Goal: Task Accomplishment & Management: Complete application form

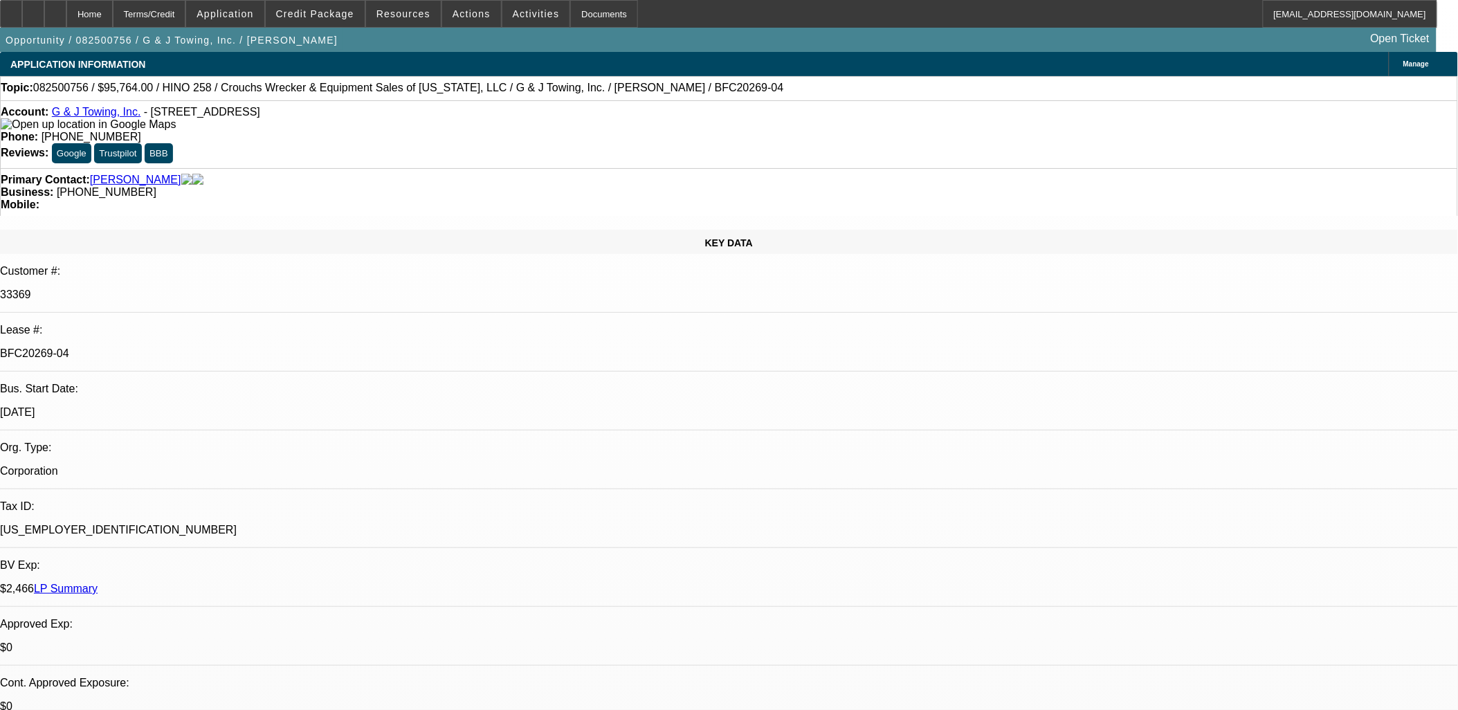
select select "0"
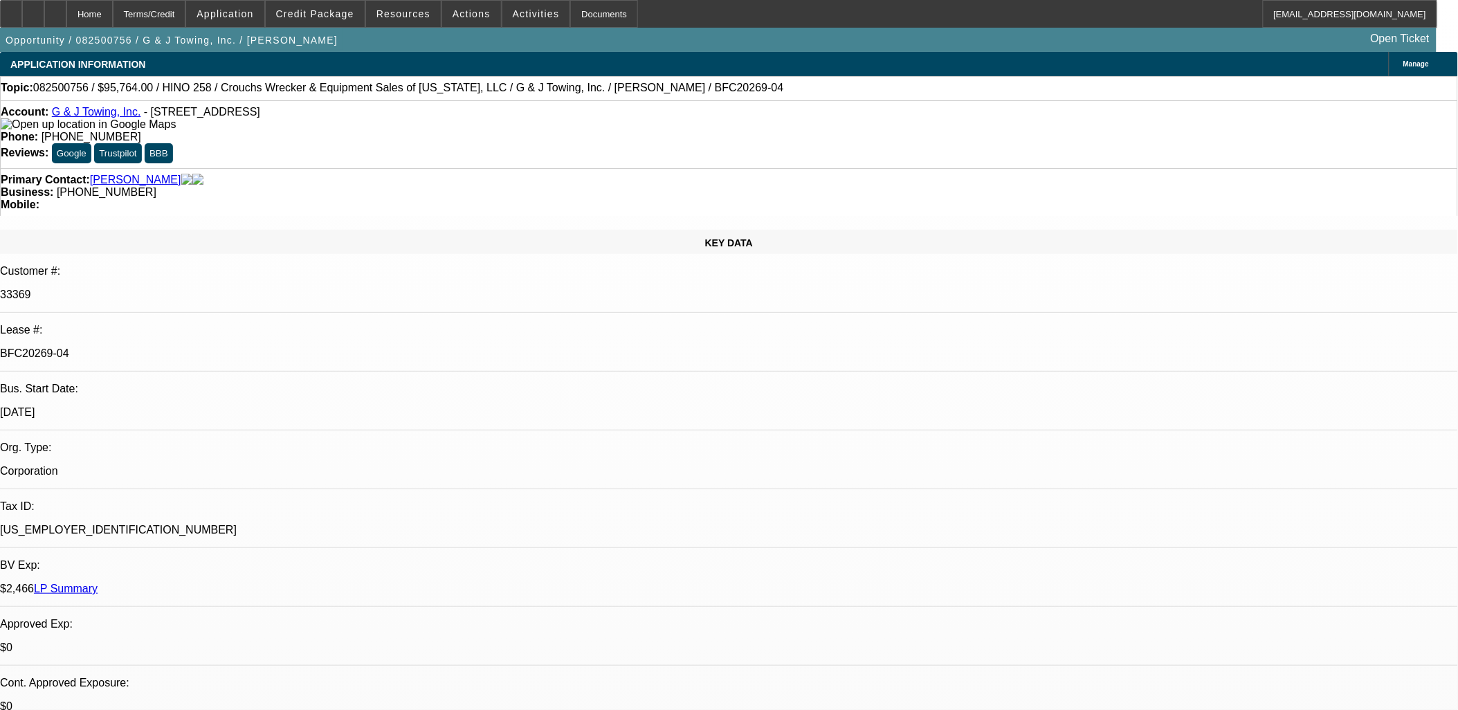
select select "0"
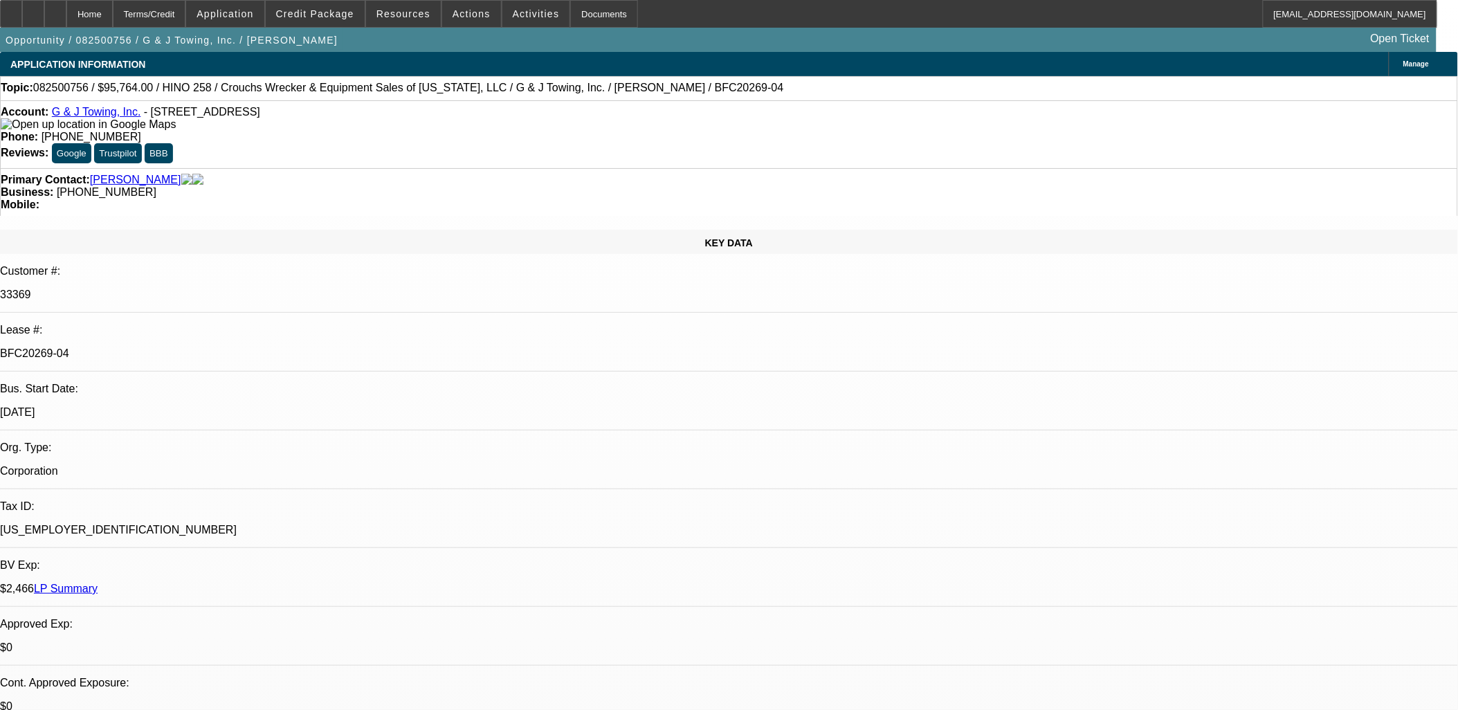
select select "0"
select select "1"
select select "3"
select select "6"
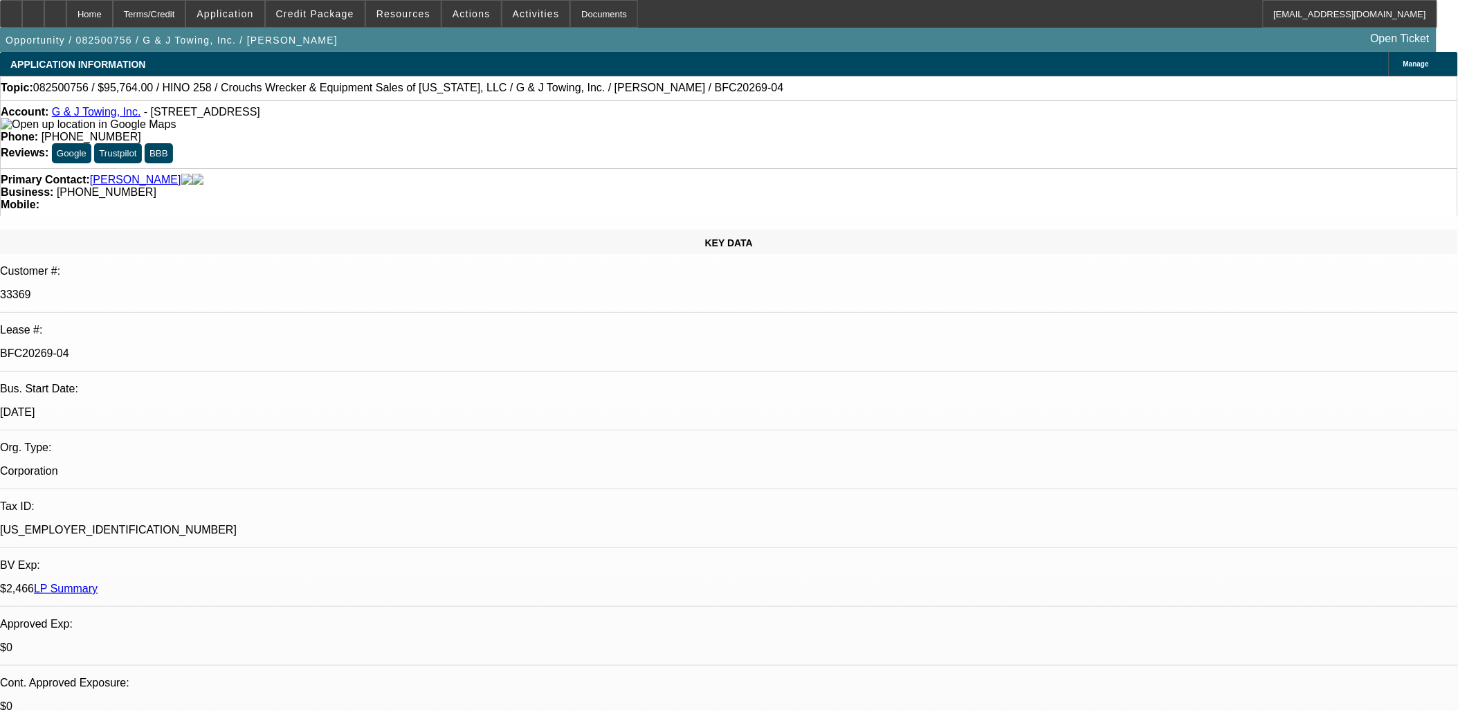
select select "1"
select select "6"
select select "1"
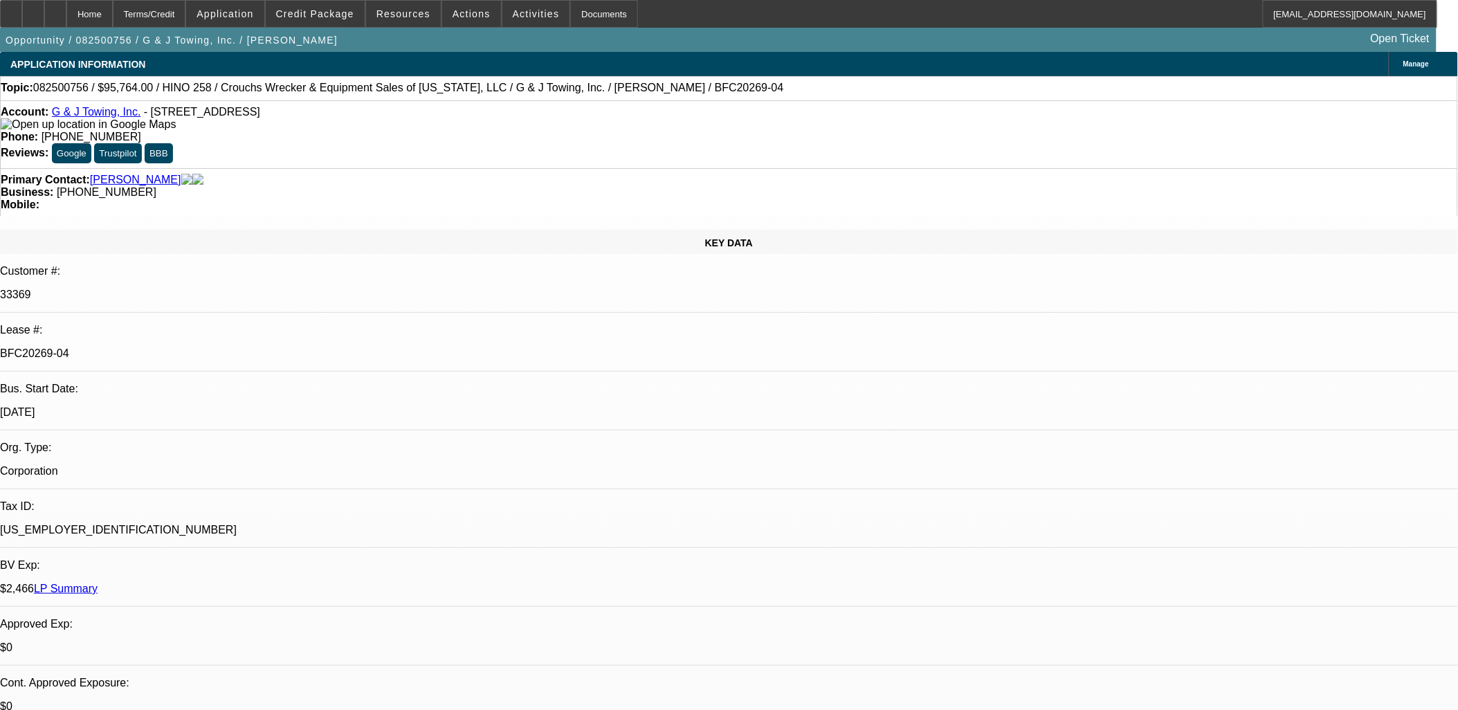
select select "6"
select select "1"
select select "3"
select select "6"
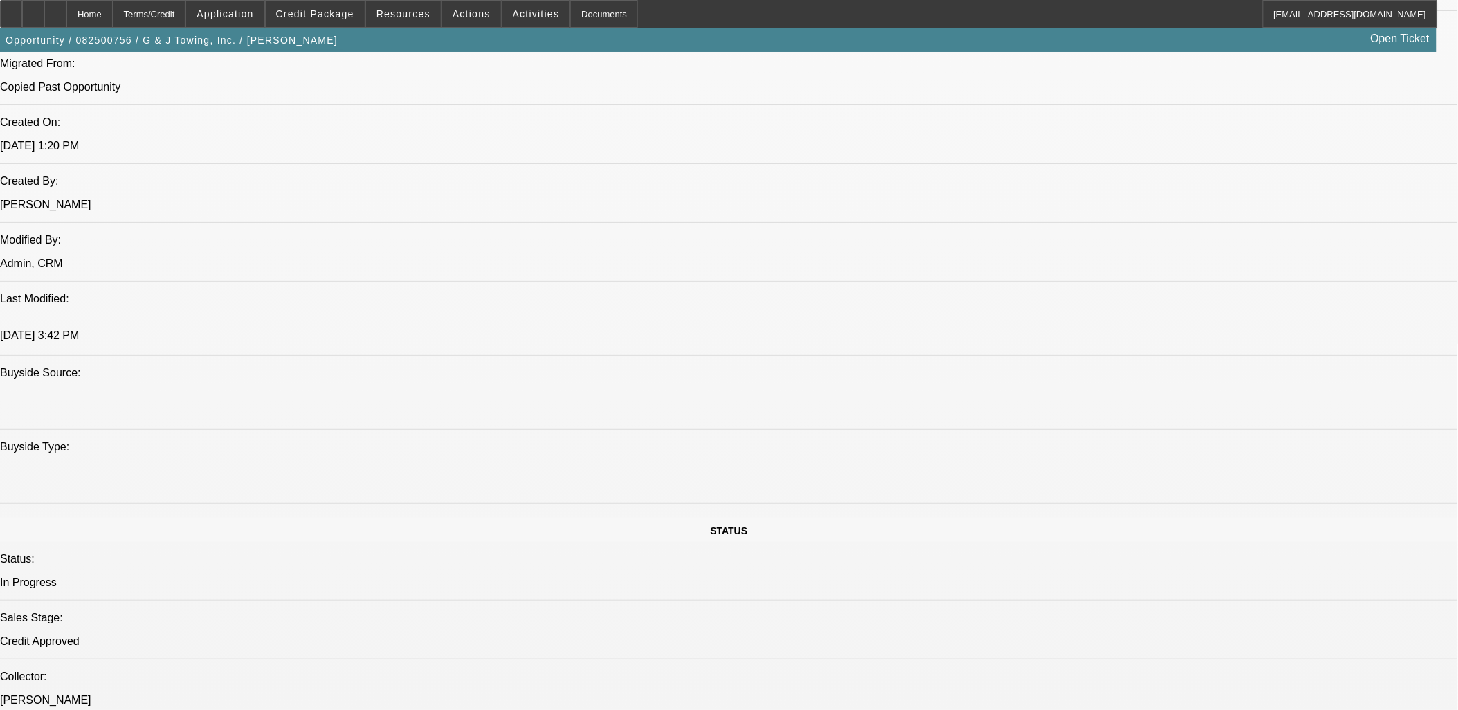
scroll to position [769, 0]
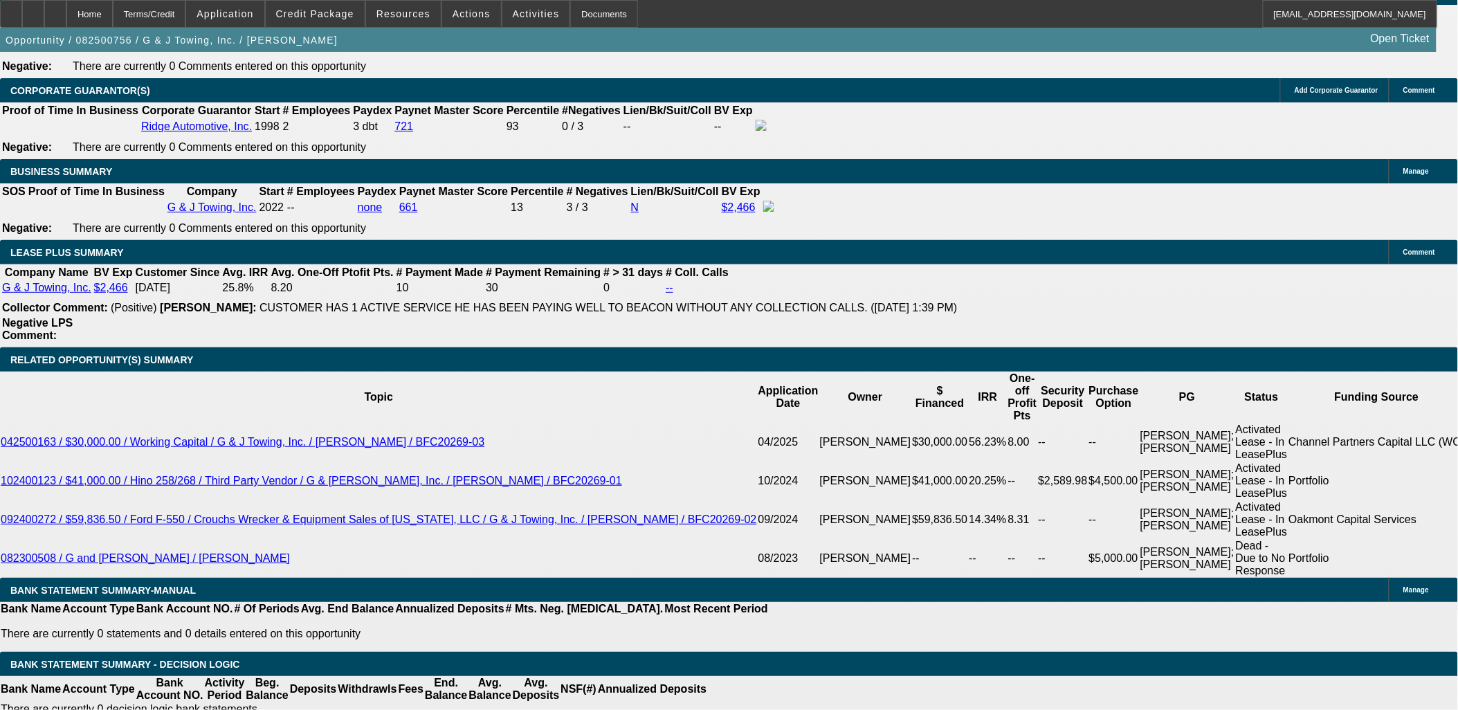
select select "1"
type input "UNKNOWN"
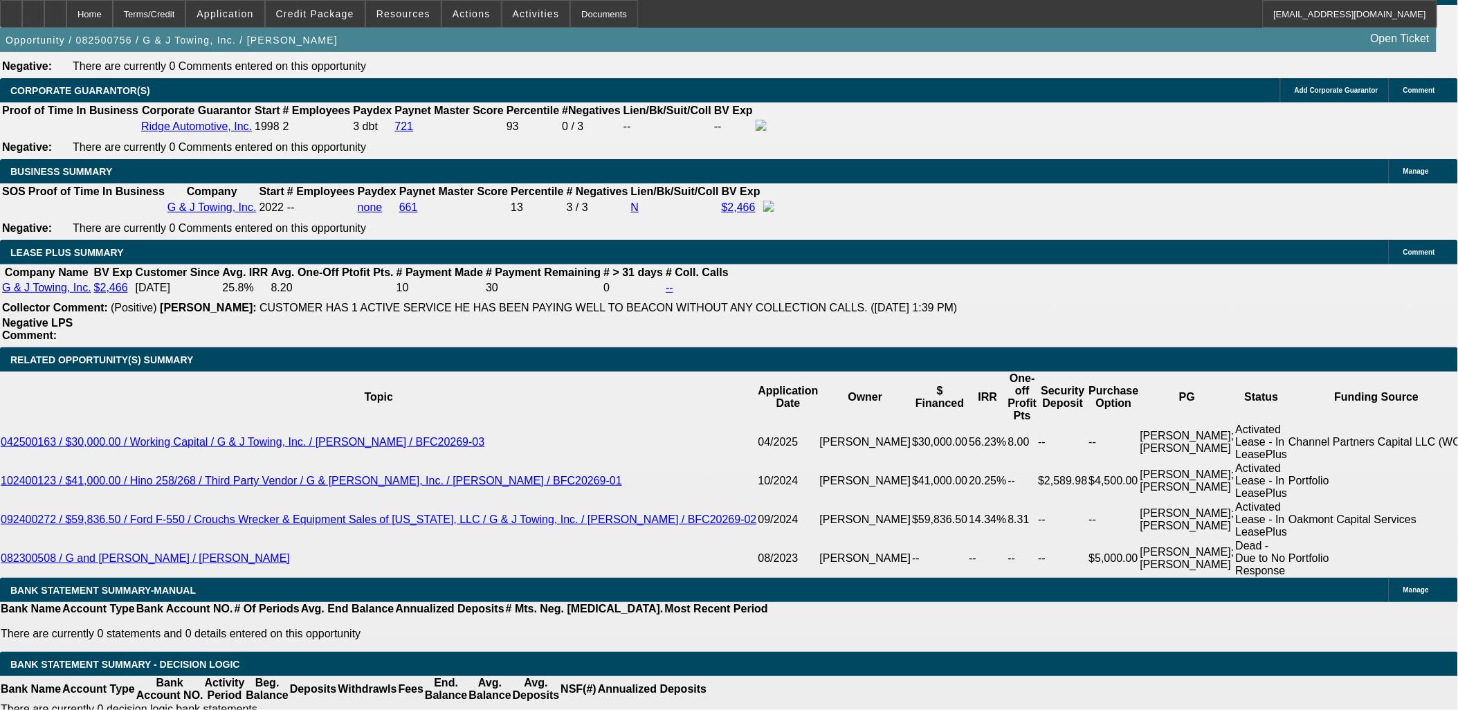
type input "16.3"
type input "$4,702.64"
type input "16.3"
drag, startPoint x: 244, startPoint y: 432, endPoint x: 289, endPoint y: 430, distance: 45.0
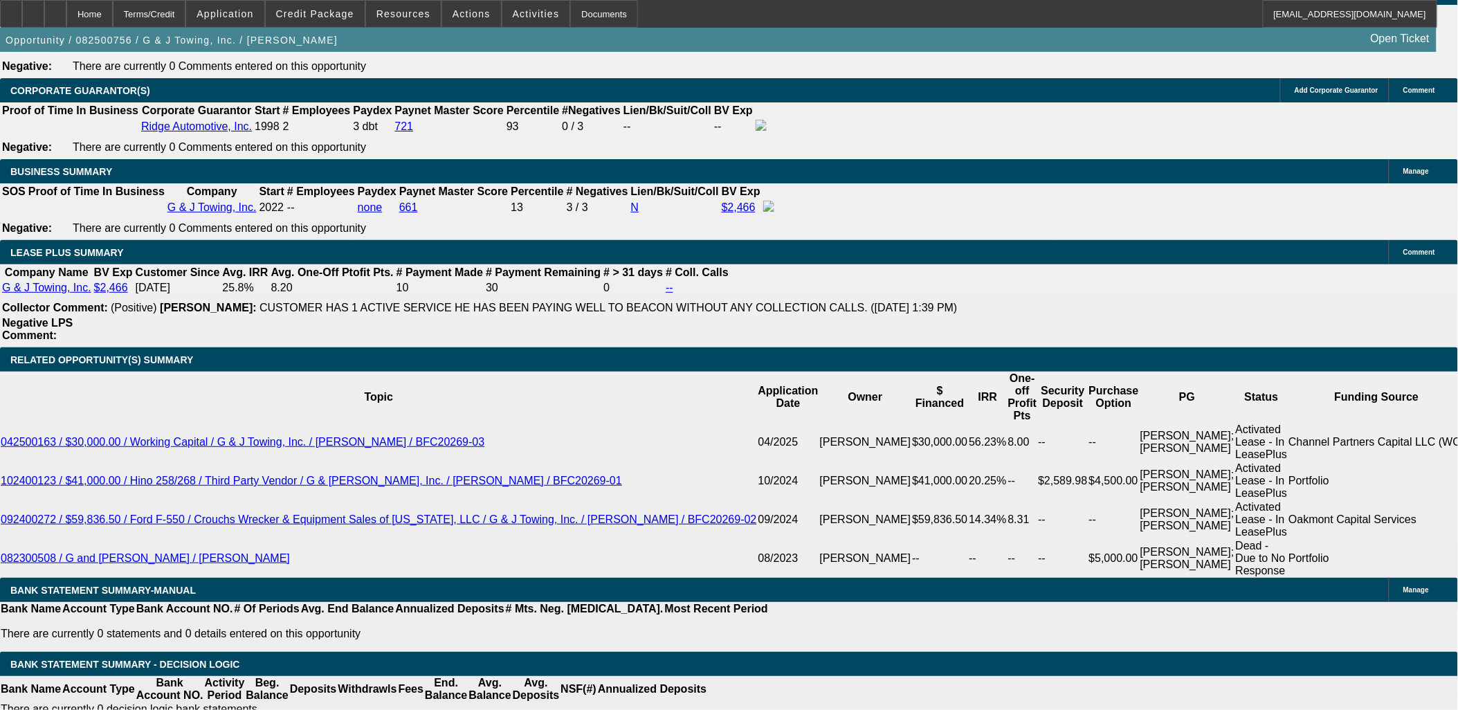
type input "4699."
type input "$4,699.99"
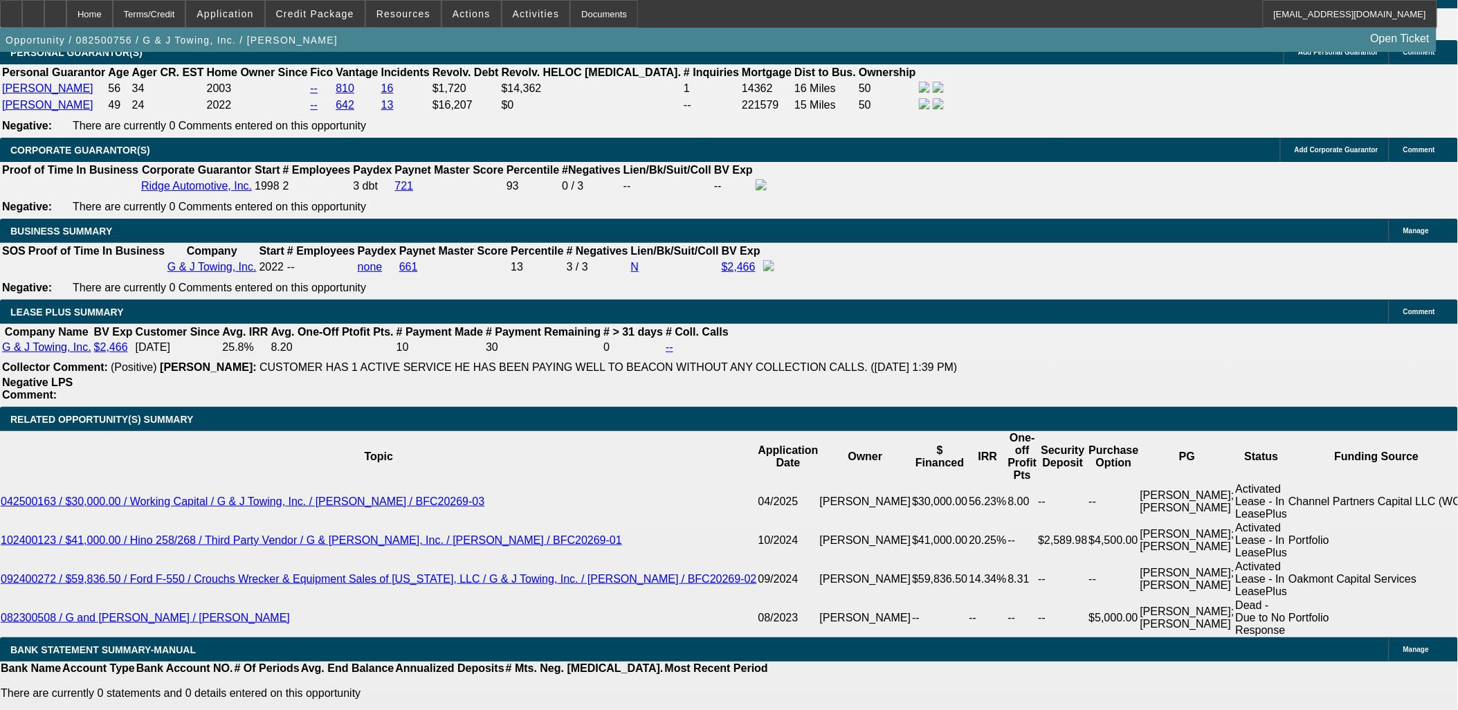
scroll to position [2152, 0]
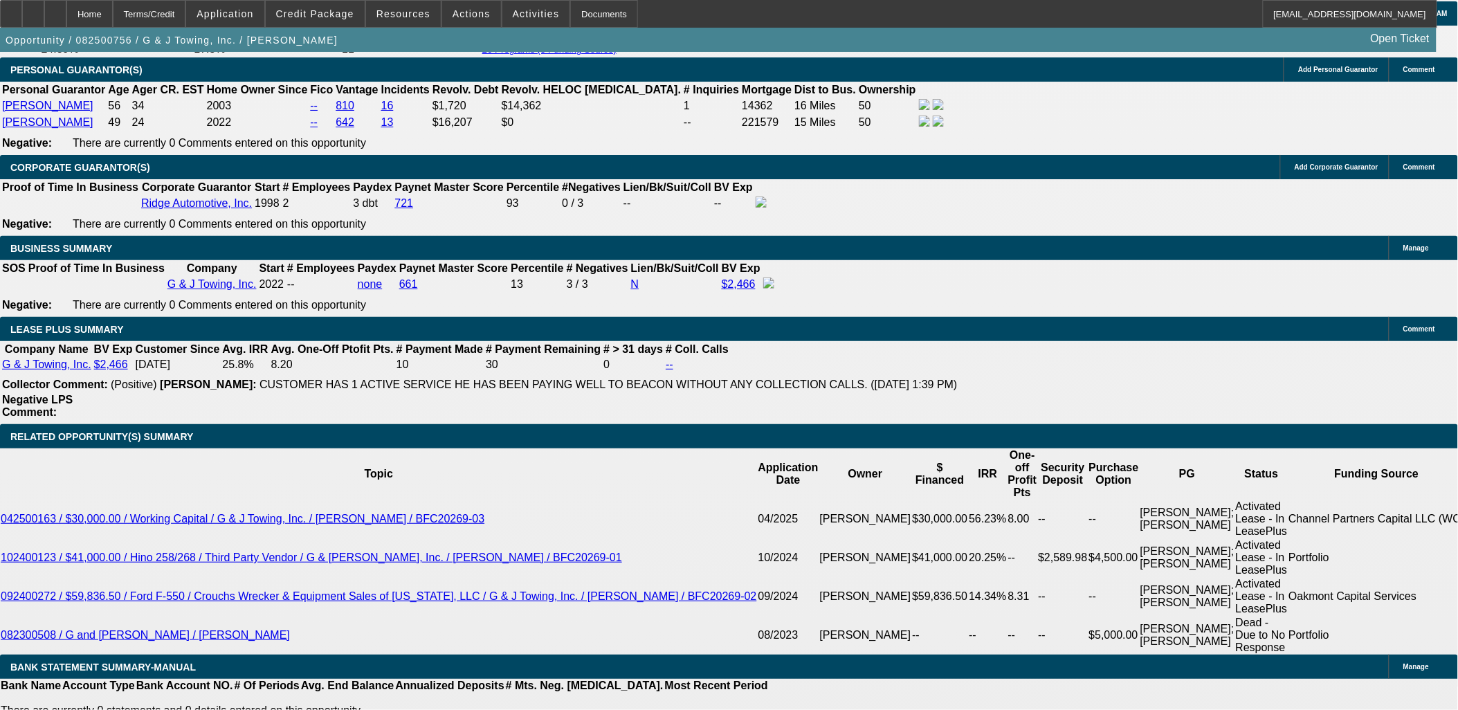
type input "16.2"
type input "$4,699.99"
drag, startPoint x: 280, startPoint y: 374, endPoint x: 267, endPoint y: 313, distance: 62.1
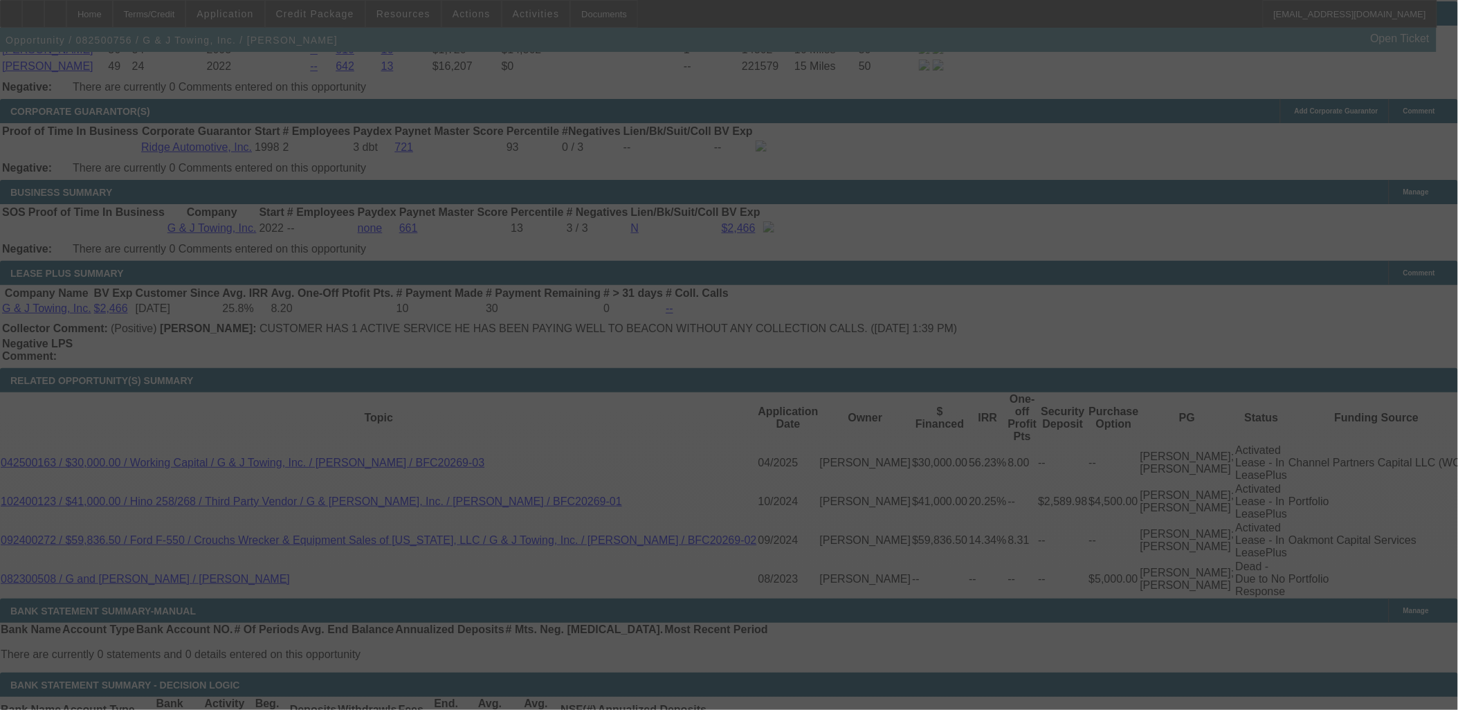
scroll to position [2229, 0]
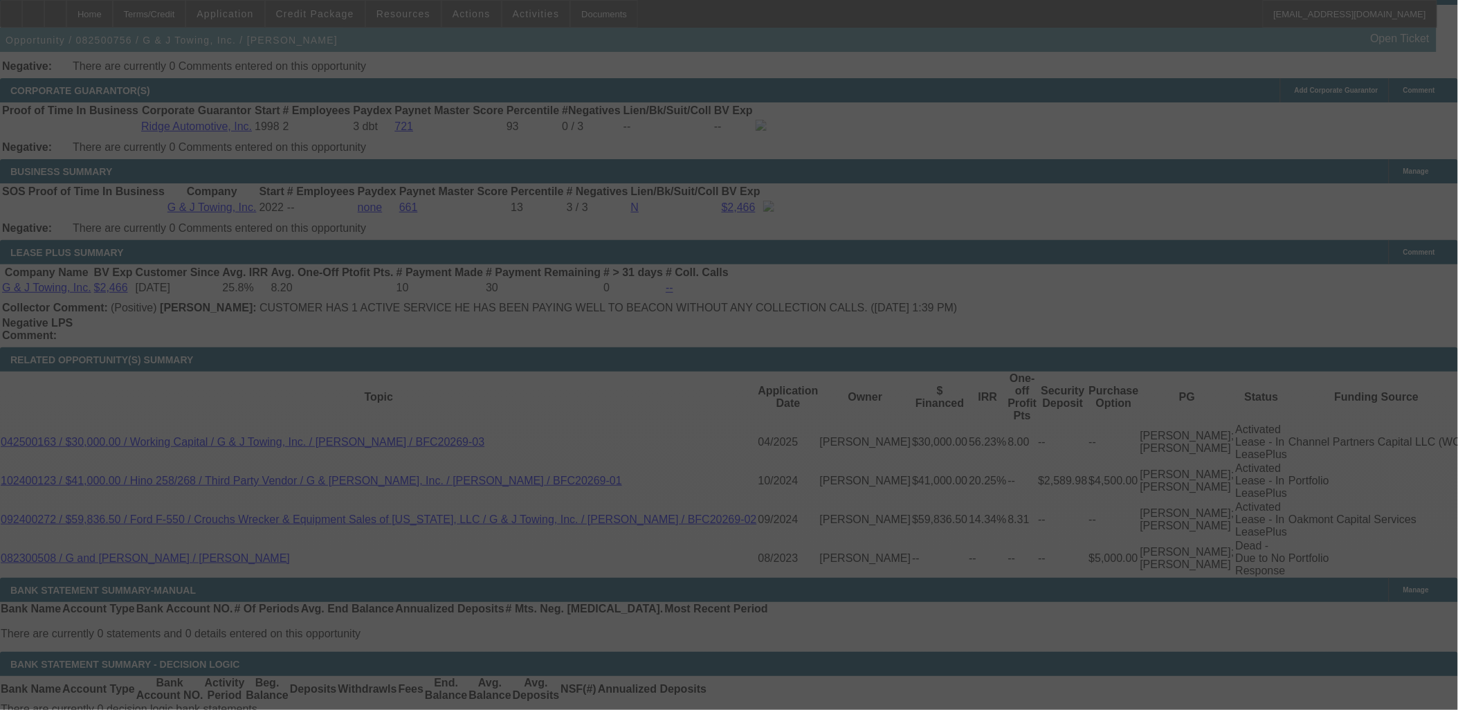
select select "0"
select select "6"
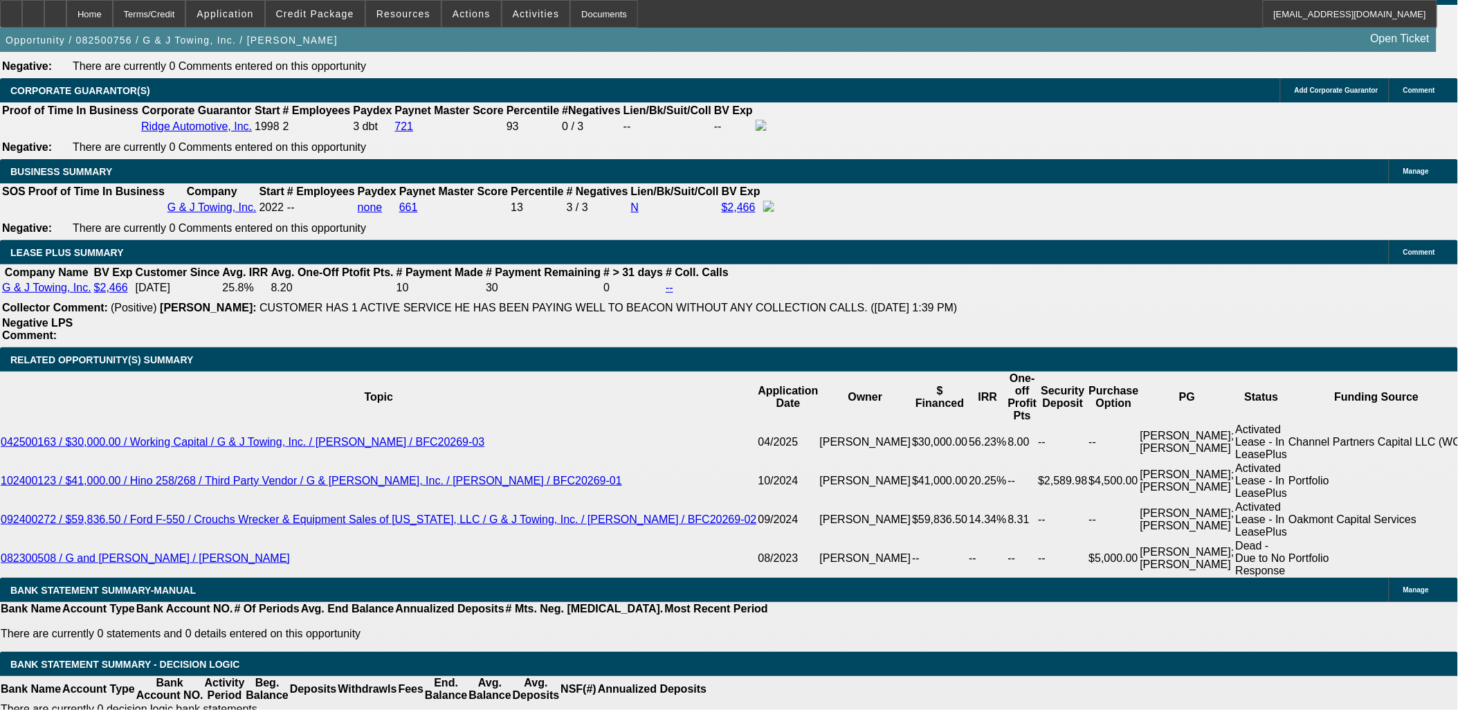
drag, startPoint x: 243, startPoint y: 432, endPoint x: 257, endPoint y: 431, distance: 13.9
type input "47.99"
type input "UNKNOWN"
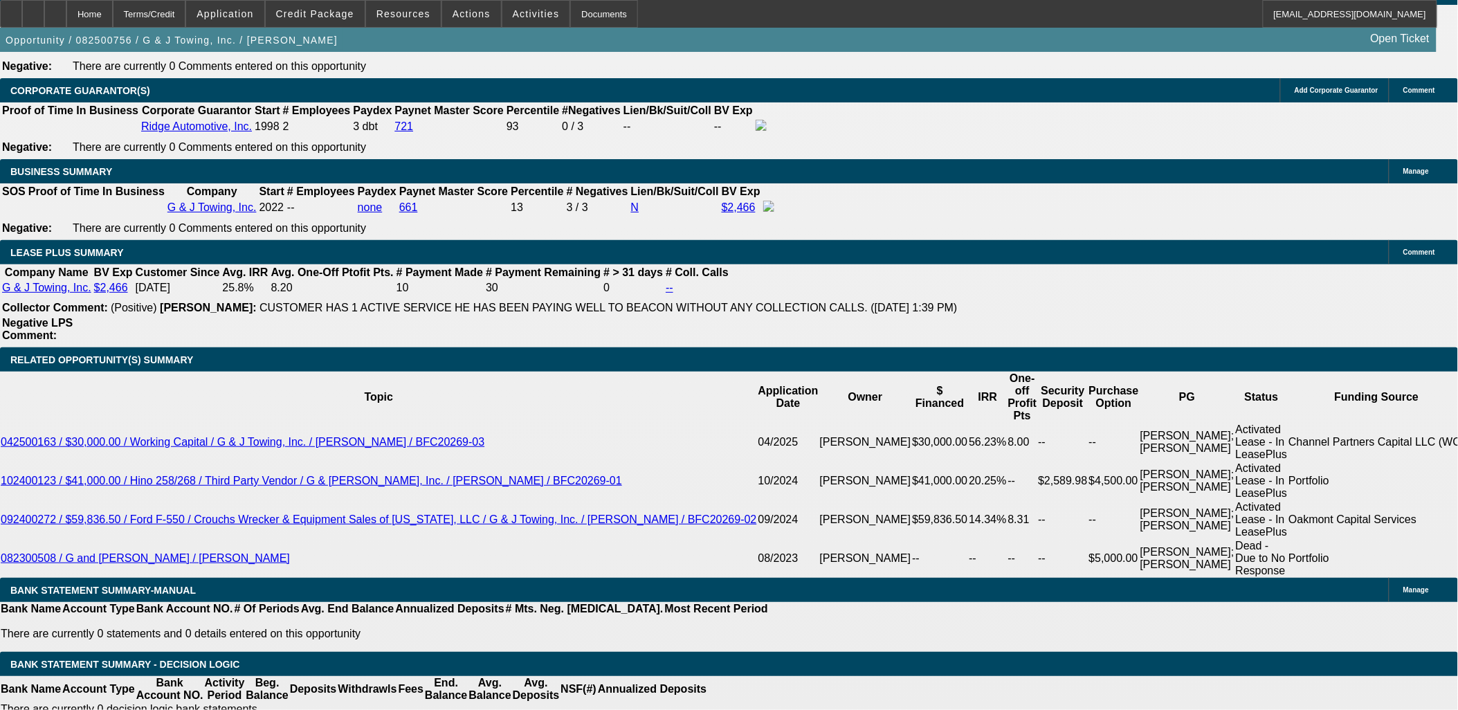
type input "4724.99"
type input "16.8"
type input "$4,724.99"
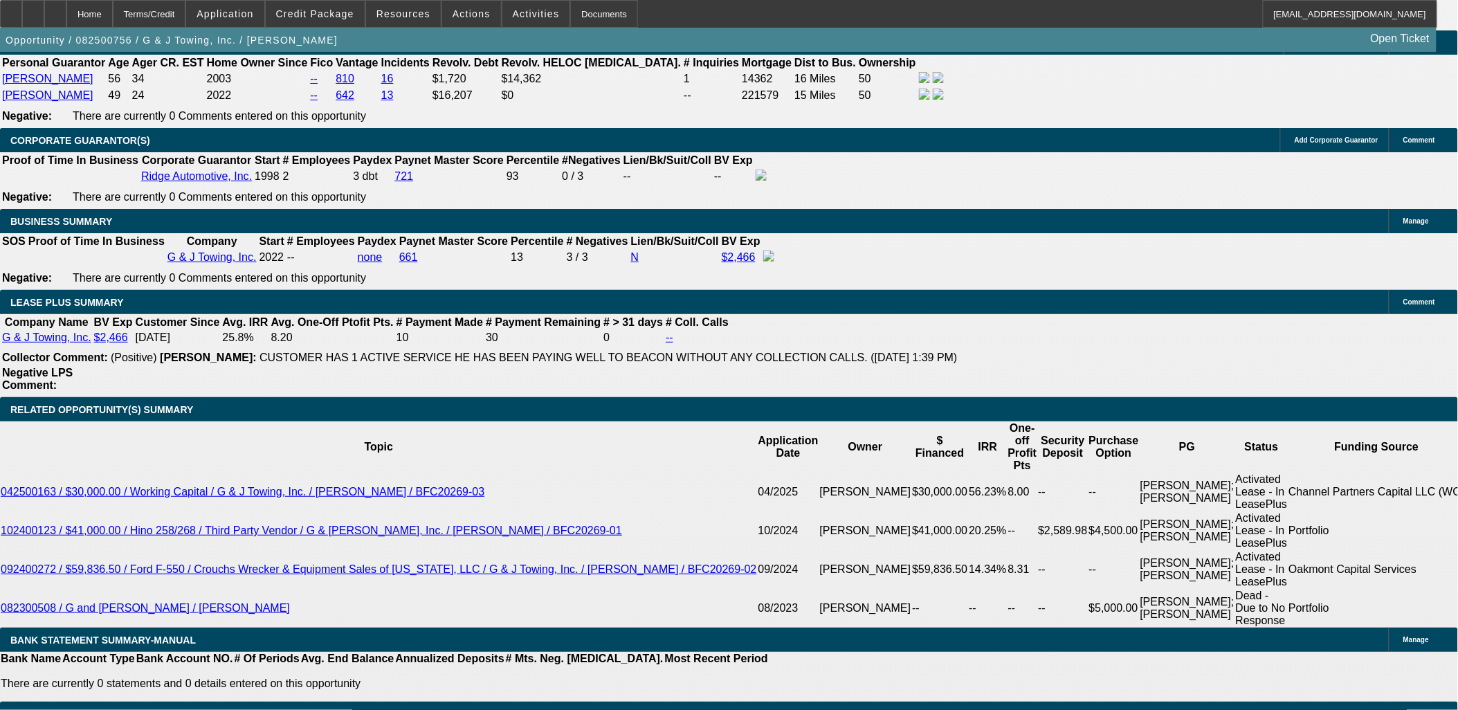
scroll to position [2152, 0]
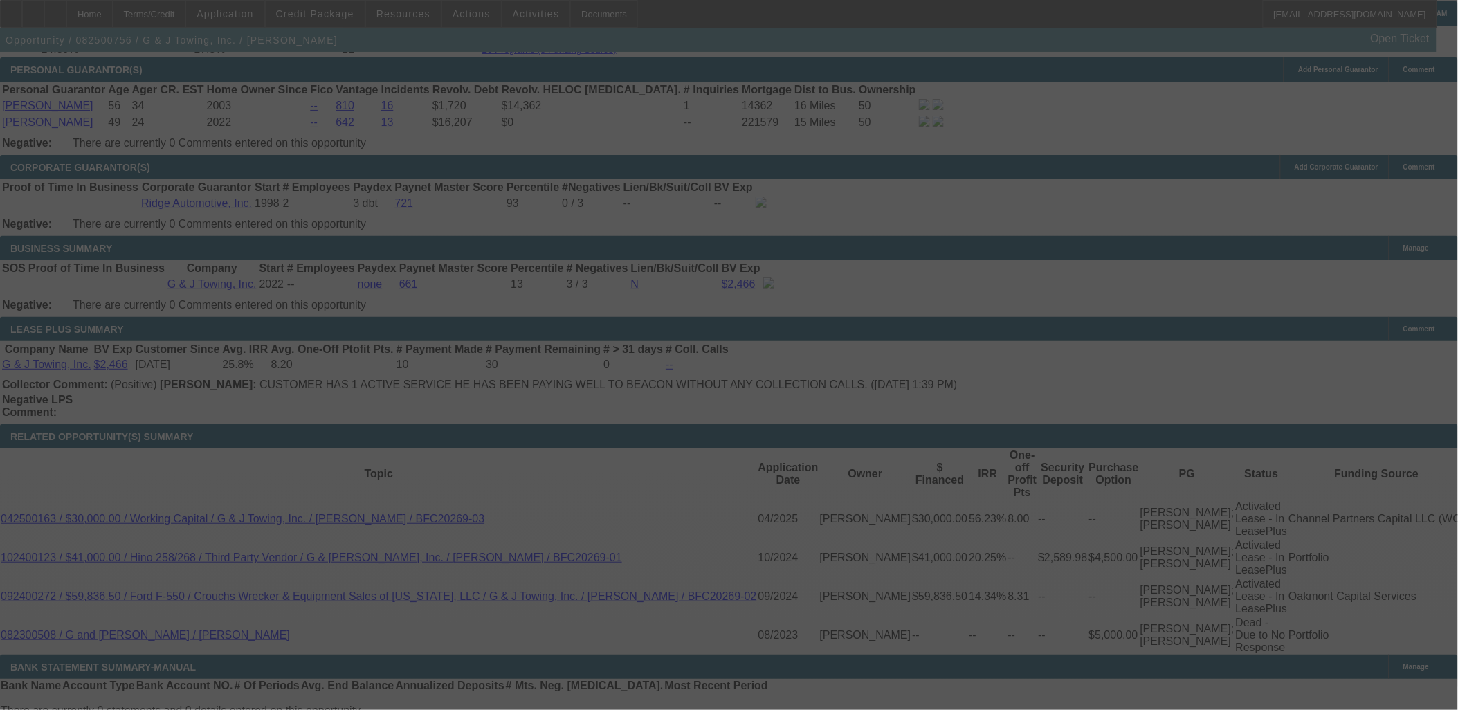
select select "0"
select select "6"
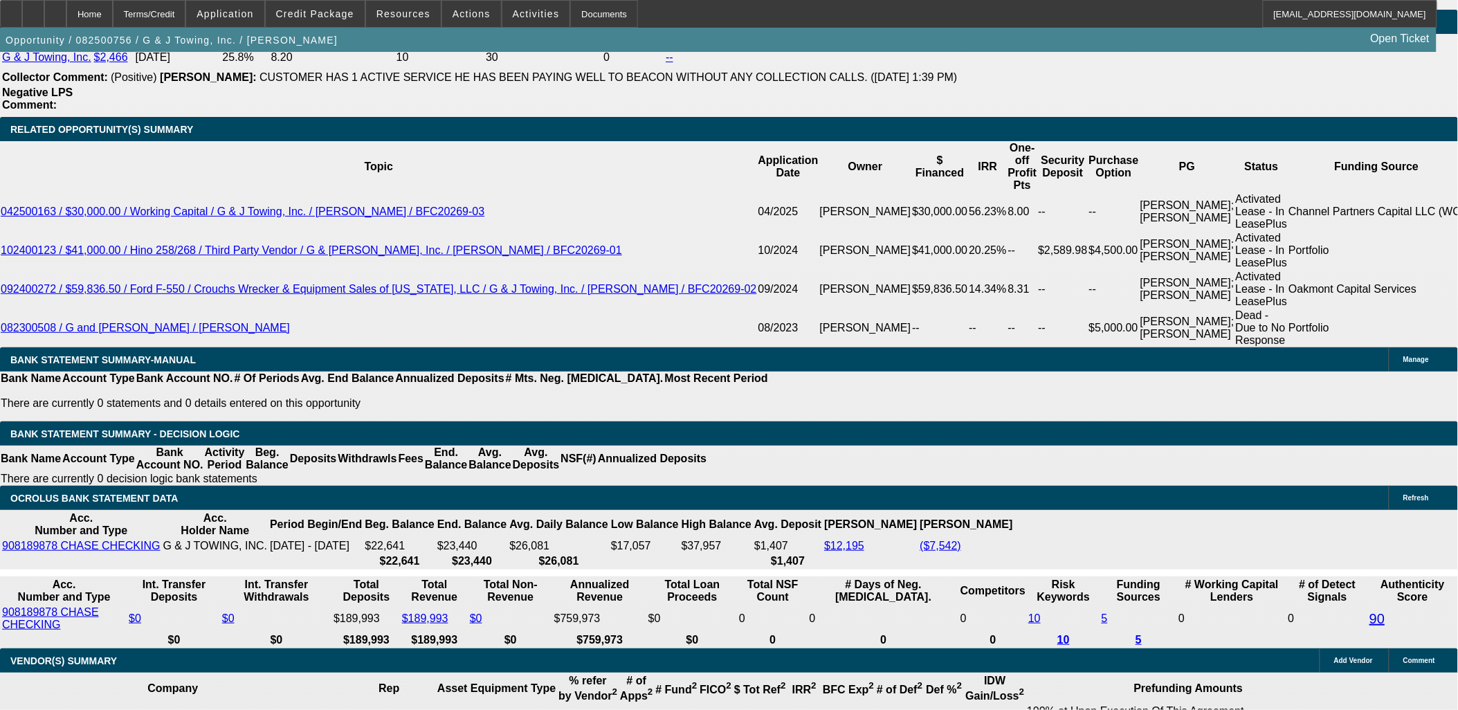
scroll to position [1998, 0]
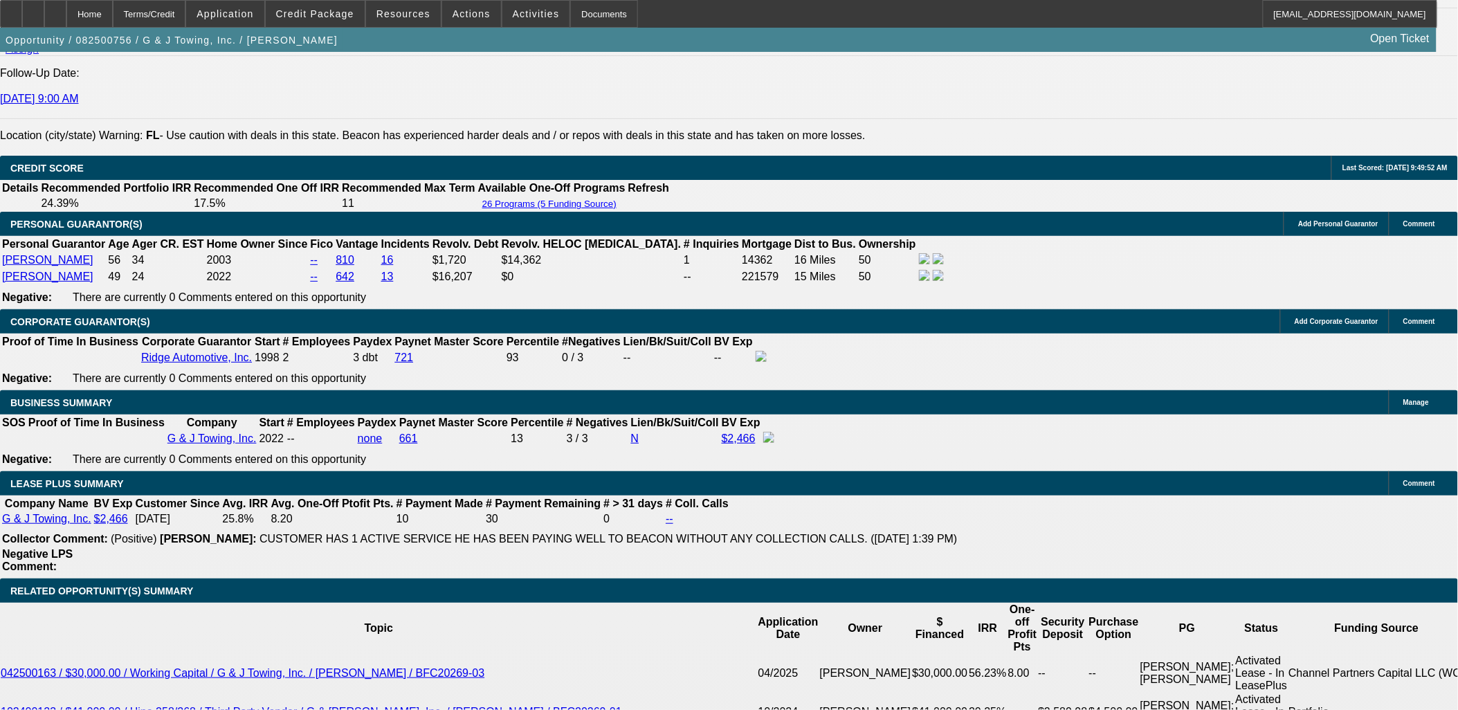
drag, startPoint x: 395, startPoint y: 210, endPoint x: 360, endPoint y: 190, distance: 40.0
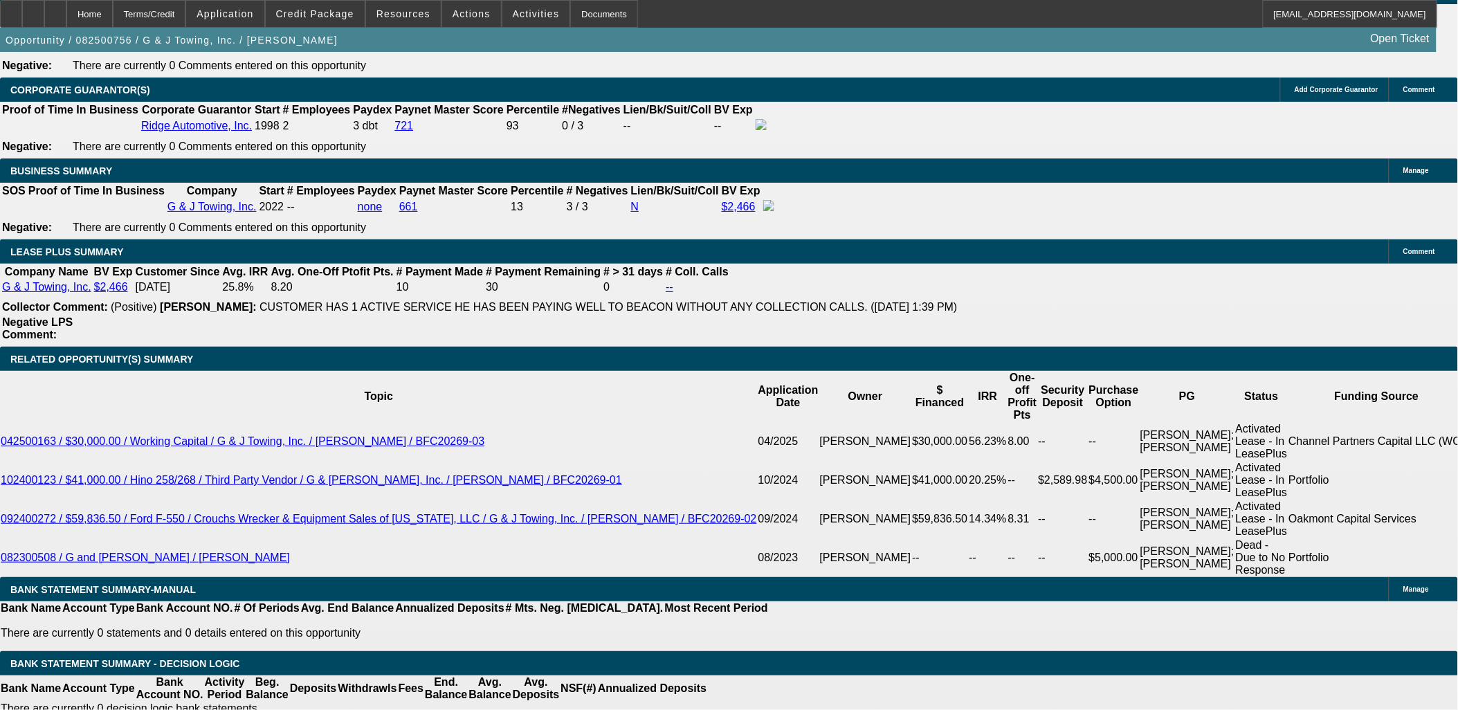
scroll to position [2229, 0]
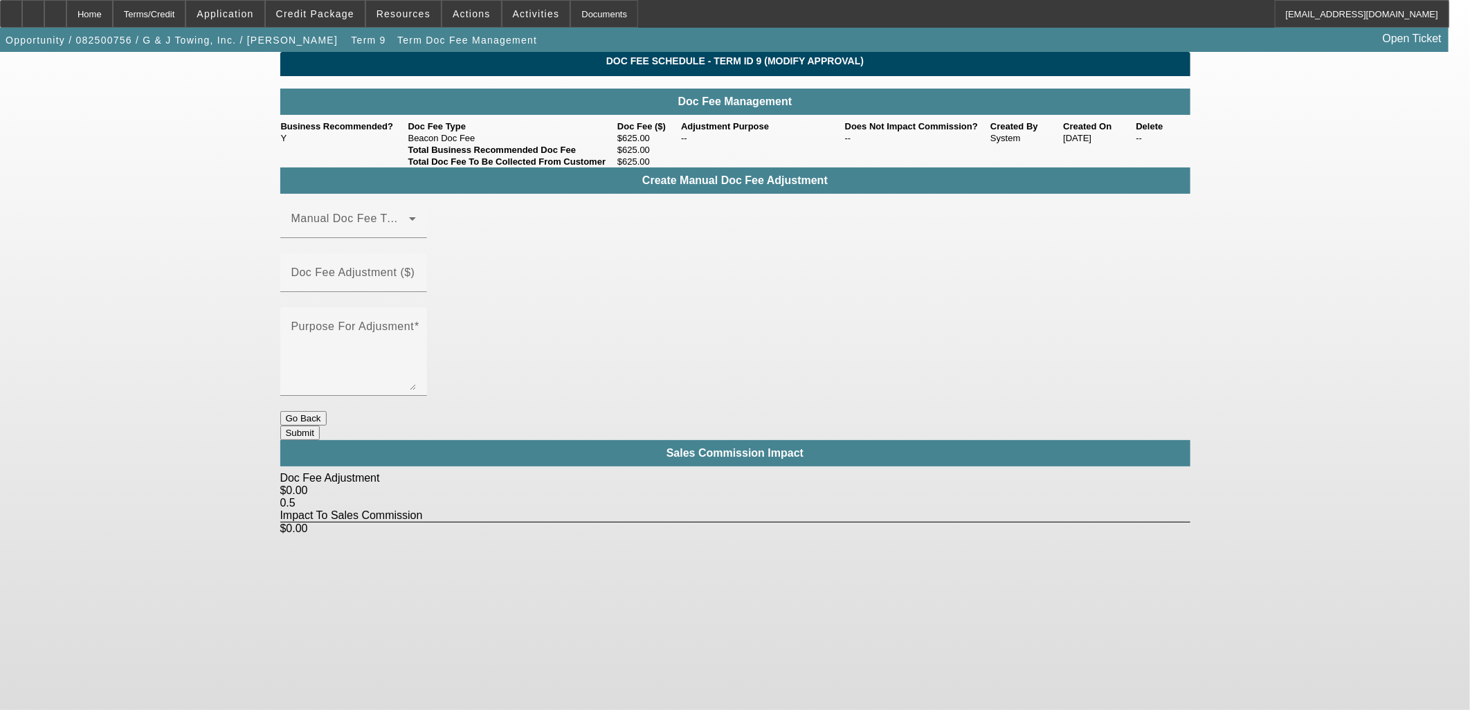
click at [327, 411] on button "Go Back" at bounding box center [303, 418] width 46 height 15
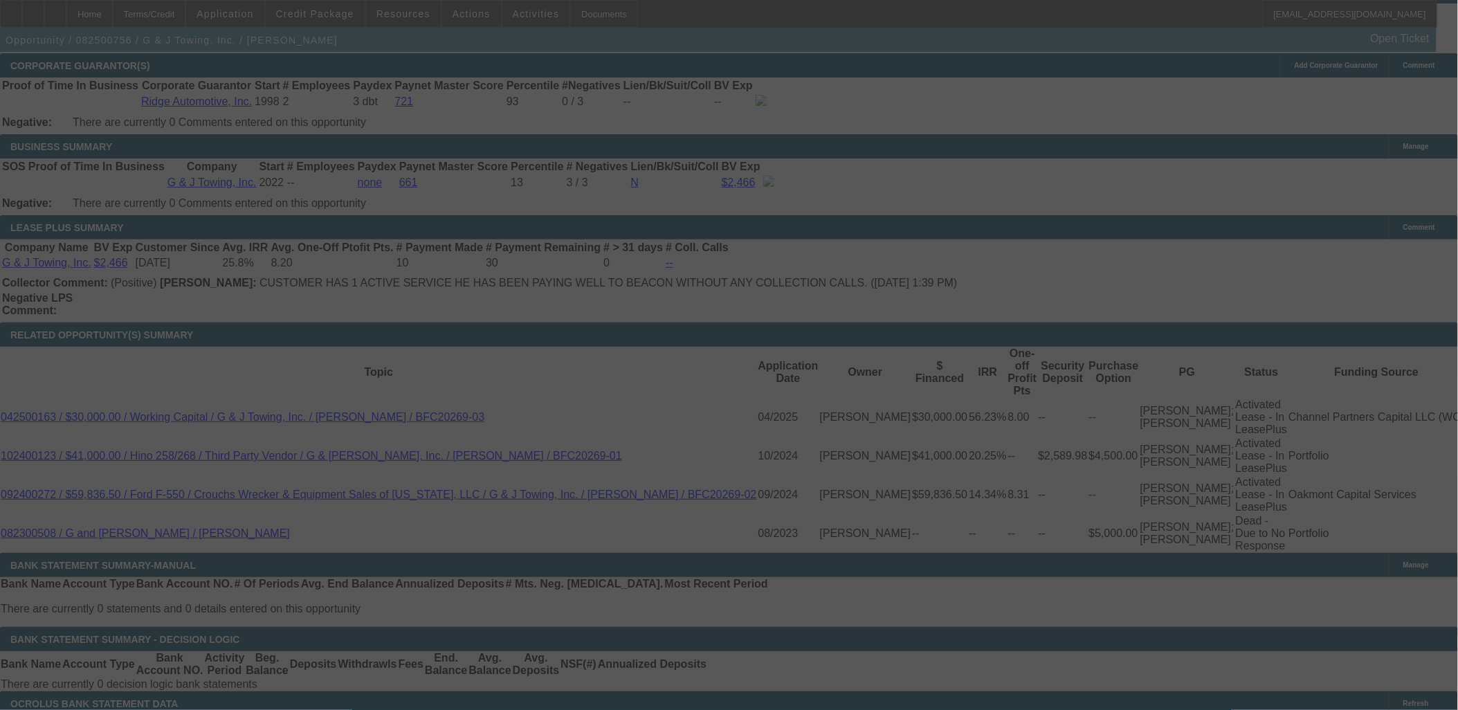
scroll to position [2225, 0]
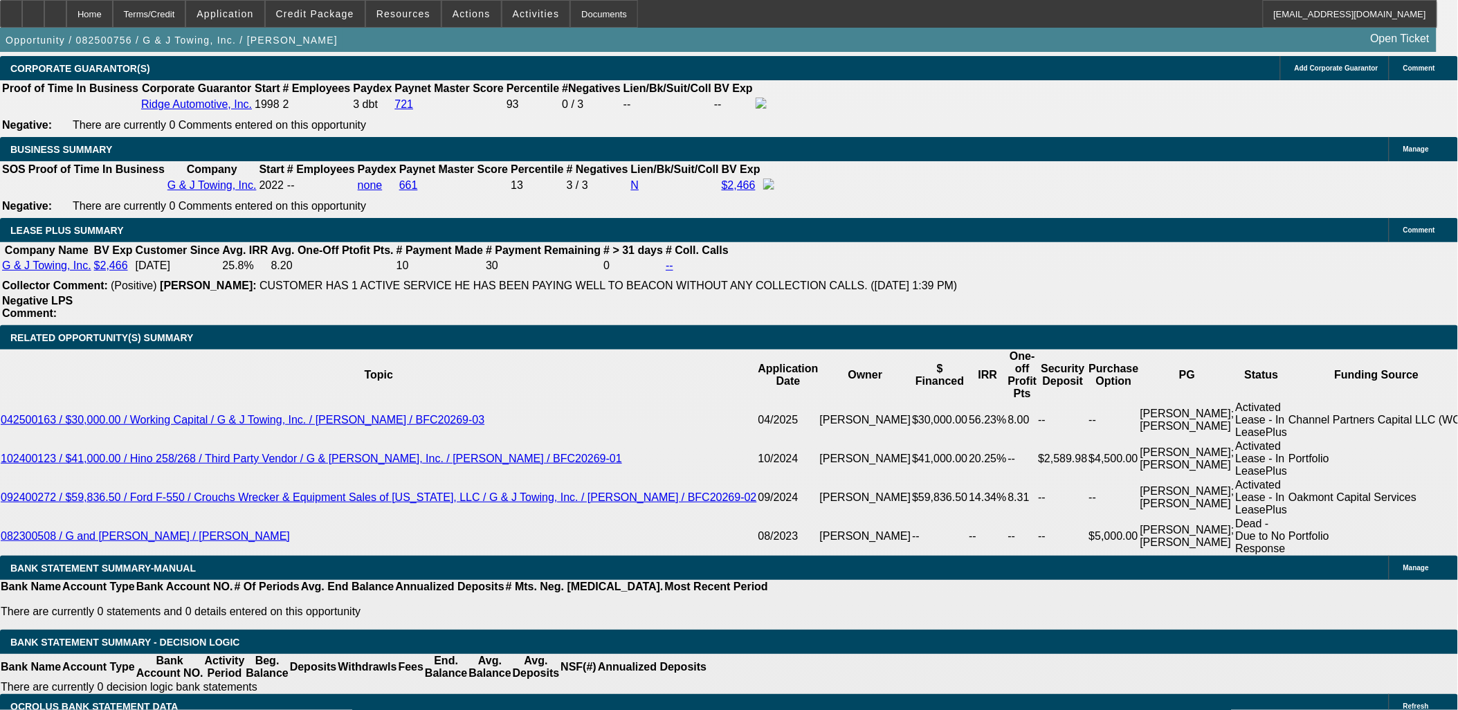
select select "0"
select select "6"
select select "0"
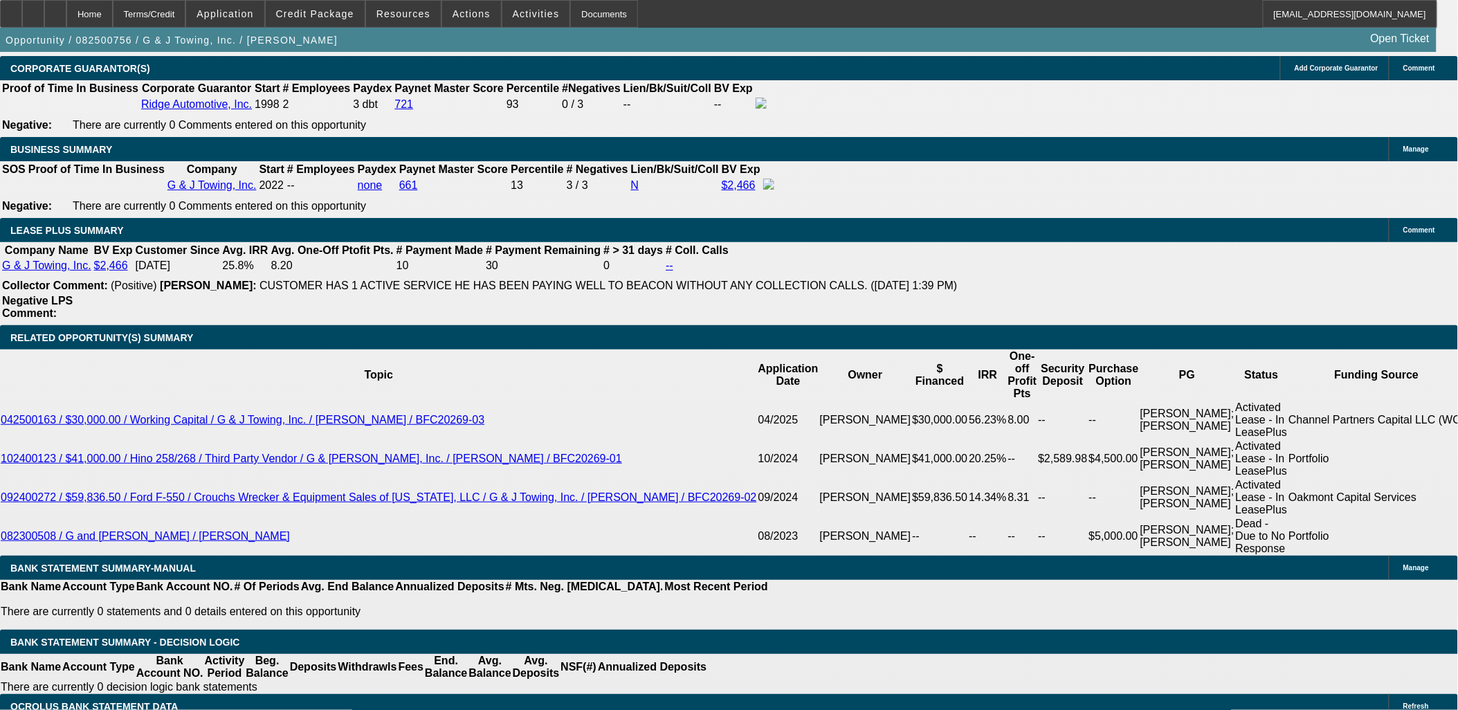
select select "0"
select select "6"
select select "0"
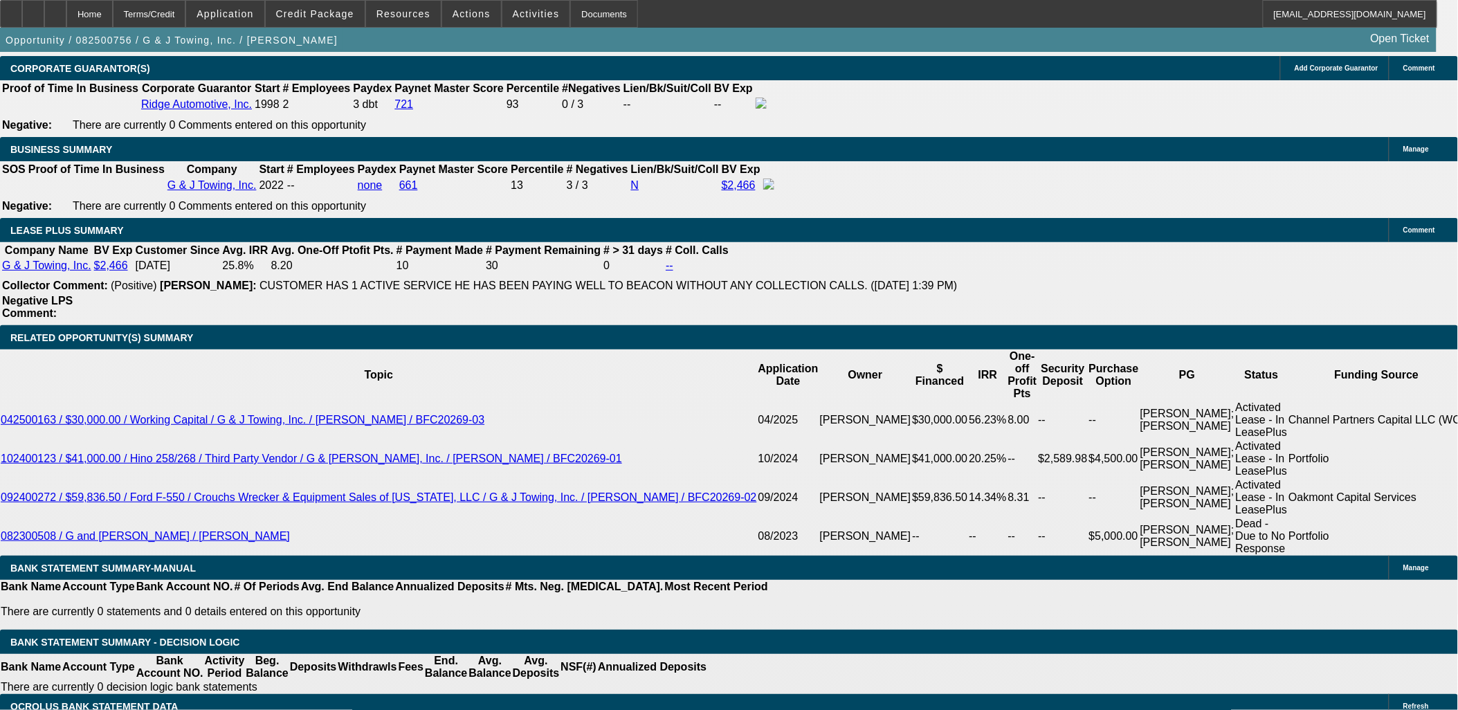
select select "0"
select select "6"
select select "0"
select select "3"
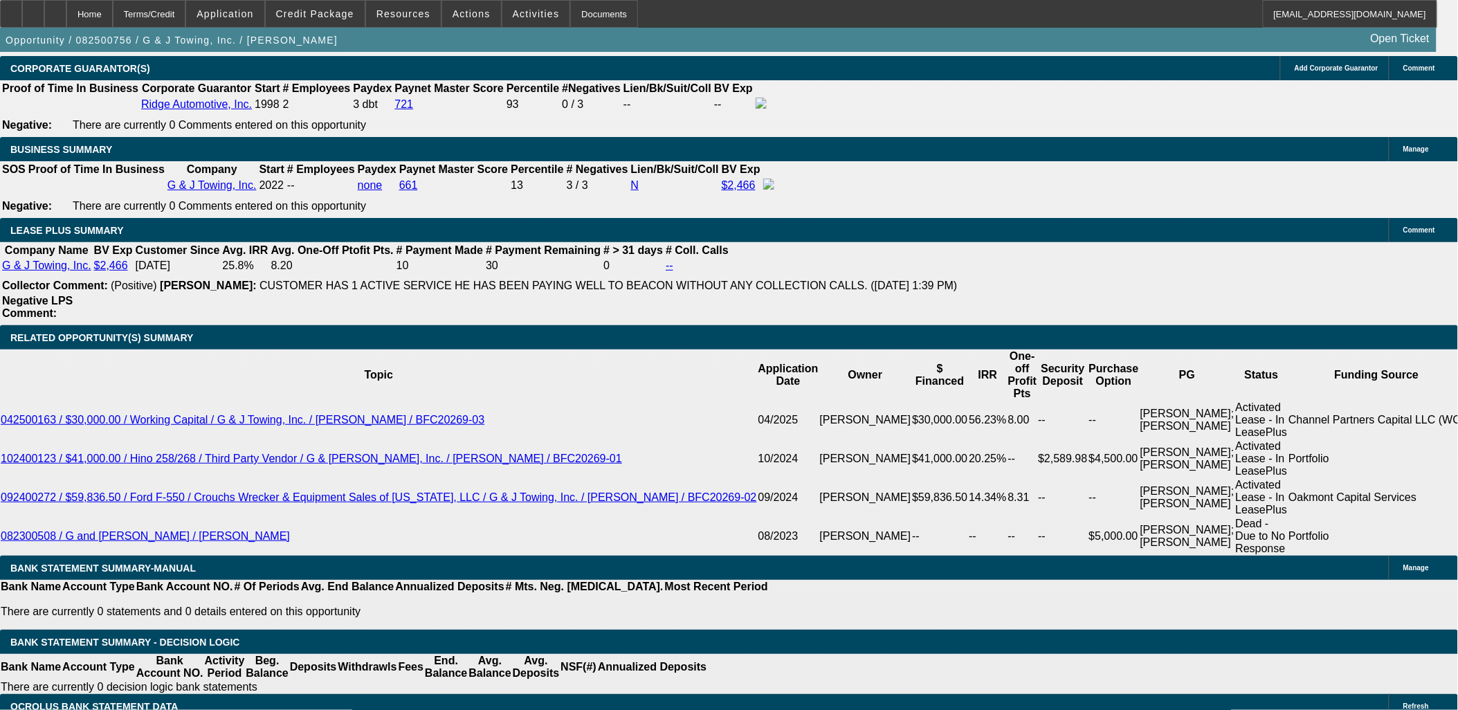
select select "0"
select select "6"
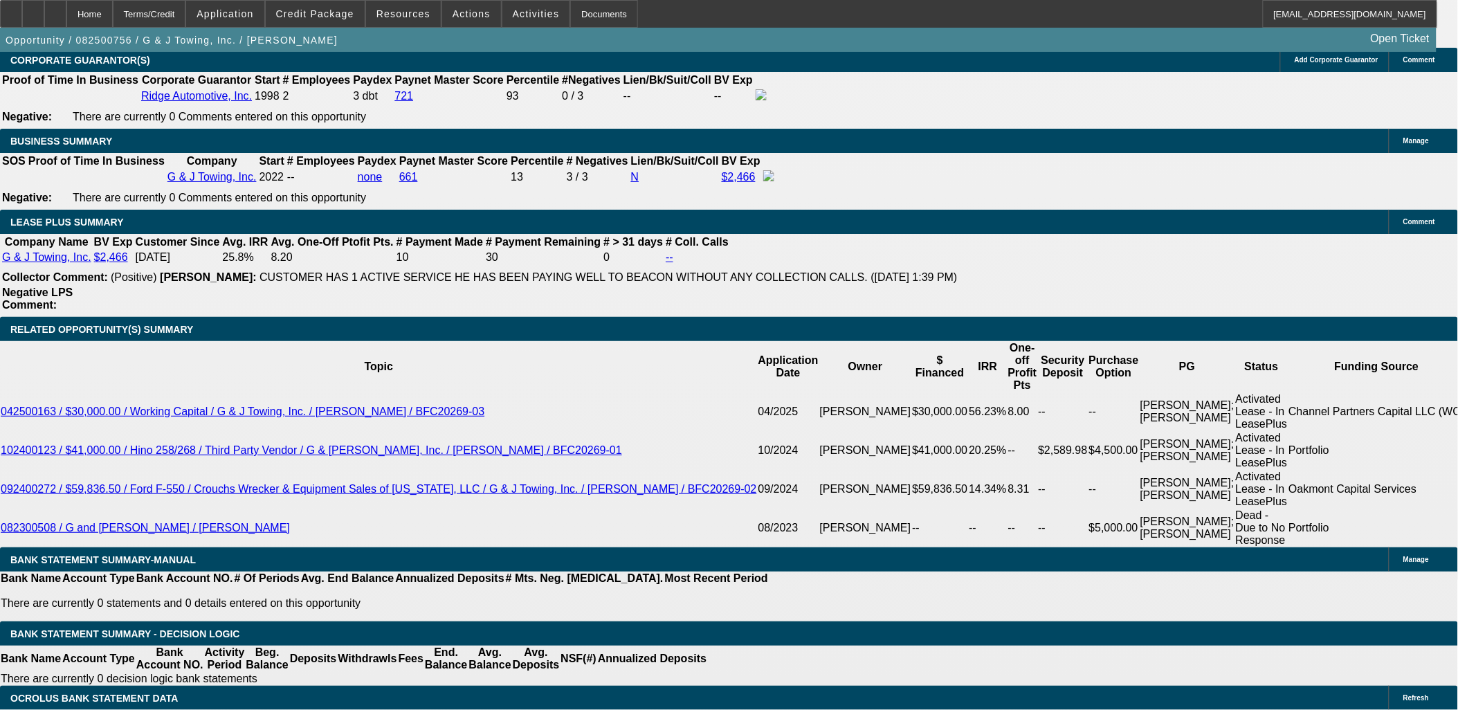
scroll to position [2256, 0]
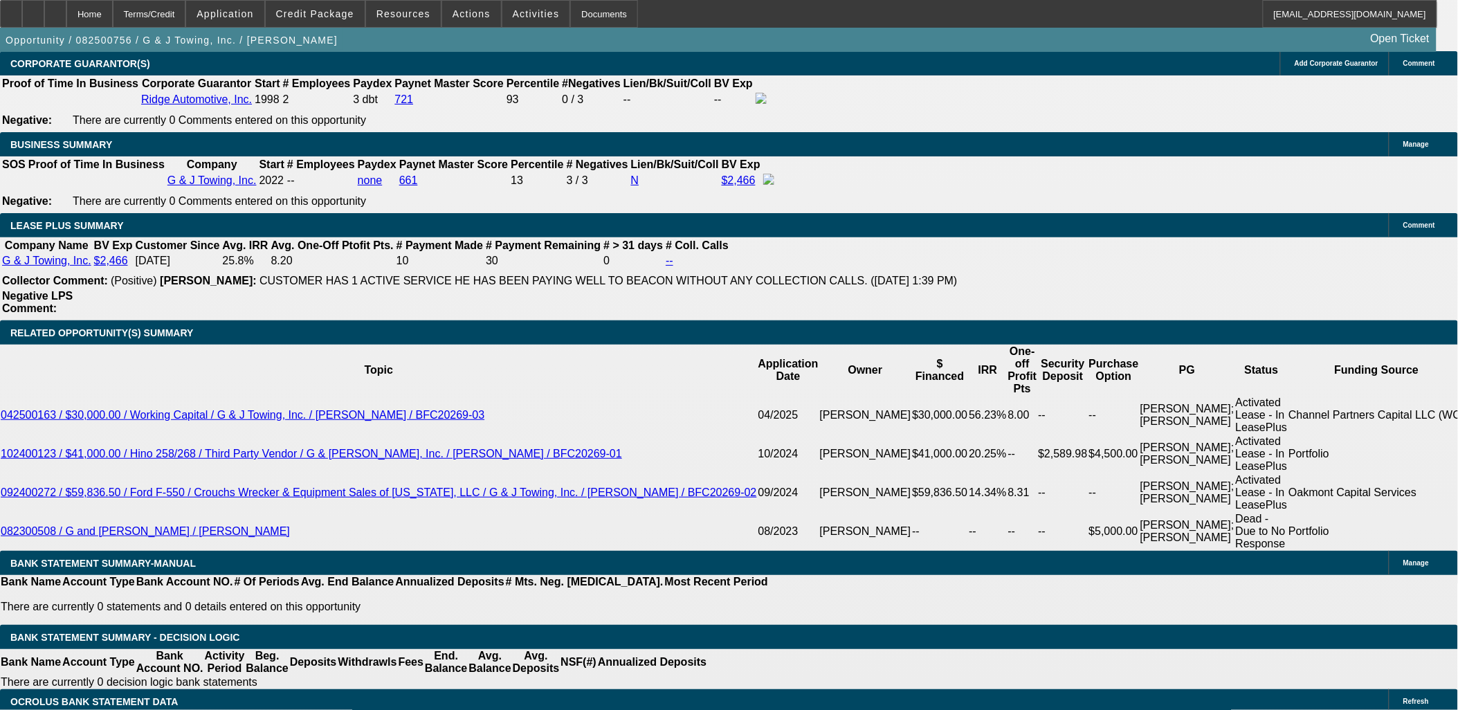
drag, startPoint x: 1382, startPoint y: 500, endPoint x: 978, endPoint y: 379, distance: 421.8
drag, startPoint x: 978, startPoint y: 379, endPoint x: 1375, endPoint y: 557, distance: 435.8
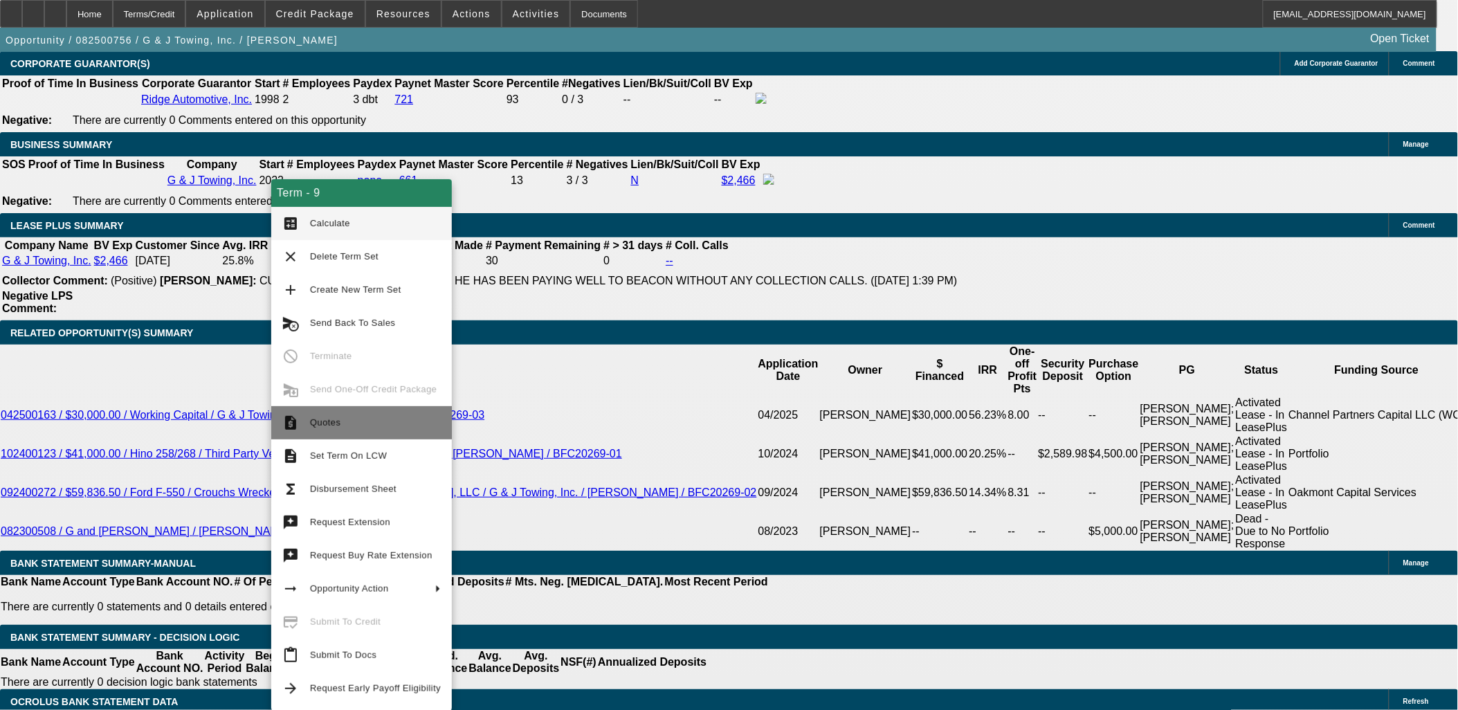
click at [339, 430] on span "Quotes" at bounding box center [375, 422] width 131 height 17
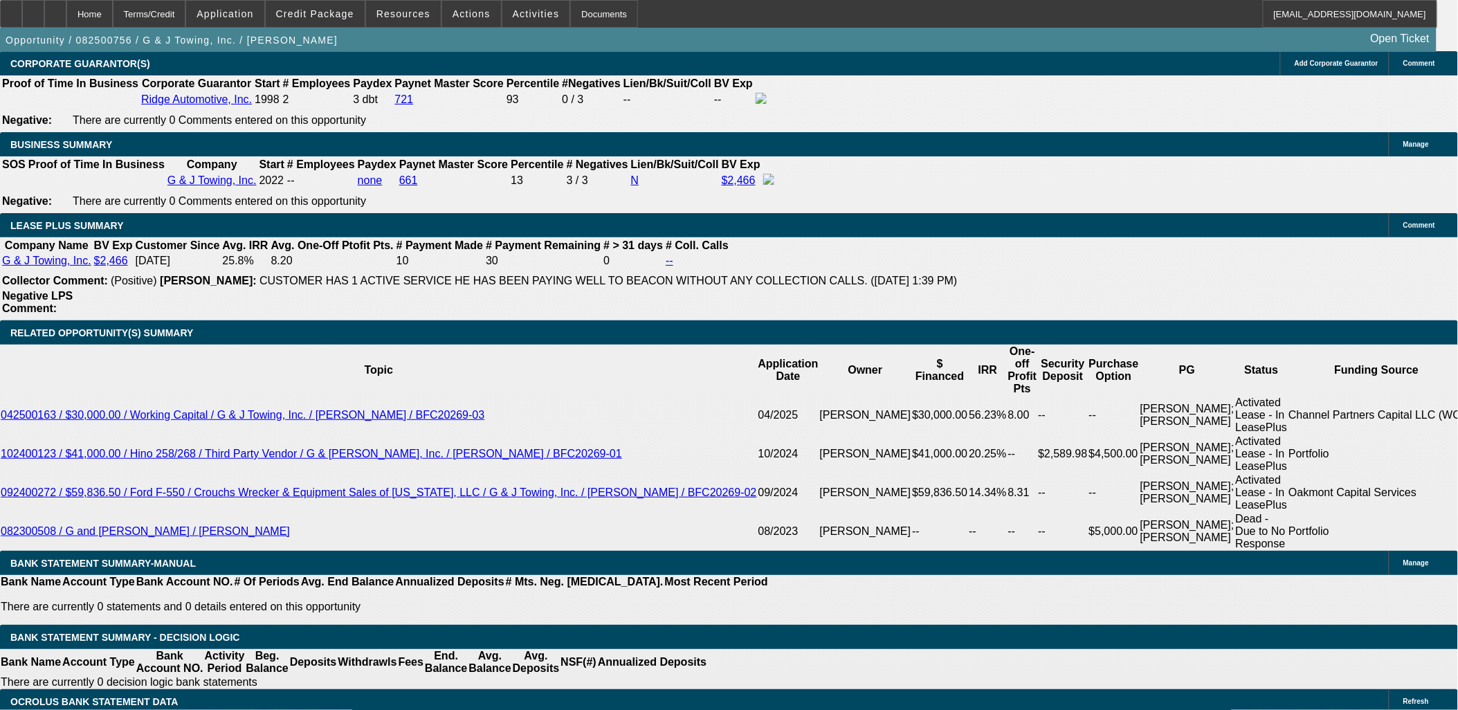
drag, startPoint x: 1352, startPoint y: 509, endPoint x: 80, endPoint y: 94, distance: 1338.4
click at [82, 97] on div "APPLICATION INFORMATION Manage Topic: 082500756 / $95,764.00 / HINO 258 / Crouc…" at bounding box center [729, 632] width 1458 height 5673
drag, startPoint x: 80, startPoint y: 94, endPoint x: 57, endPoint y: 134, distance: 45.8
drag, startPoint x: 17, startPoint y: 144, endPoint x: 140, endPoint y: 411, distance: 294.1
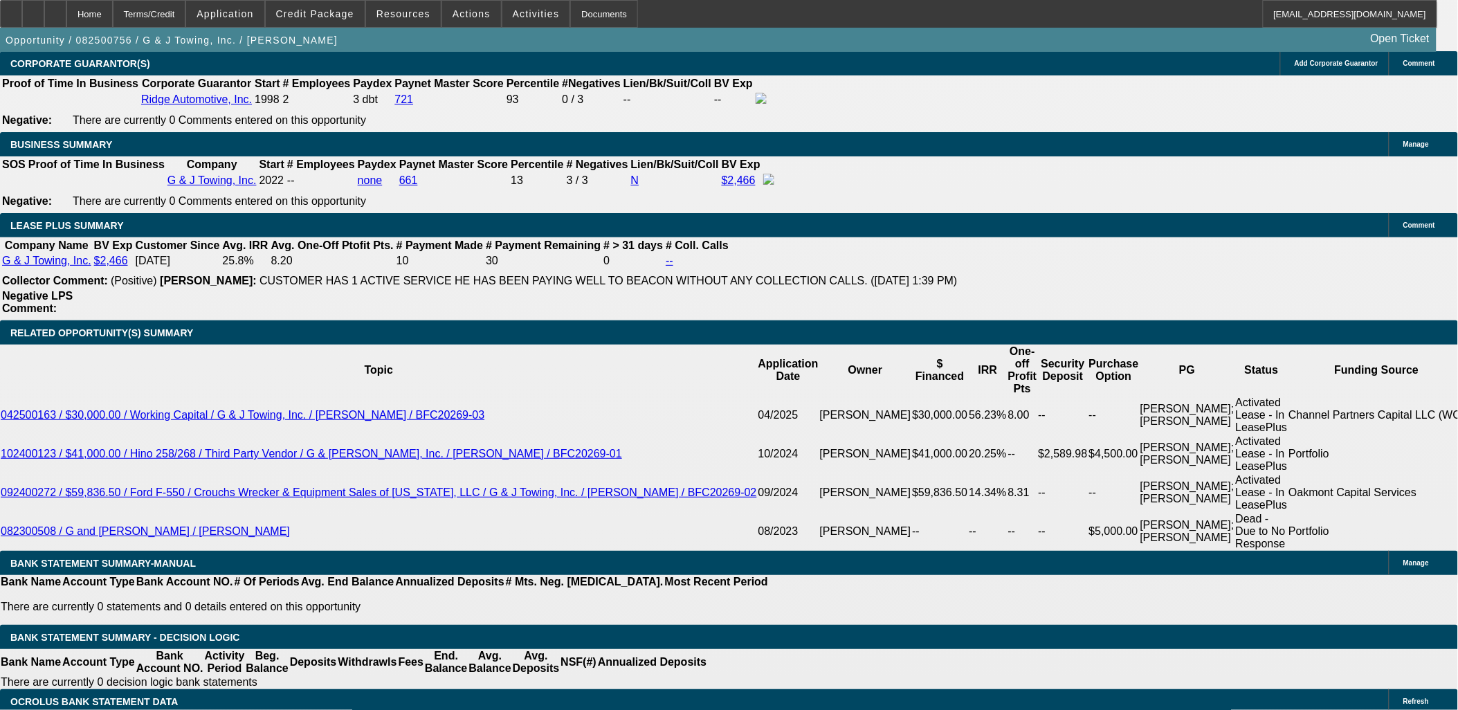
drag, startPoint x: 141, startPoint y: 409, endPoint x: 12, endPoint y: 145, distance: 293.6
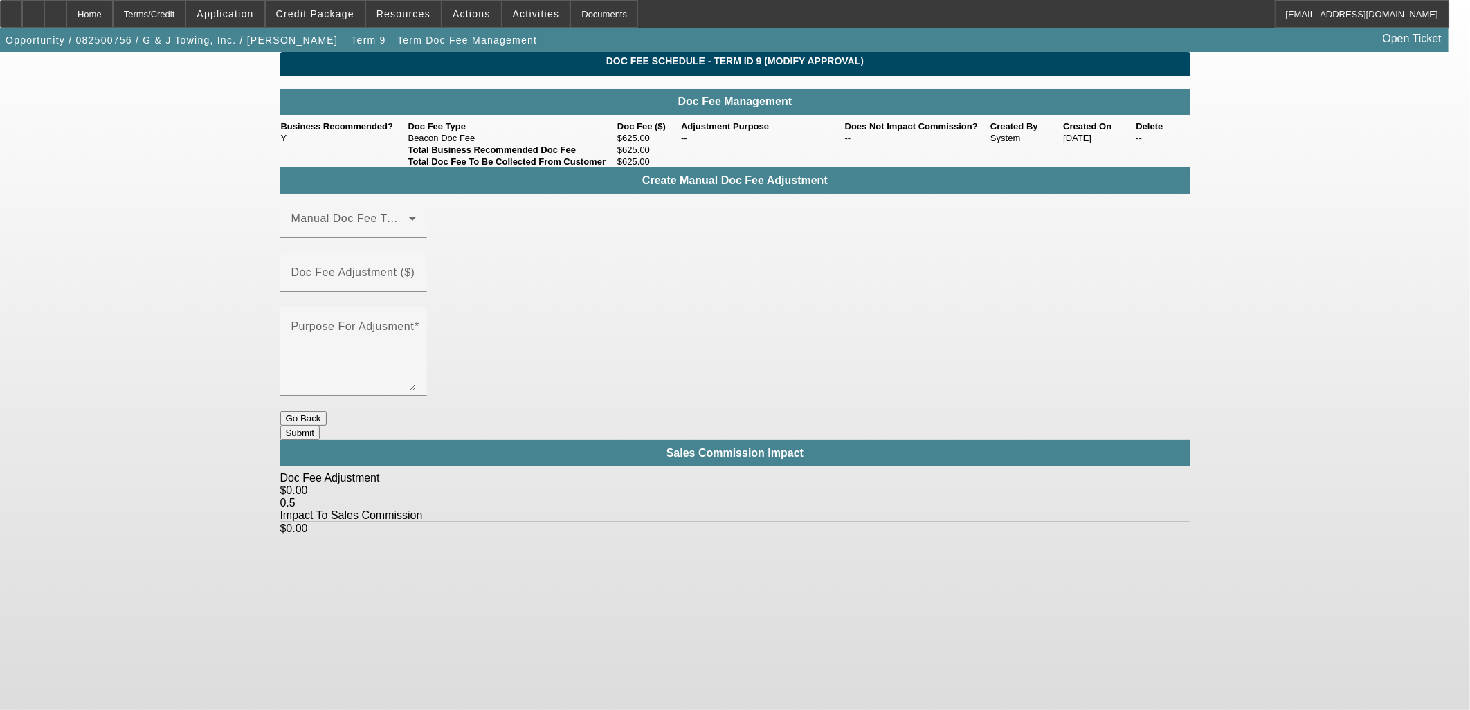
click at [327, 411] on button "Go Back" at bounding box center [303, 418] width 46 height 15
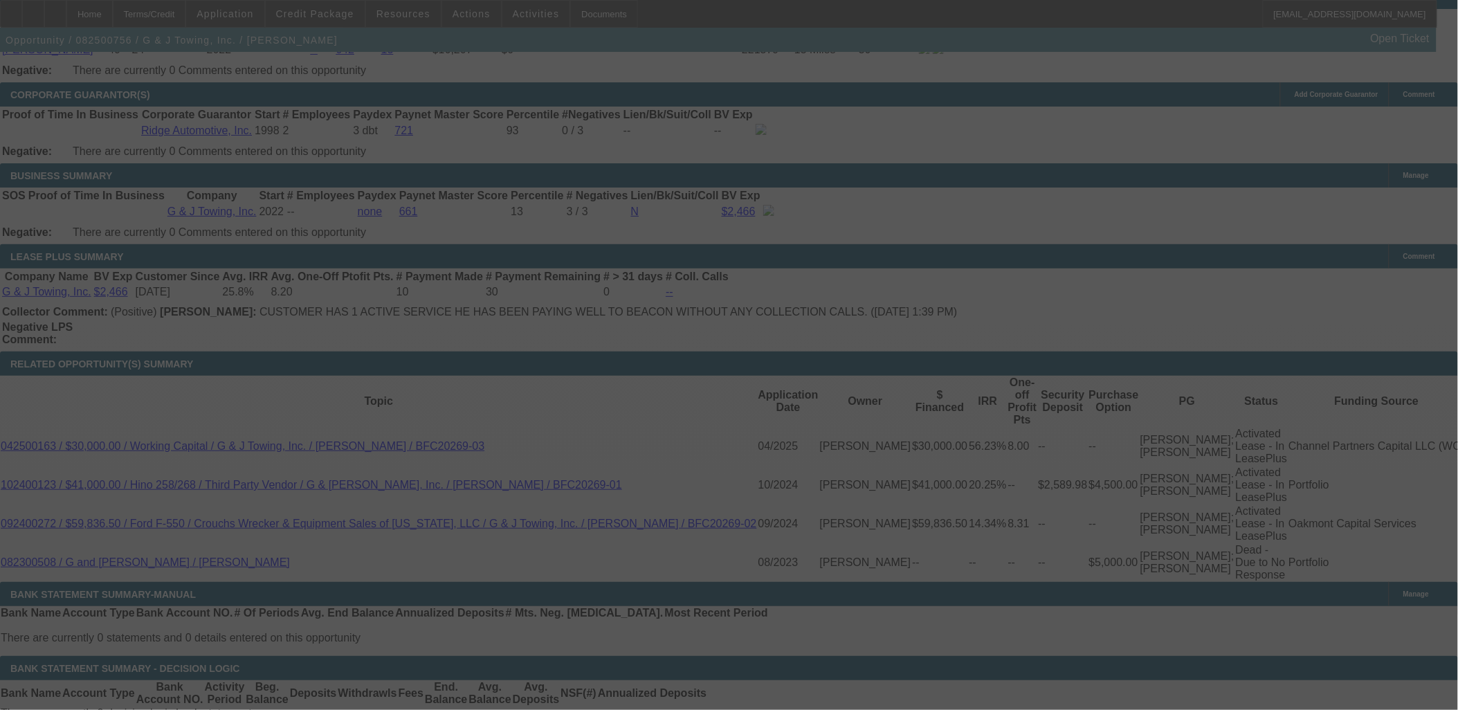
scroll to position [2265, 0]
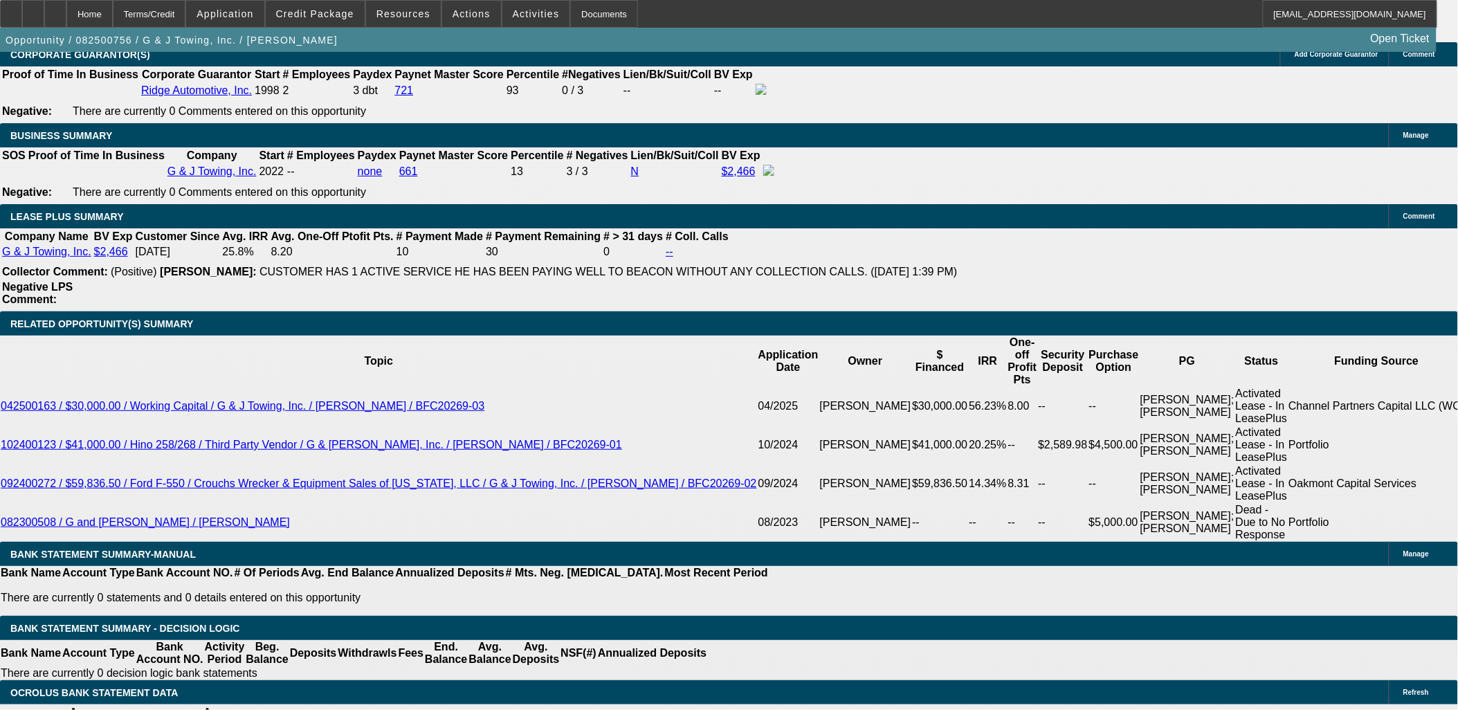
select select "0"
select select "6"
select select "0"
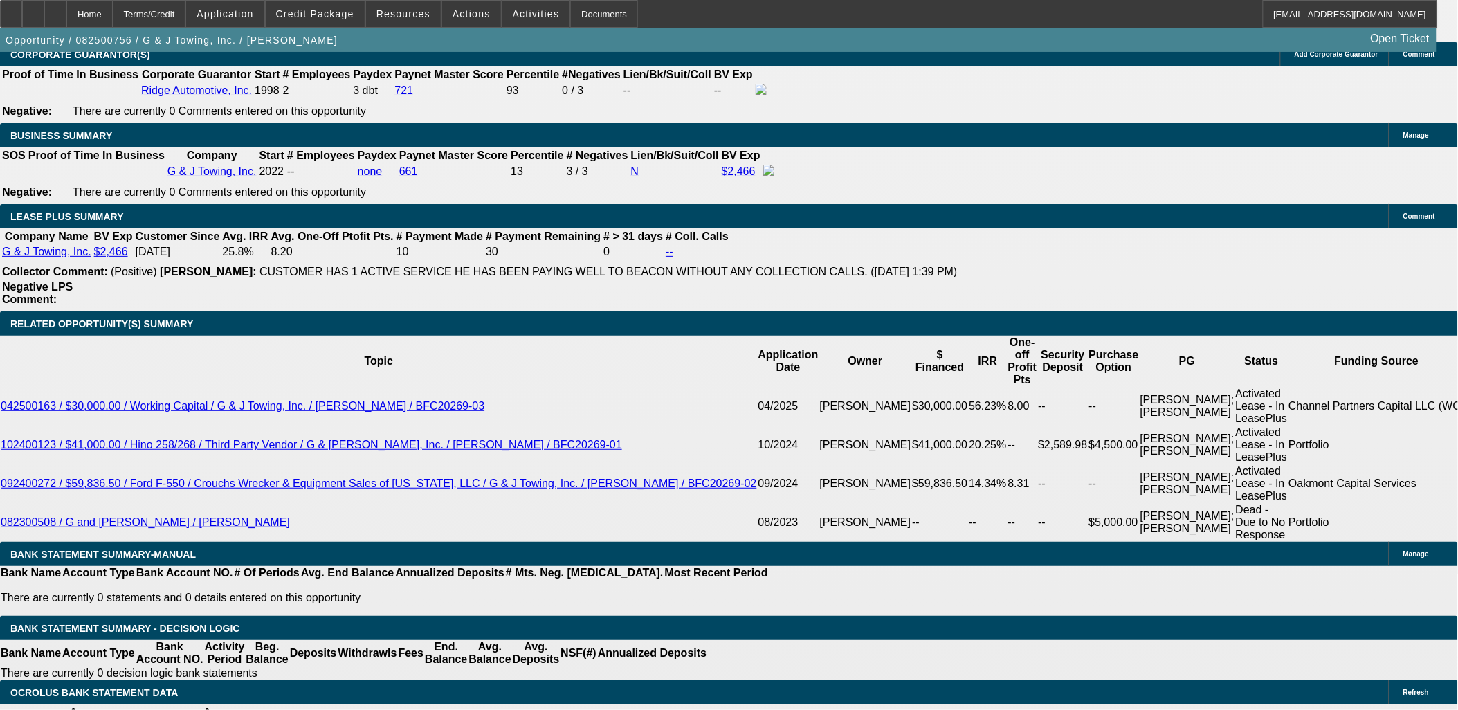
select select "0"
select select "6"
select select "0"
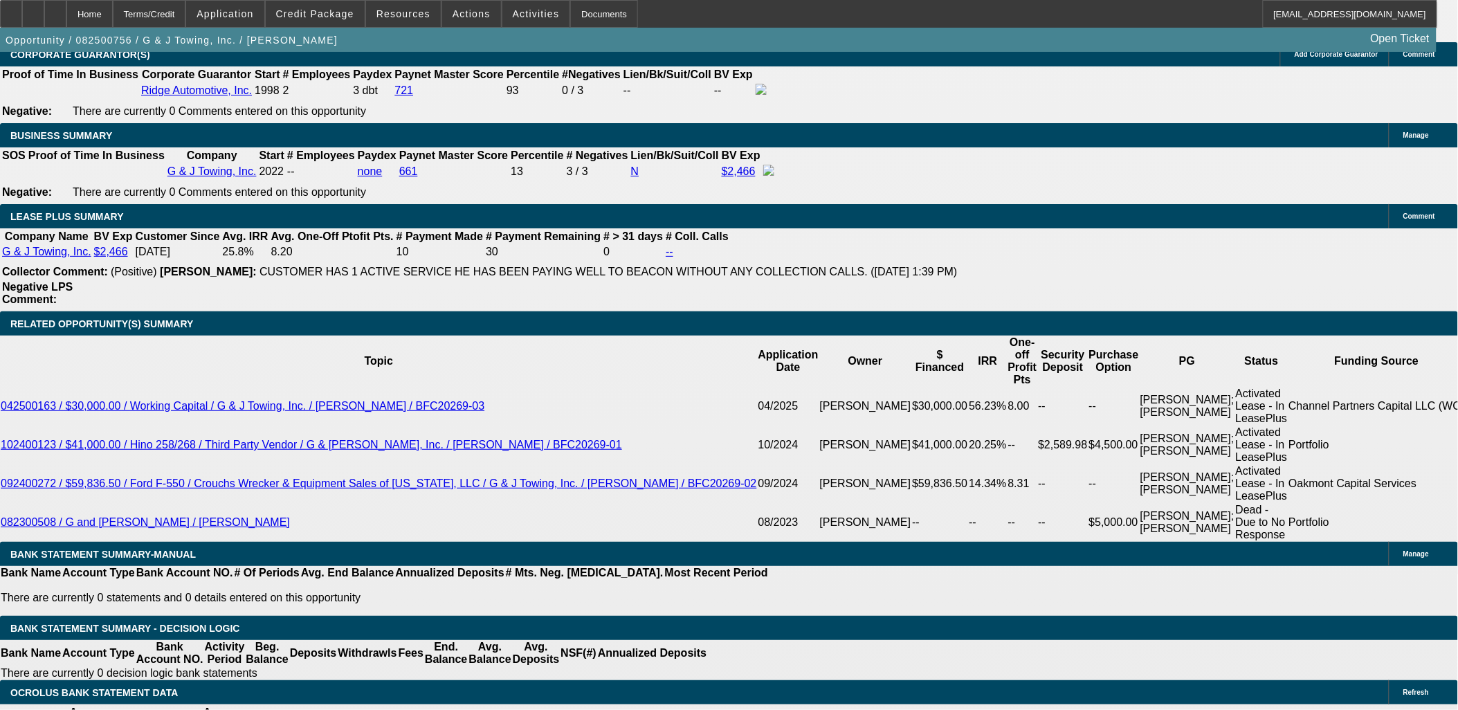
select select "0"
select select "6"
select select "0"
select select "3"
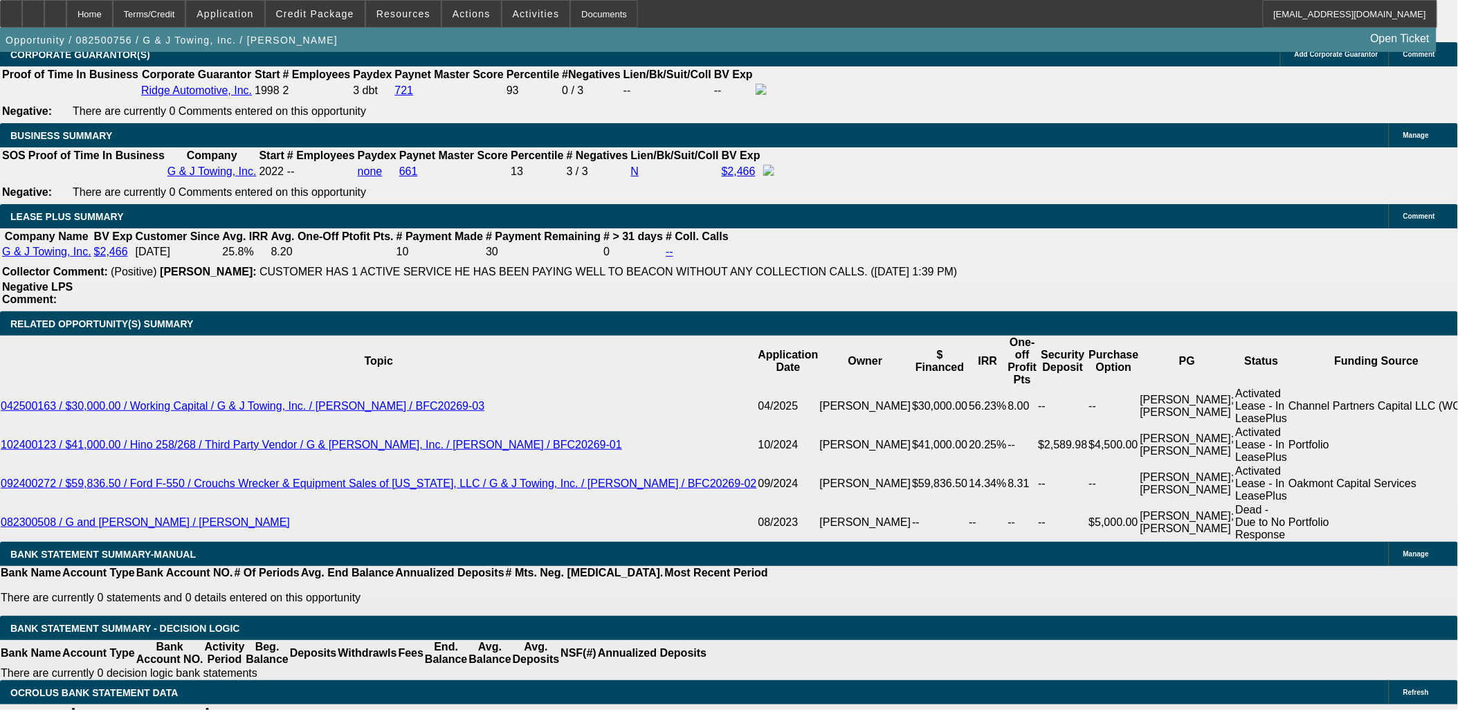
select select "0"
select select "6"
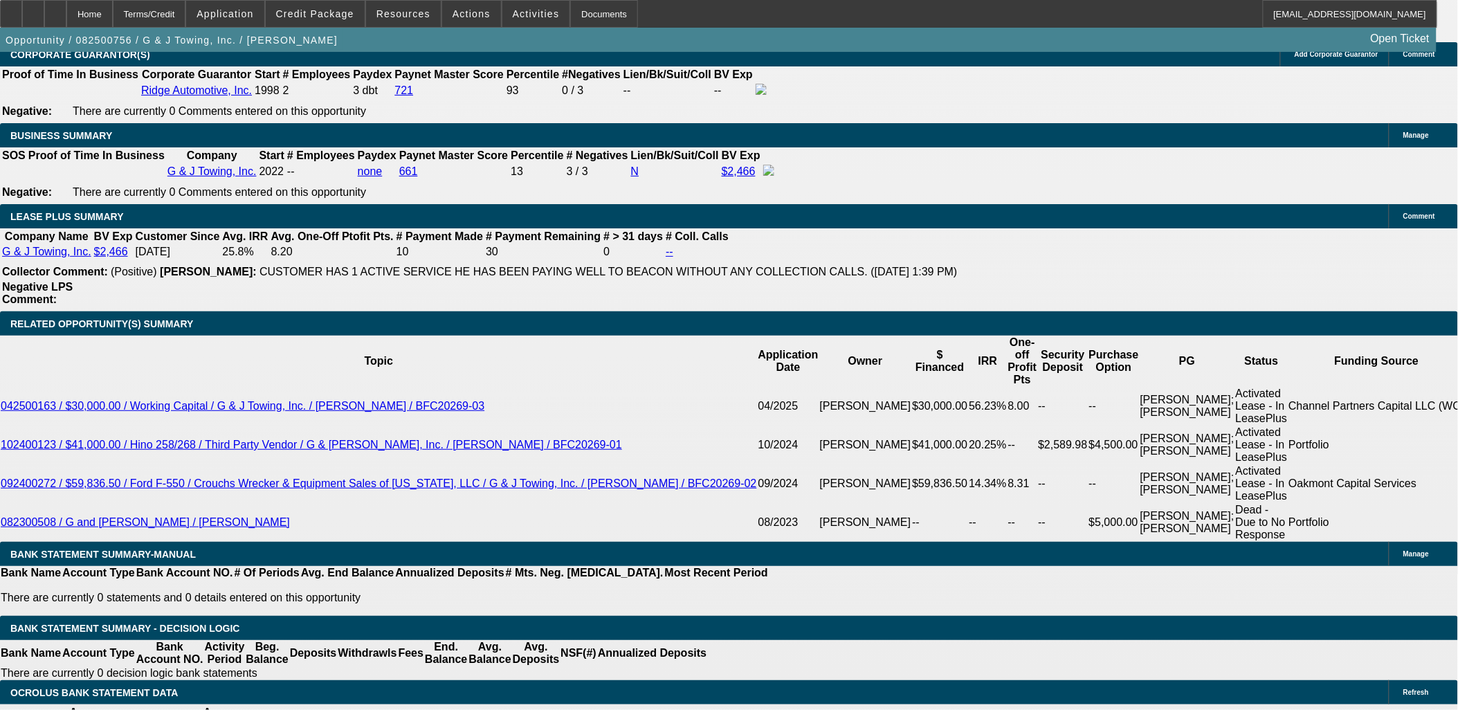
scroll to position [0, 0]
drag, startPoint x: 1115, startPoint y: 169, endPoint x: 1106, endPoint y: 177, distance: 12.2
click at [1115, 169] on button "reply_all Reply All" at bounding box center [1139, 184] width 87 height 33
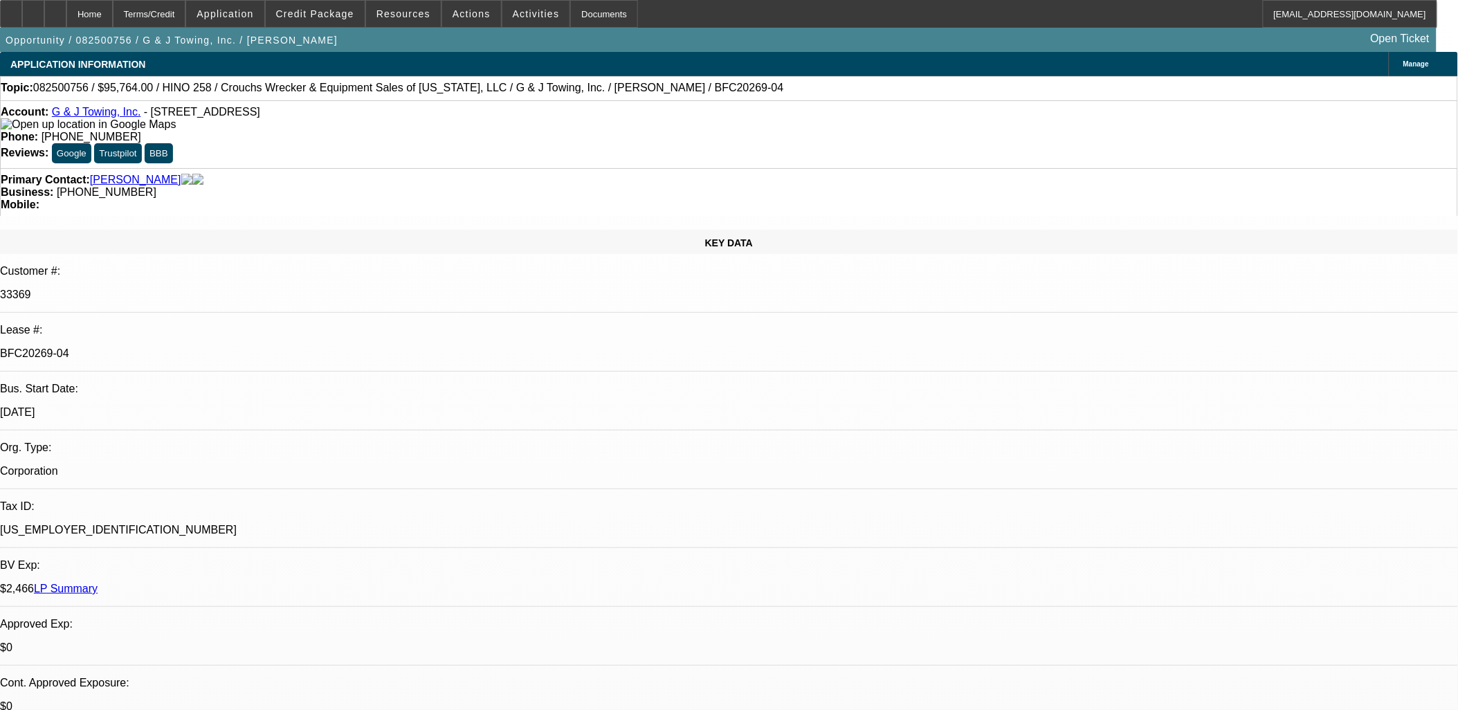
scroll to position [2049, 0]
drag, startPoint x: 1084, startPoint y: 249, endPoint x: 1077, endPoint y: 253, distance: 7.7
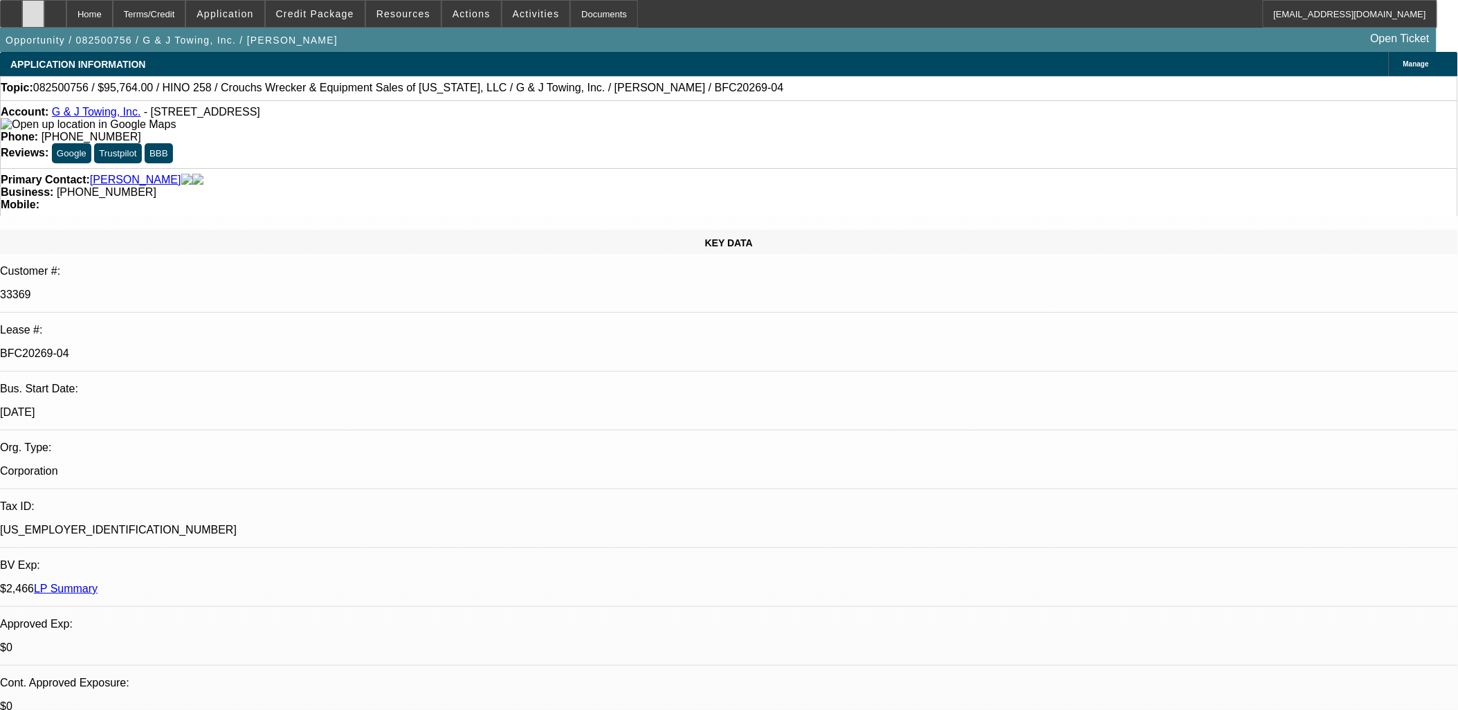
click at [44, 5] on div at bounding box center [33, 14] width 22 height 28
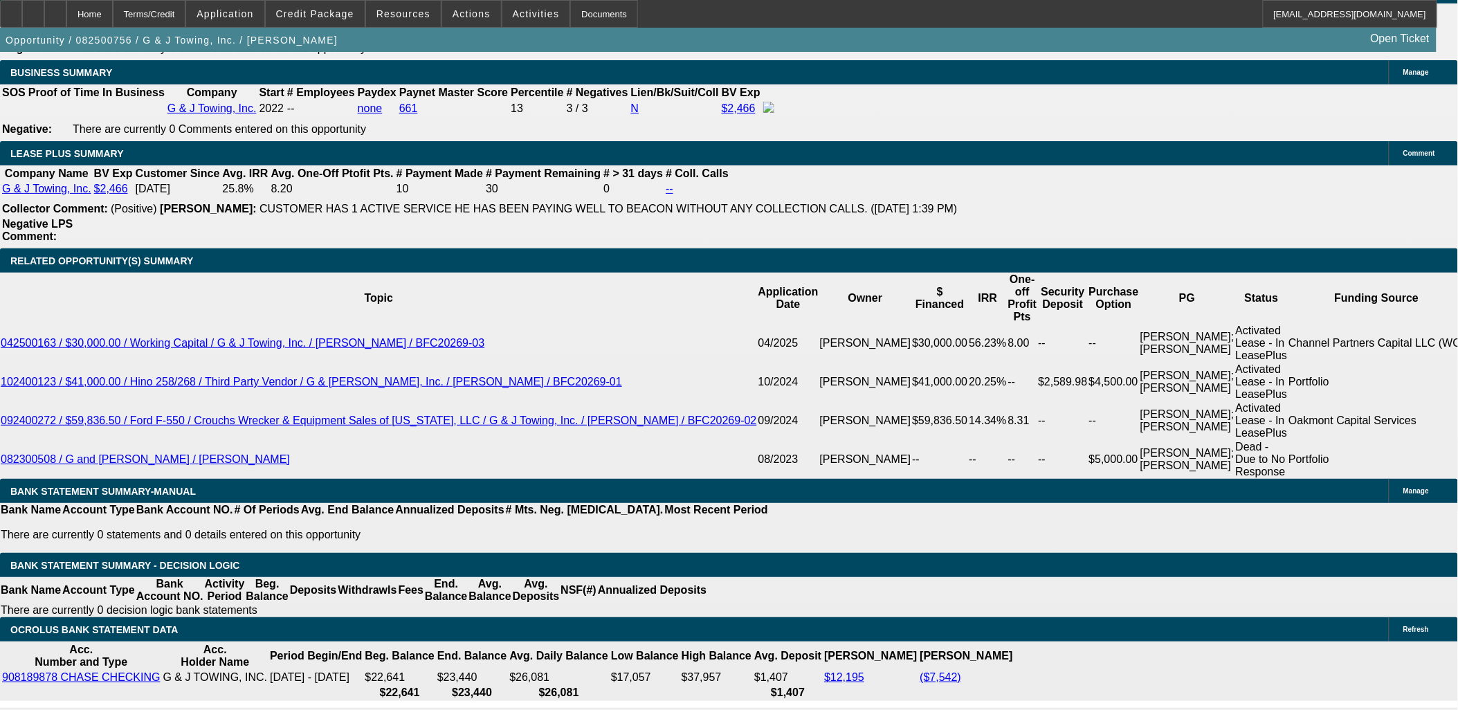
scroll to position [2152, 0]
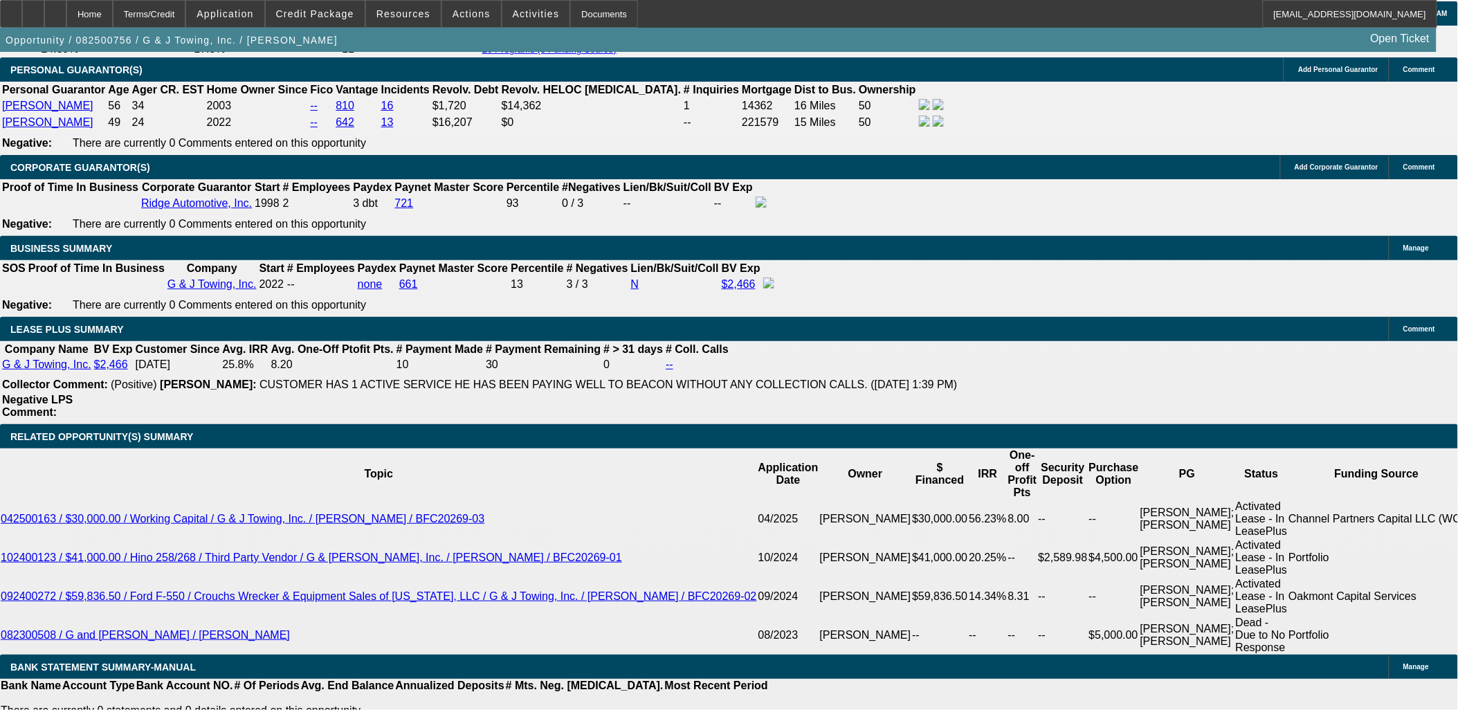
click at [347, 19] on span at bounding box center [315, 13] width 99 height 33
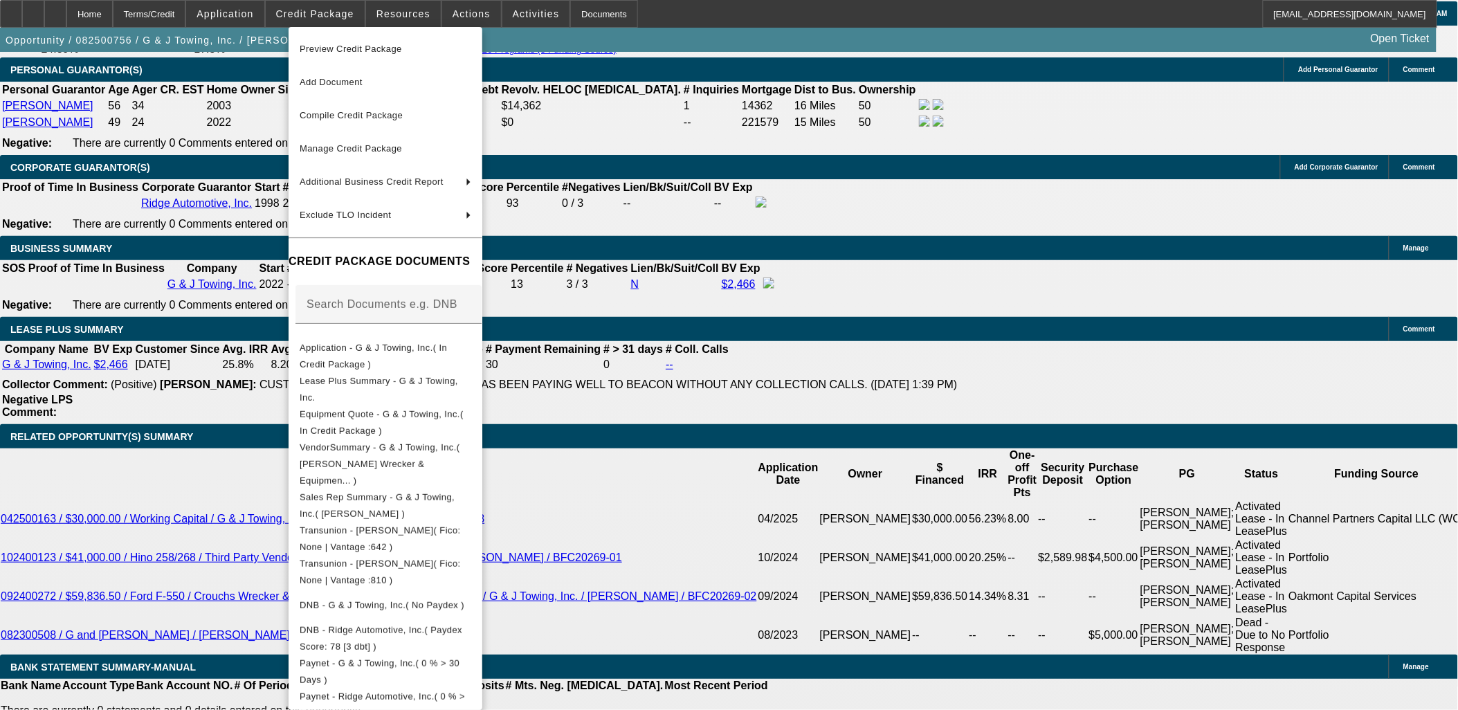
scroll to position [471, 0]
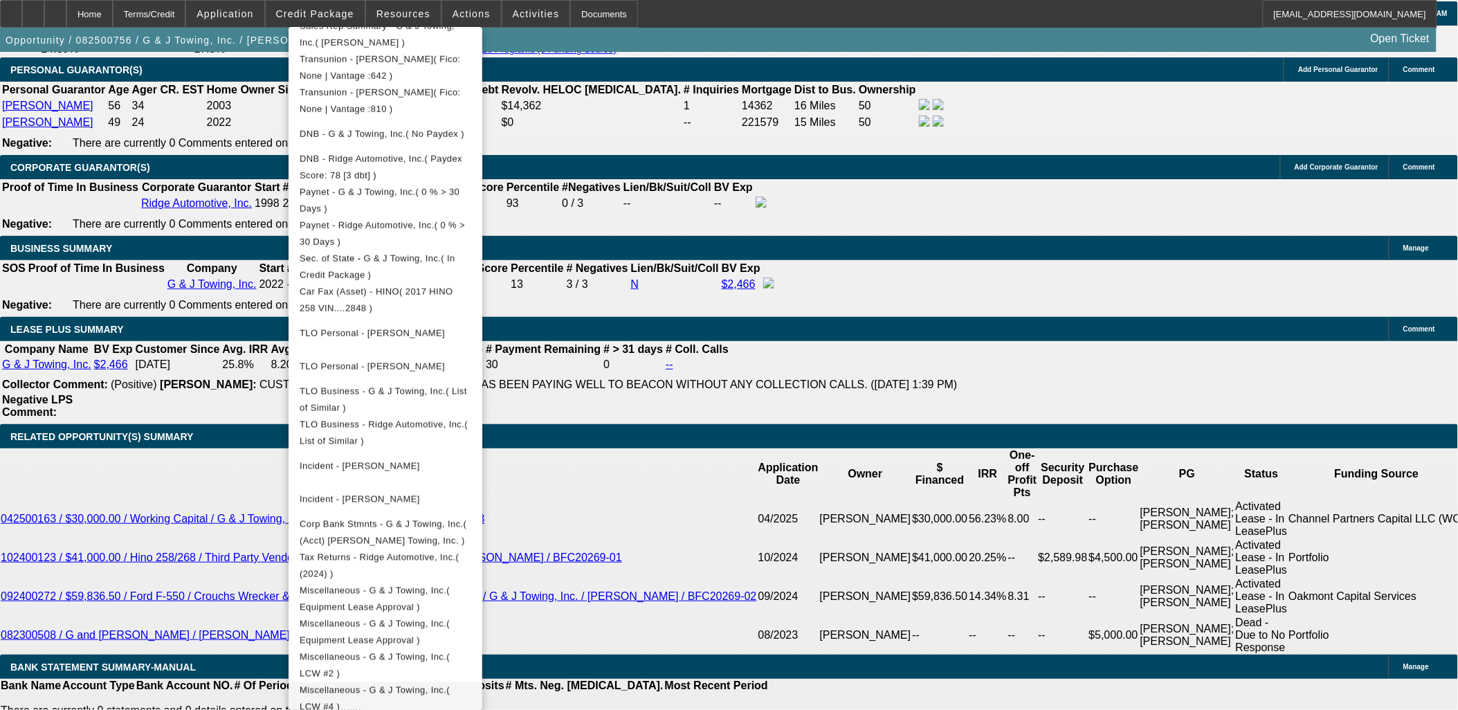
click at [471, 682] on span "Miscellaneous - G & J Towing, Inc.( LCW #4 )" at bounding box center [386, 698] width 172 height 33
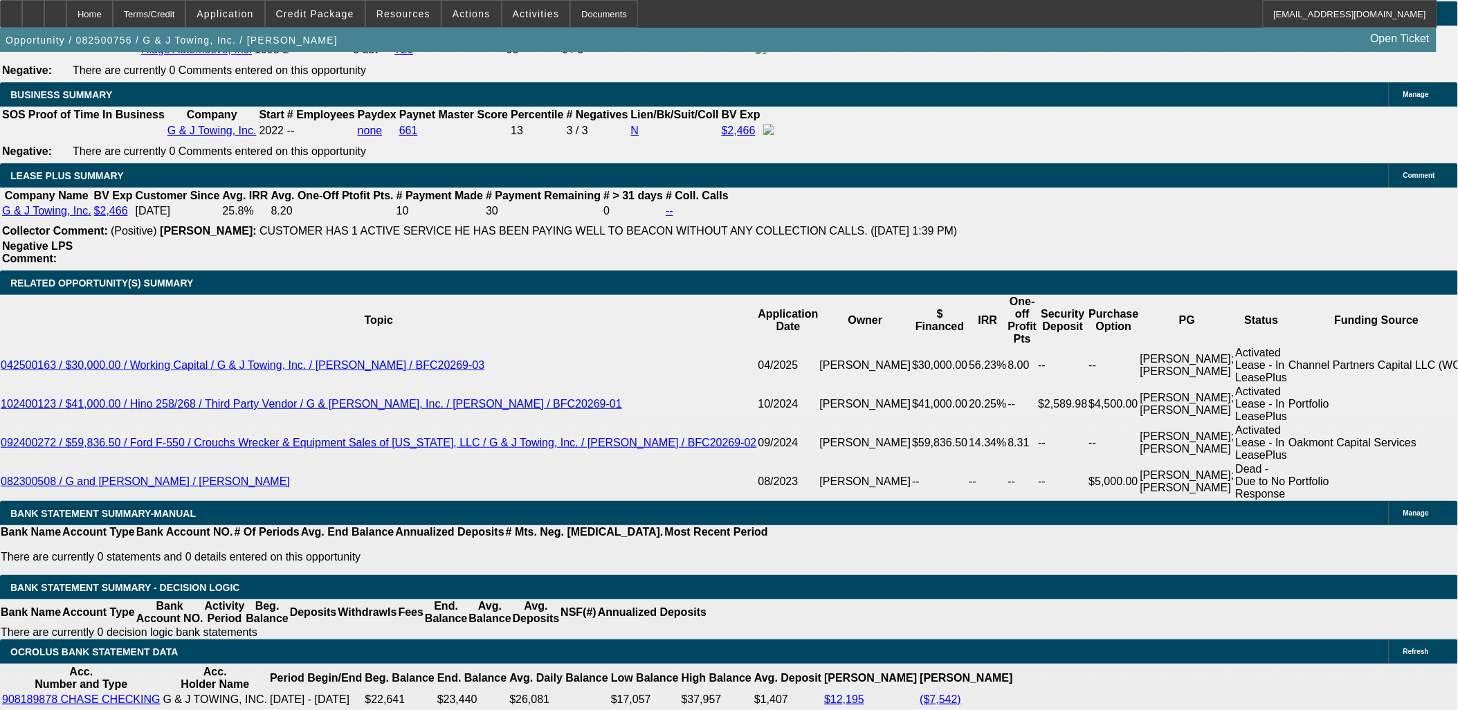
scroll to position [973, 0]
drag, startPoint x: 1098, startPoint y: 282, endPoint x: 1102, endPoint y: 292, distance: 10.5
drag, startPoint x: 1216, startPoint y: 549, endPoint x: 1147, endPoint y: 441, distance: 128.8
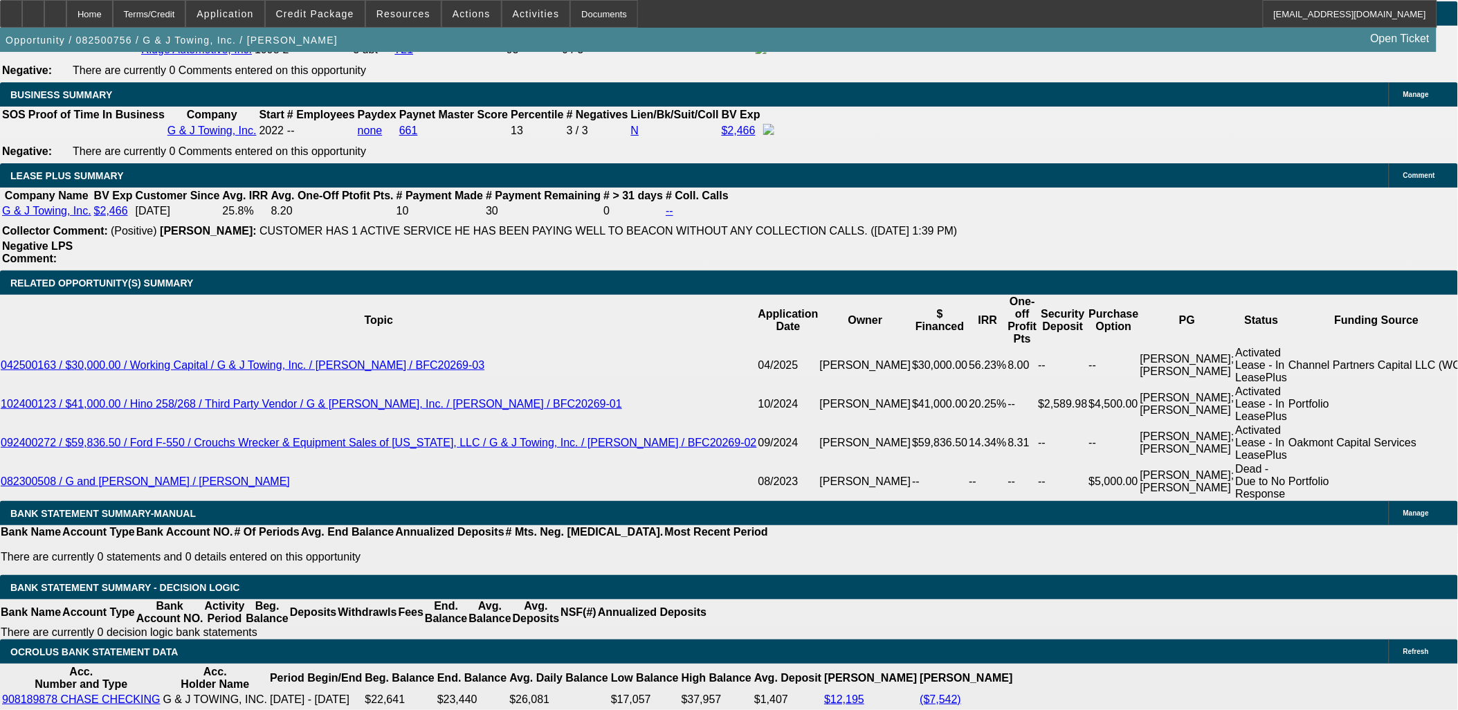
copy td "Please send DocuSign to gandjtow@gmail.com for Jason and ridgeauto.micco@gmail.…"
drag, startPoint x: 1146, startPoint y: 444, endPoint x: 1223, endPoint y: 551, distance: 131.9
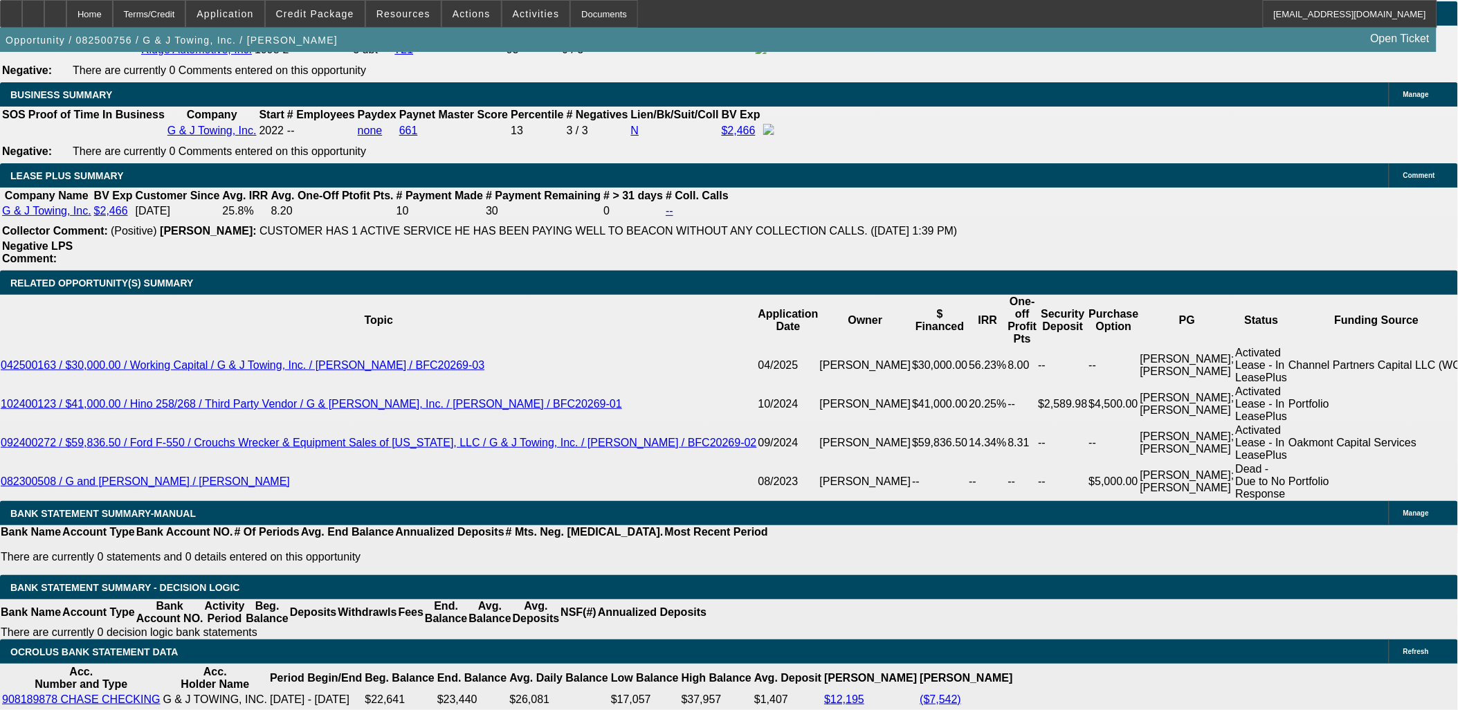
copy td "Please send DocuSign to gandjtow@gmail.com for Jason and ridgeauto.micco@gmail.…"
drag, startPoint x: 1223, startPoint y: 551, endPoint x: 1169, endPoint y: 541, distance: 54.8
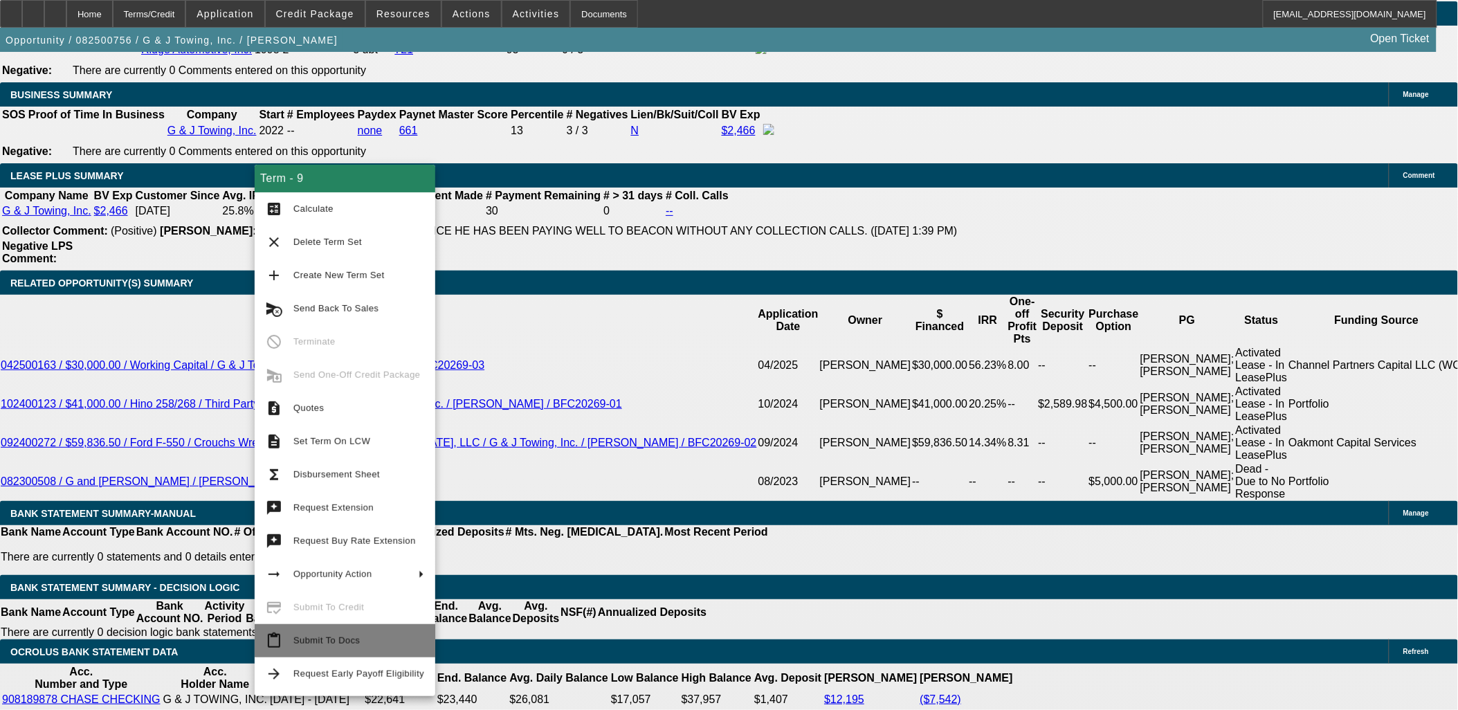
drag, startPoint x: 349, startPoint y: 574, endPoint x: 345, endPoint y: 634, distance: 59.6
click at [345, 634] on div "Term - 9 calculate Calculate clear Delete Term Set add Create New Term Set canc…" at bounding box center [345, 430] width 181 height 531
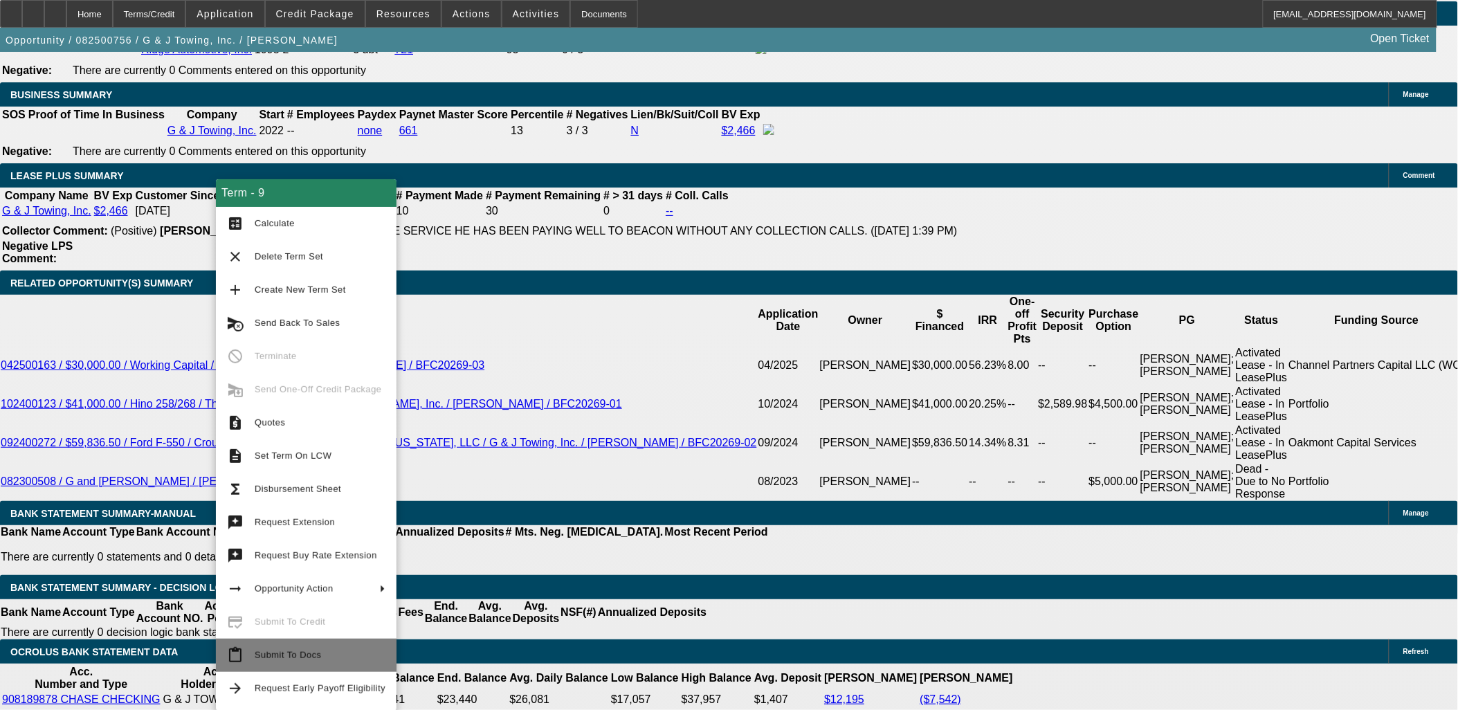
drag, startPoint x: 284, startPoint y: 653, endPoint x: 279, endPoint y: 664, distance: 12.4
click at [284, 653] on span "Submit To Docs" at bounding box center [288, 655] width 66 height 10
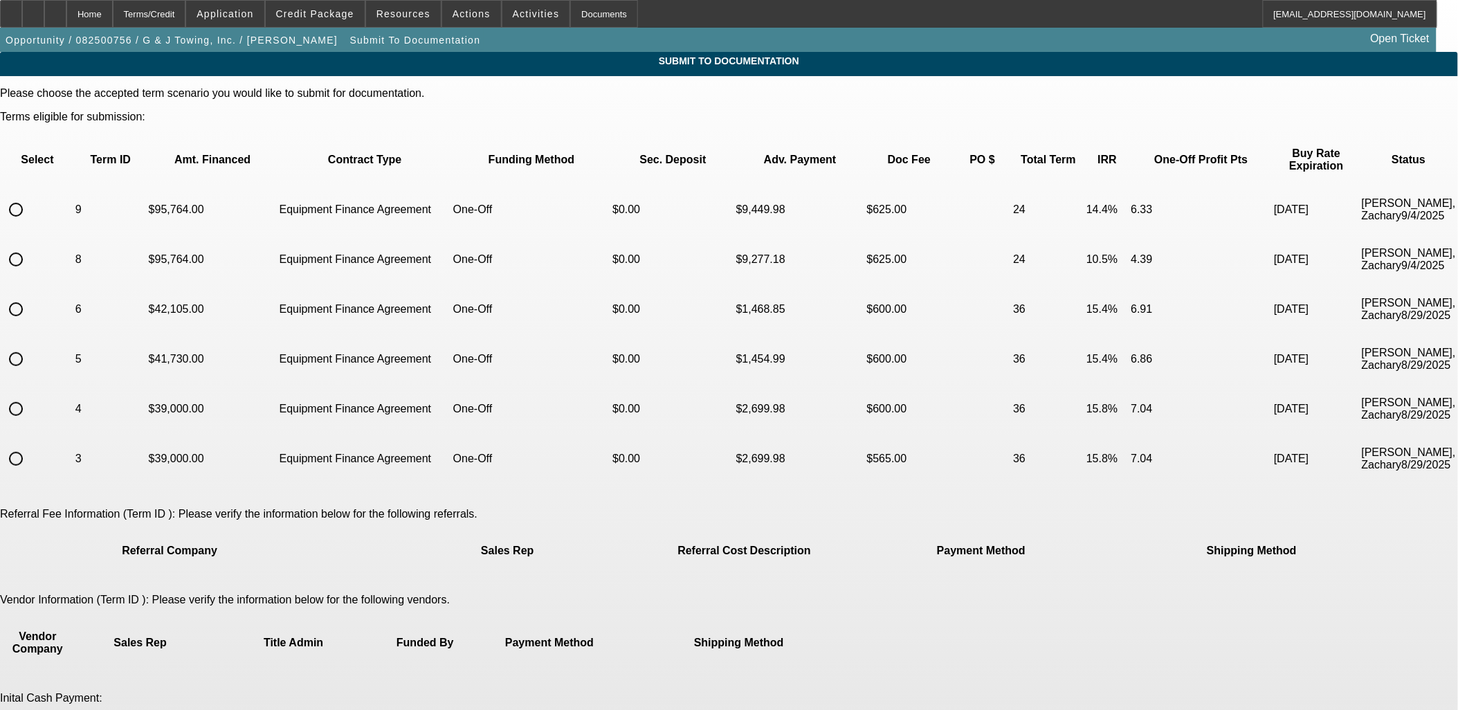
click at [30, 196] on input "radio" at bounding box center [16, 210] width 28 height 28
radio input "true"
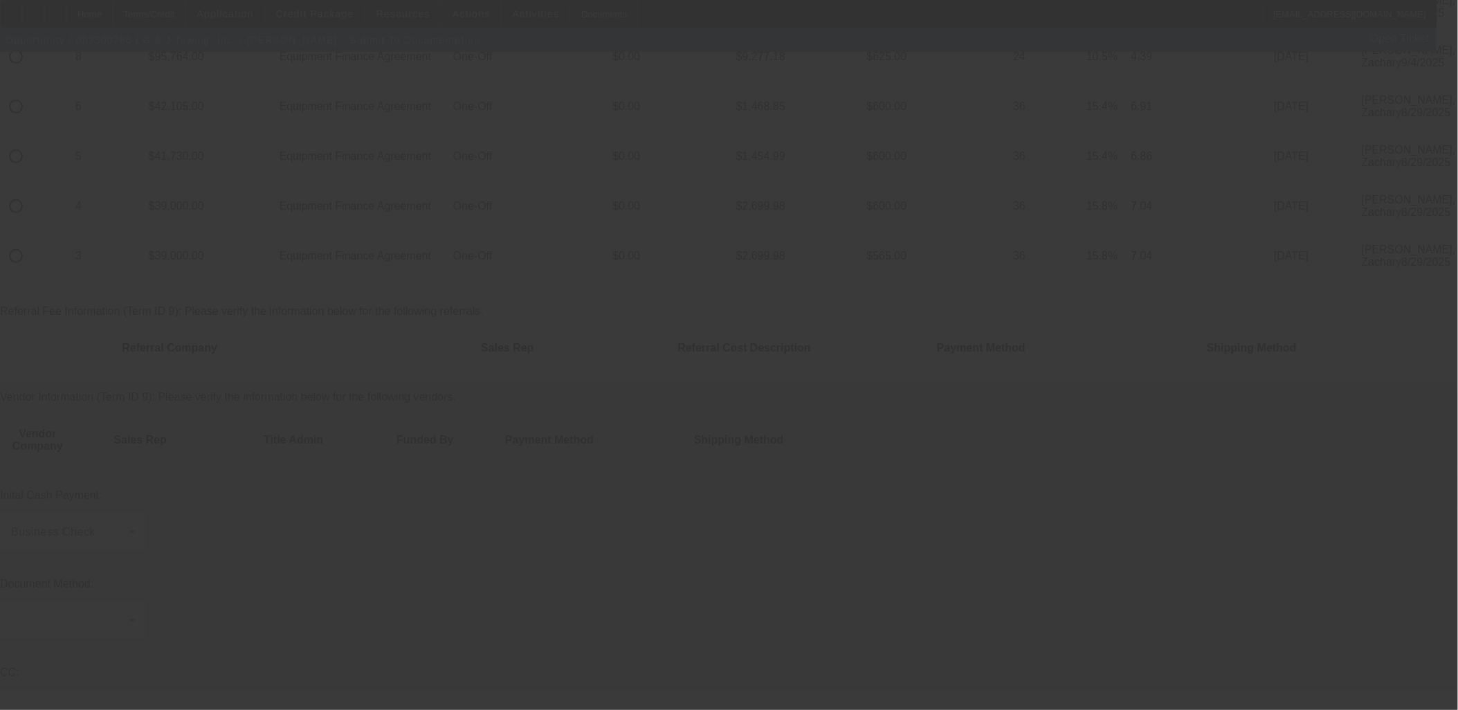
scroll to position [230, 0]
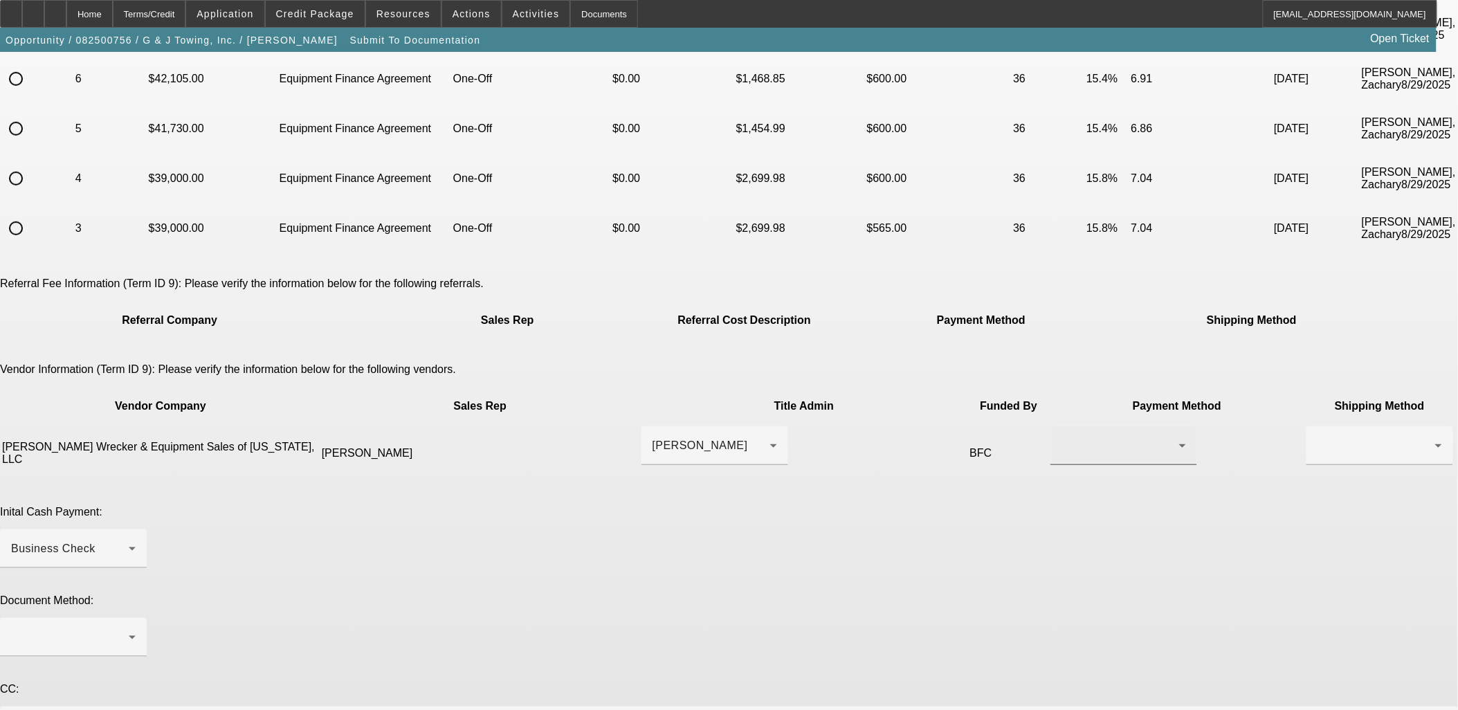
click at [1061, 426] on div at bounding box center [1123, 445] width 125 height 39
click at [893, 410] on mat-option "Wire Transfer" at bounding box center [872, 423] width 147 height 33
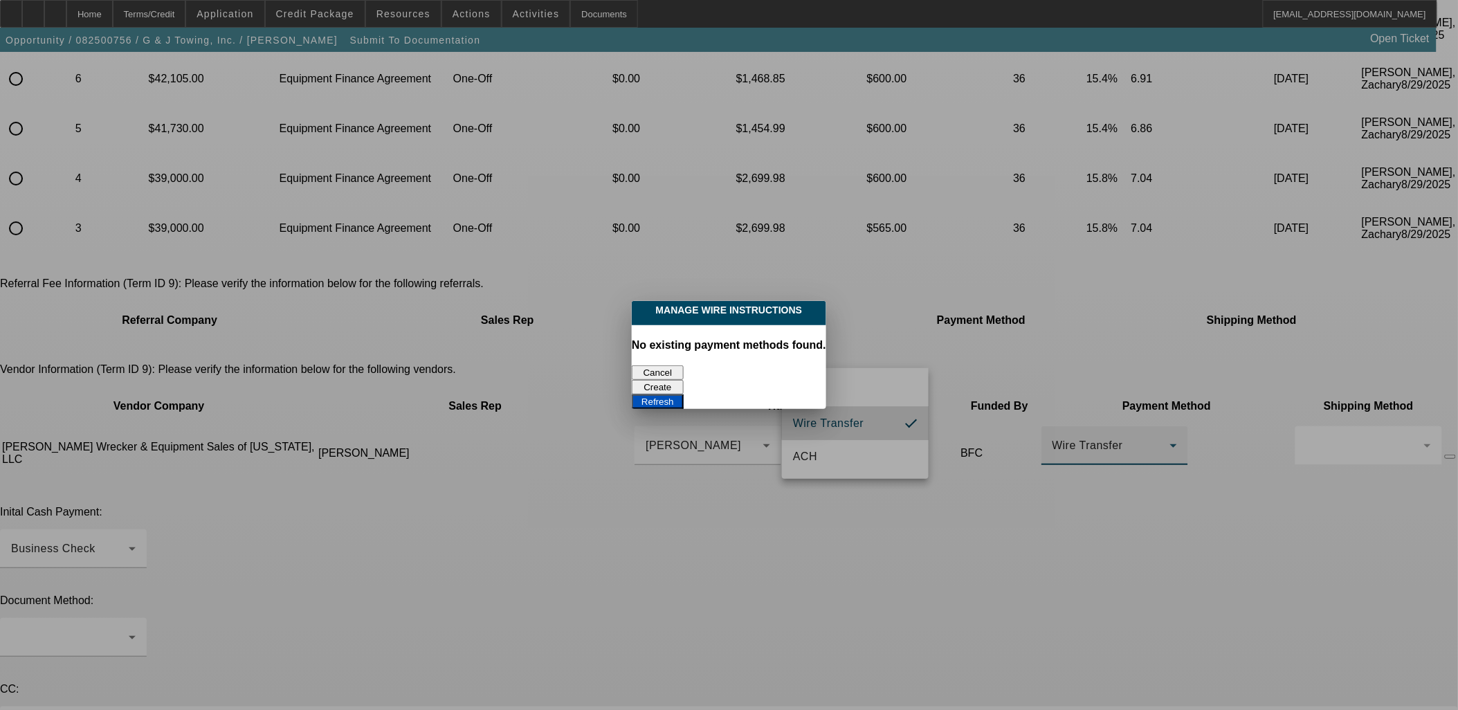
scroll to position [0, 0]
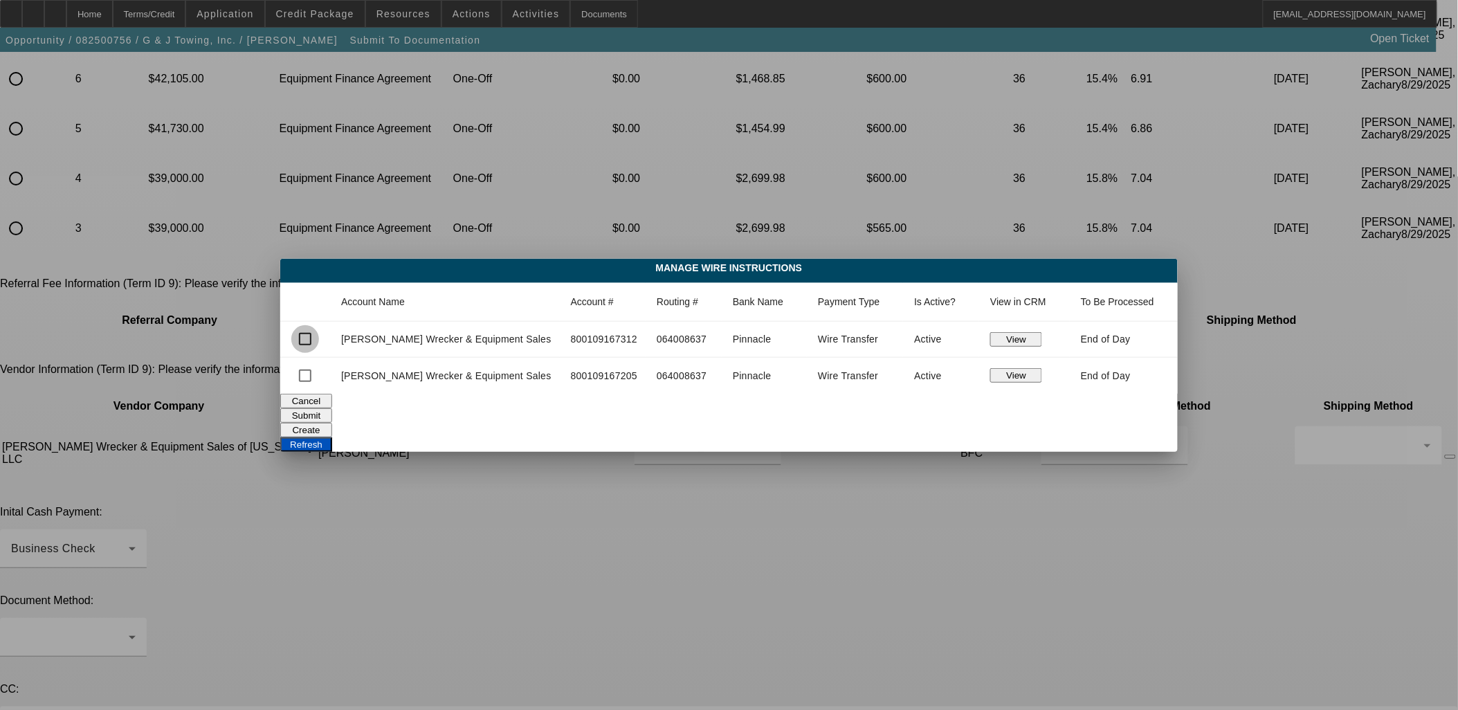
click at [319, 329] on input "checkbox" at bounding box center [305, 339] width 28 height 28
checkbox input "true"
click at [332, 412] on button "Submit" at bounding box center [306, 415] width 52 height 15
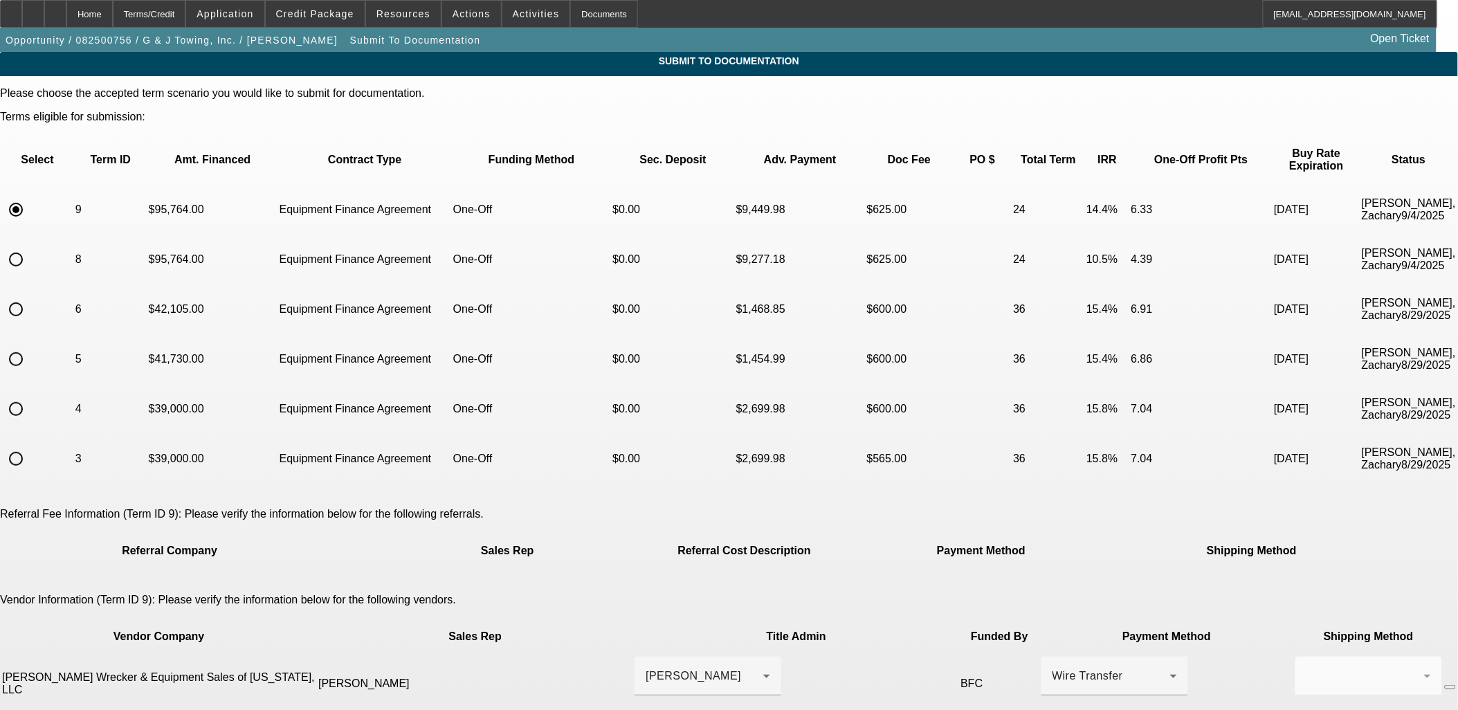
scroll to position [230, 0]
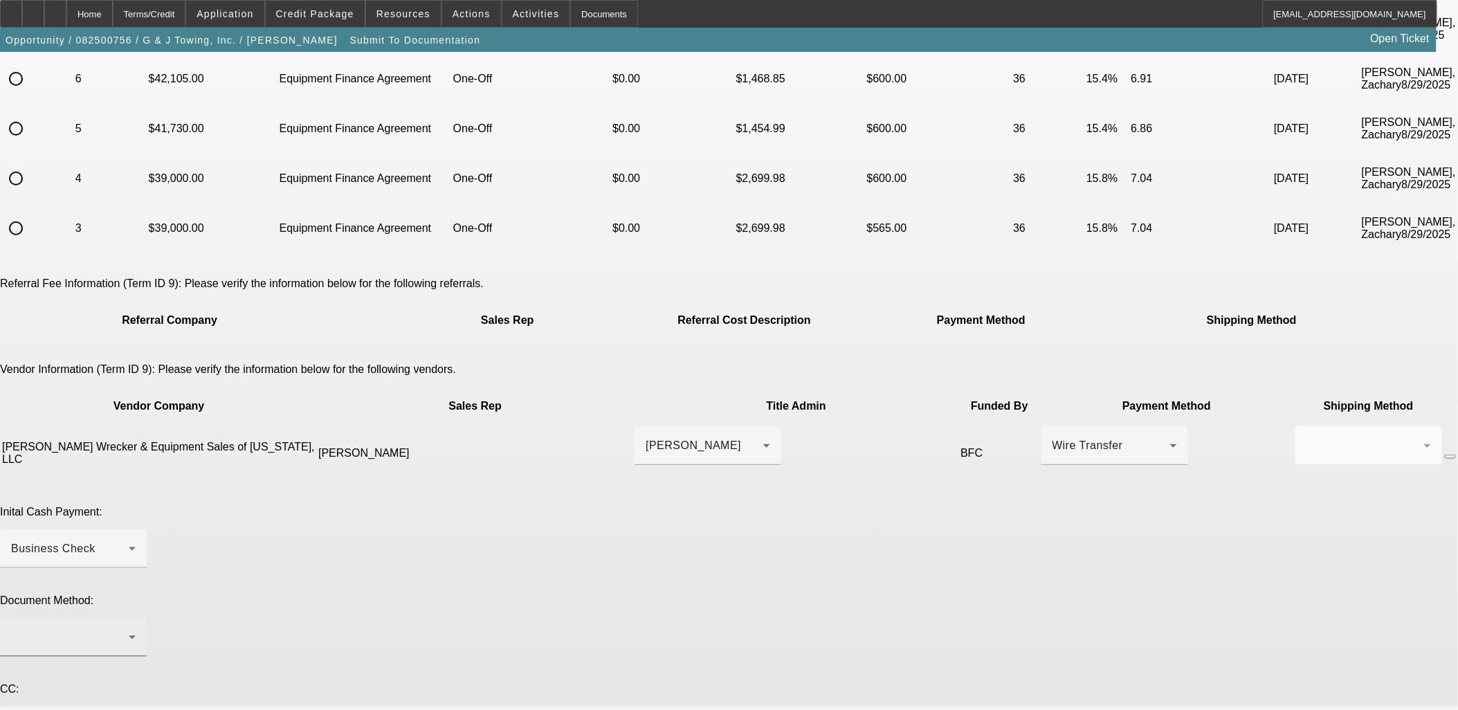
click at [136, 618] on div at bounding box center [73, 637] width 125 height 39
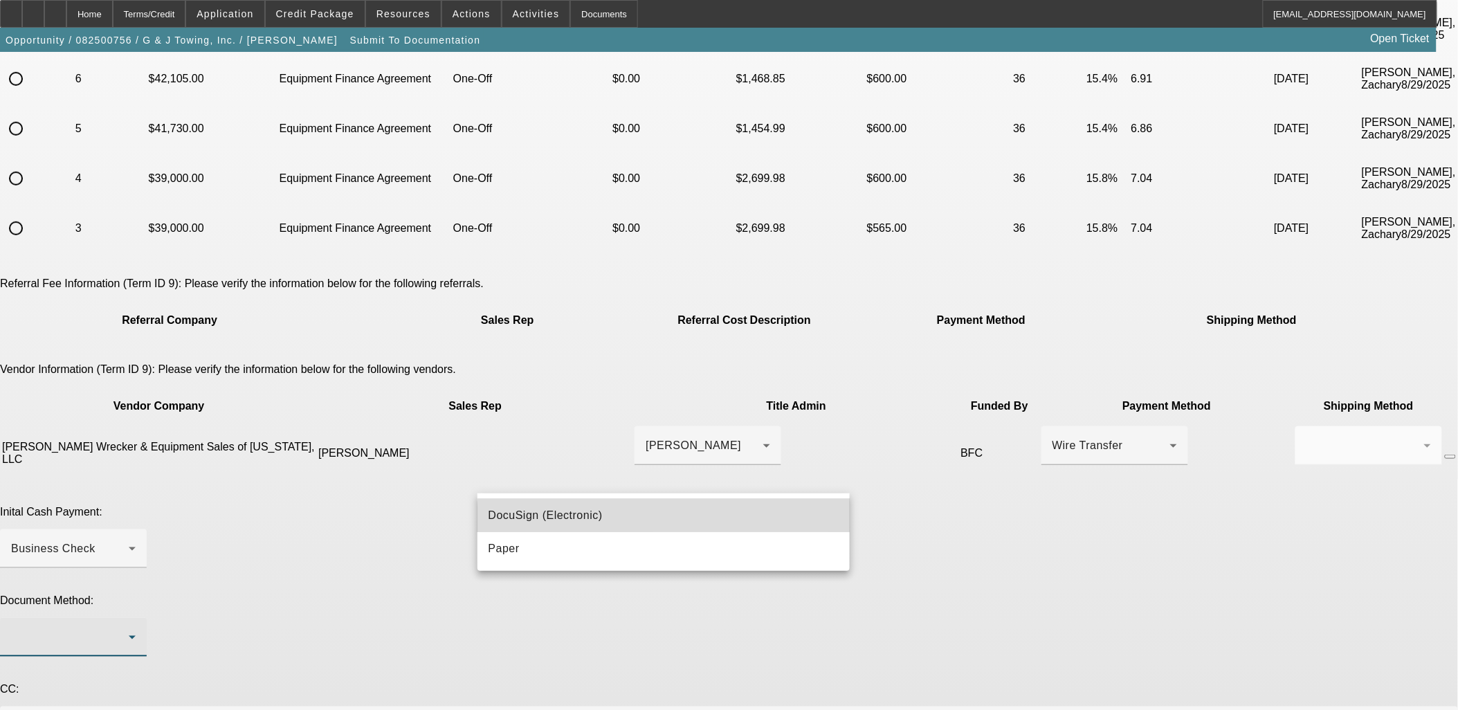
click at [710, 524] on mat-option "DocuSign (Electronic)" at bounding box center [663, 515] width 373 height 33
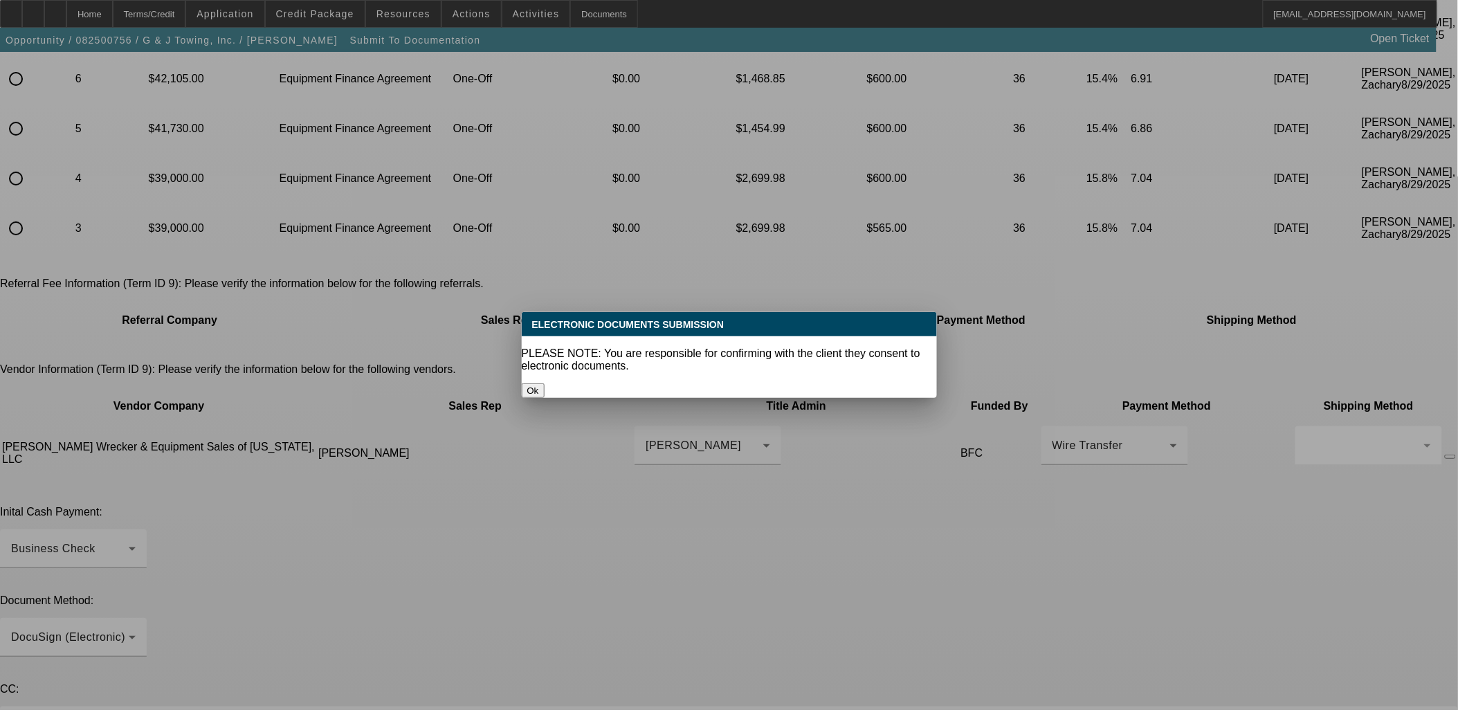
click at [743, 611] on div at bounding box center [729, 355] width 1458 height 710
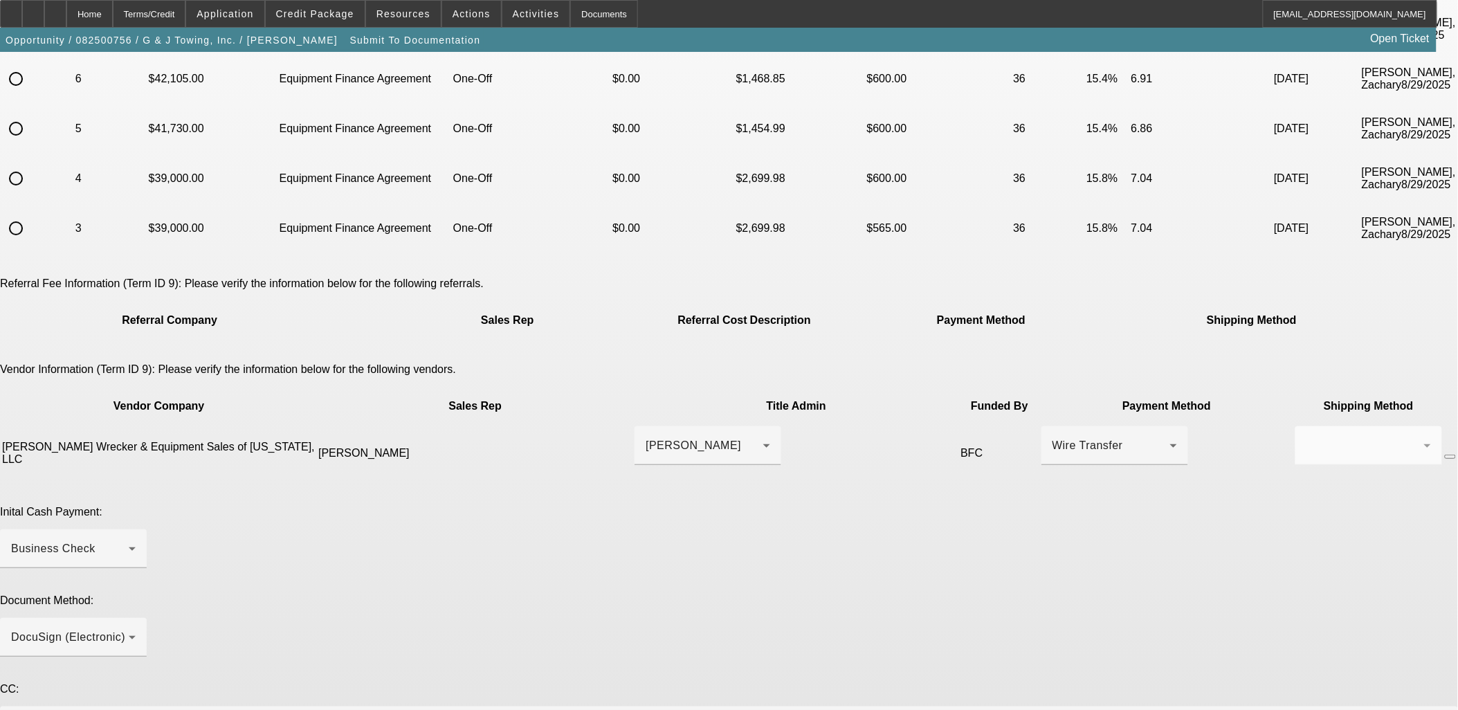
scroll to position [230, 0]
click at [349, 6] on span at bounding box center [315, 13] width 99 height 33
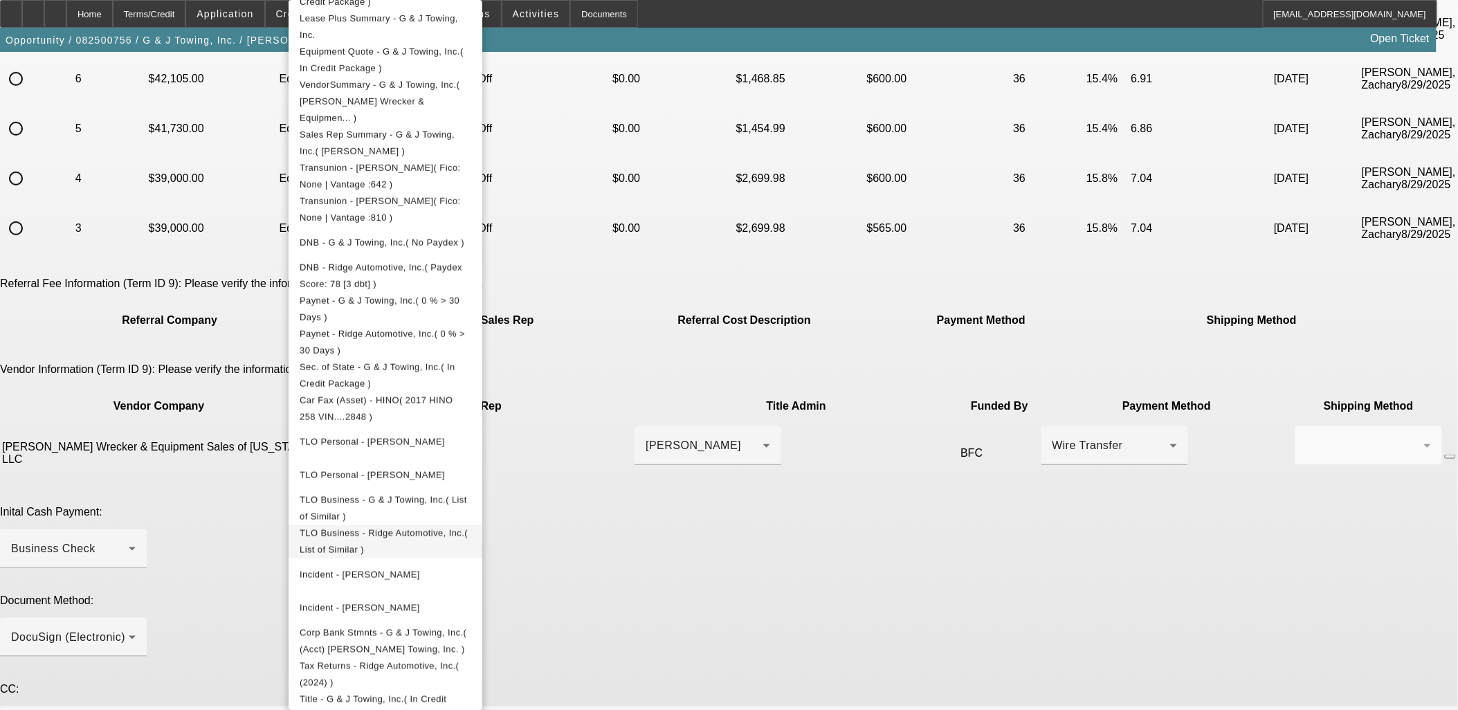
scroll to position [477, 0]
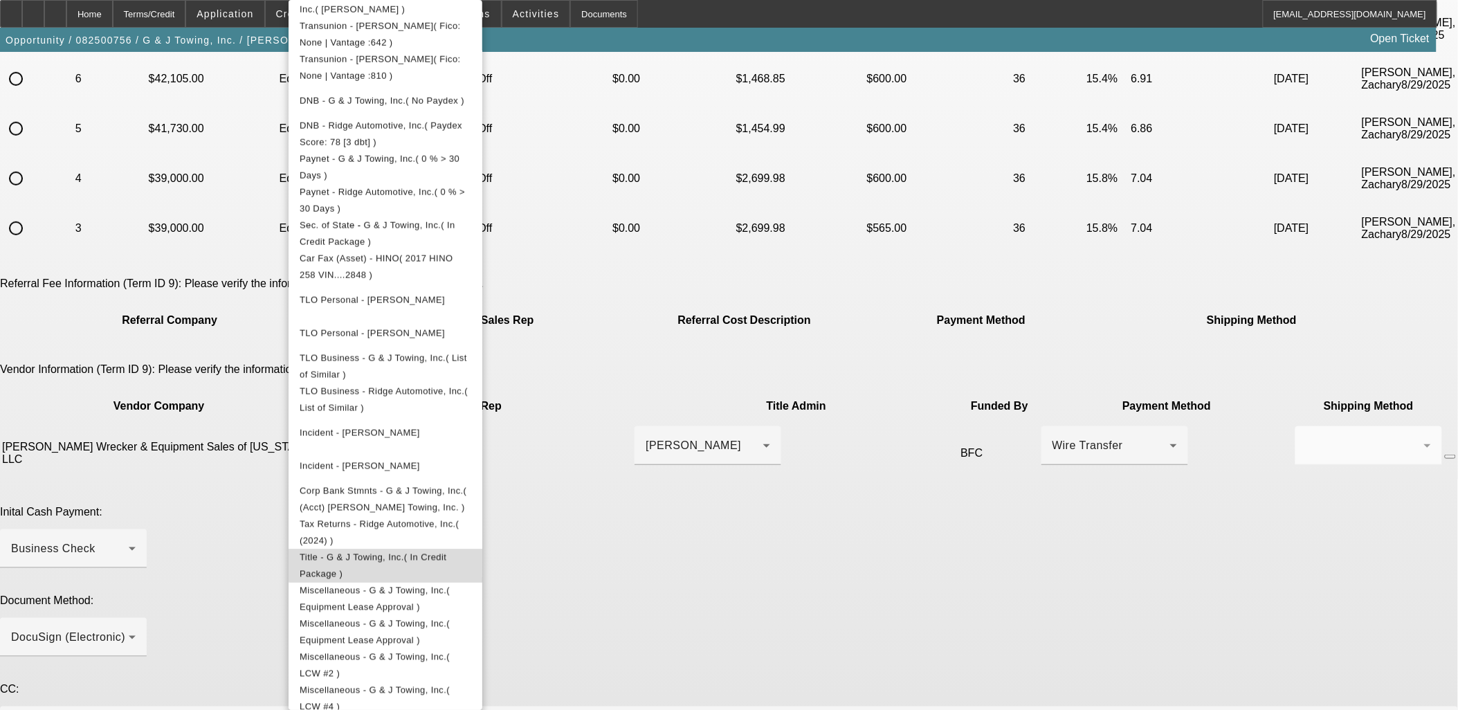
click at [446, 552] on span "Title - G & J Towing, Inc.( In Credit Package )" at bounding box center [373, 565] width 147 height 27
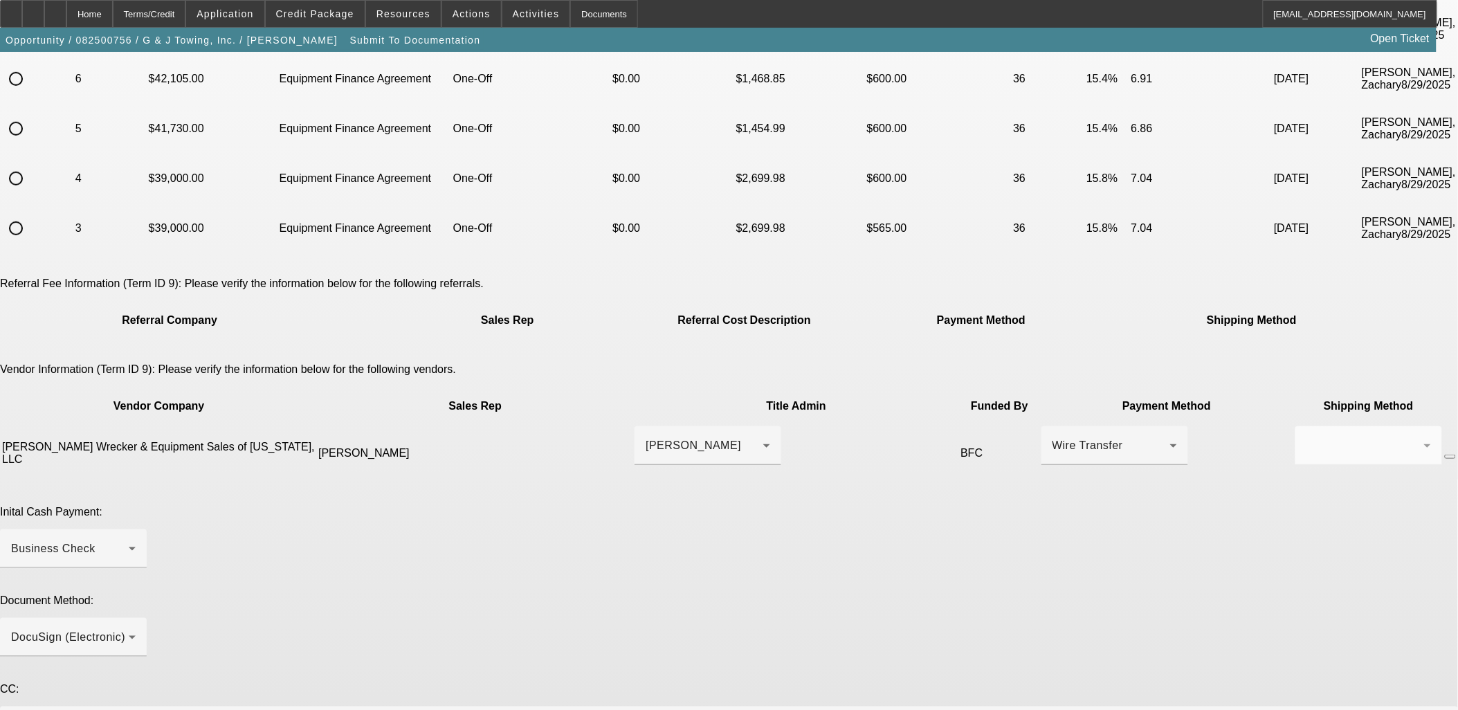
paste textarea "Please send DocuSign to gandjtow@gmail.com for Jason and ridgeauto.micco@gmail.…"
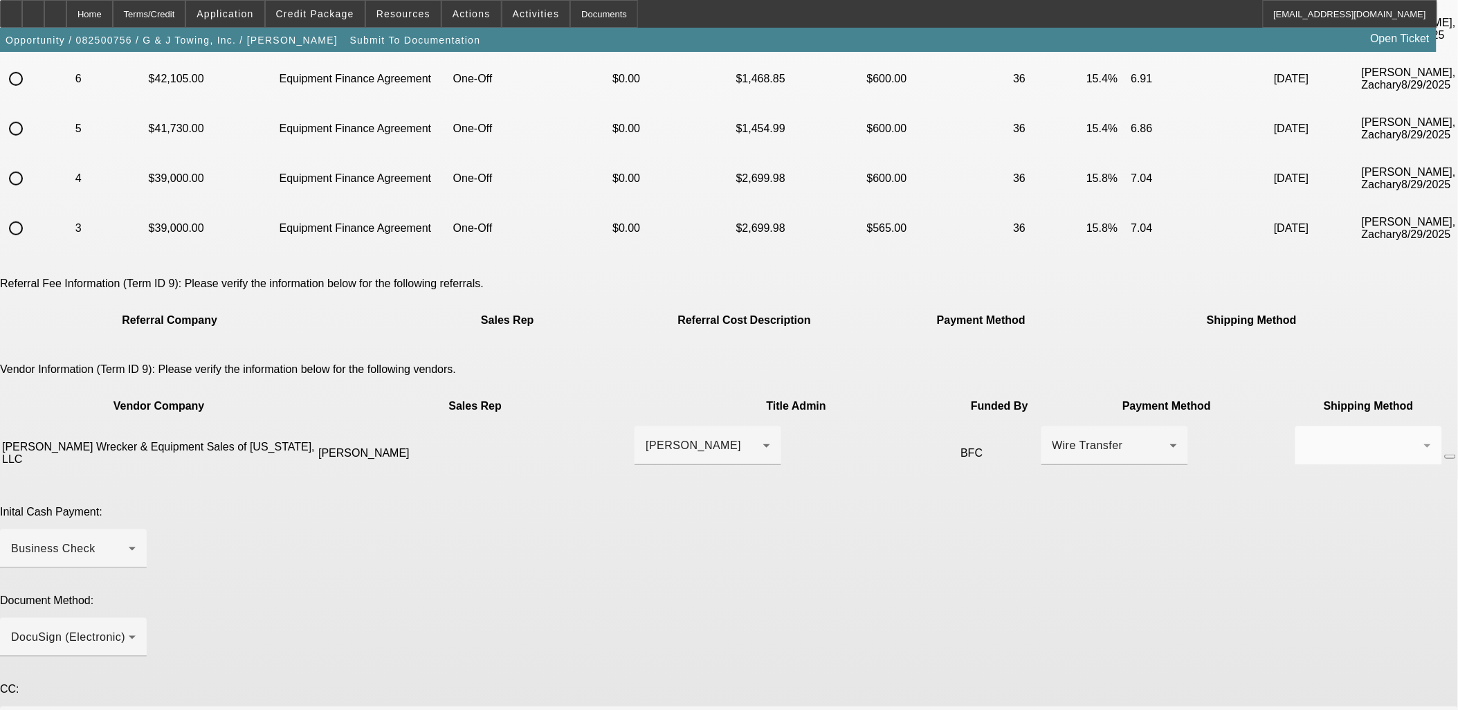
drag, startPoint x: 1101, startPoint y: 616, endPoint x: 1118, endPoint y: 666, distance: 52.1
drag, startPoint x: 1100, startPoint y: 663, endPoint x: 1103, endPoint y: 673, distance: 10.1
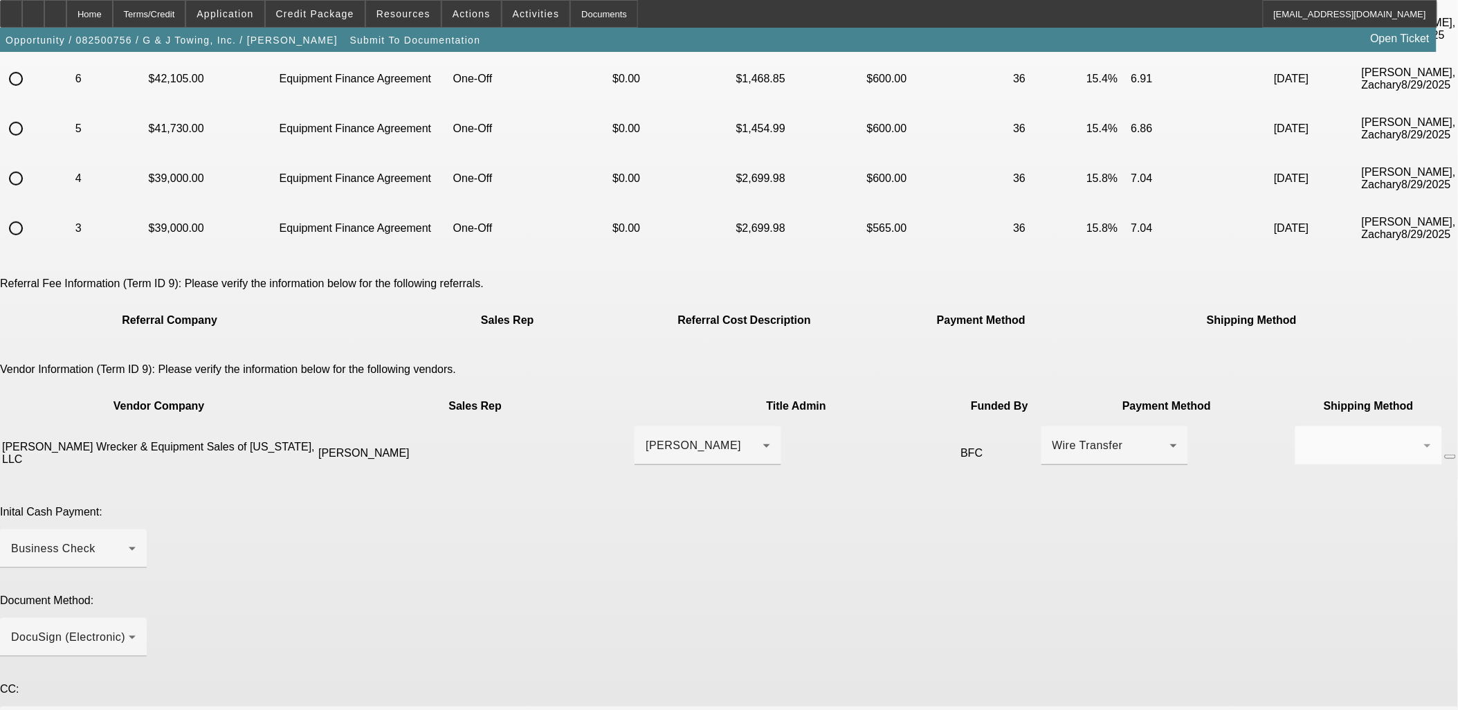
drag, startPoint x: 1097, startPoint y: 675, endPoint x: 1137, endPoint y: 659, distance: 43.8
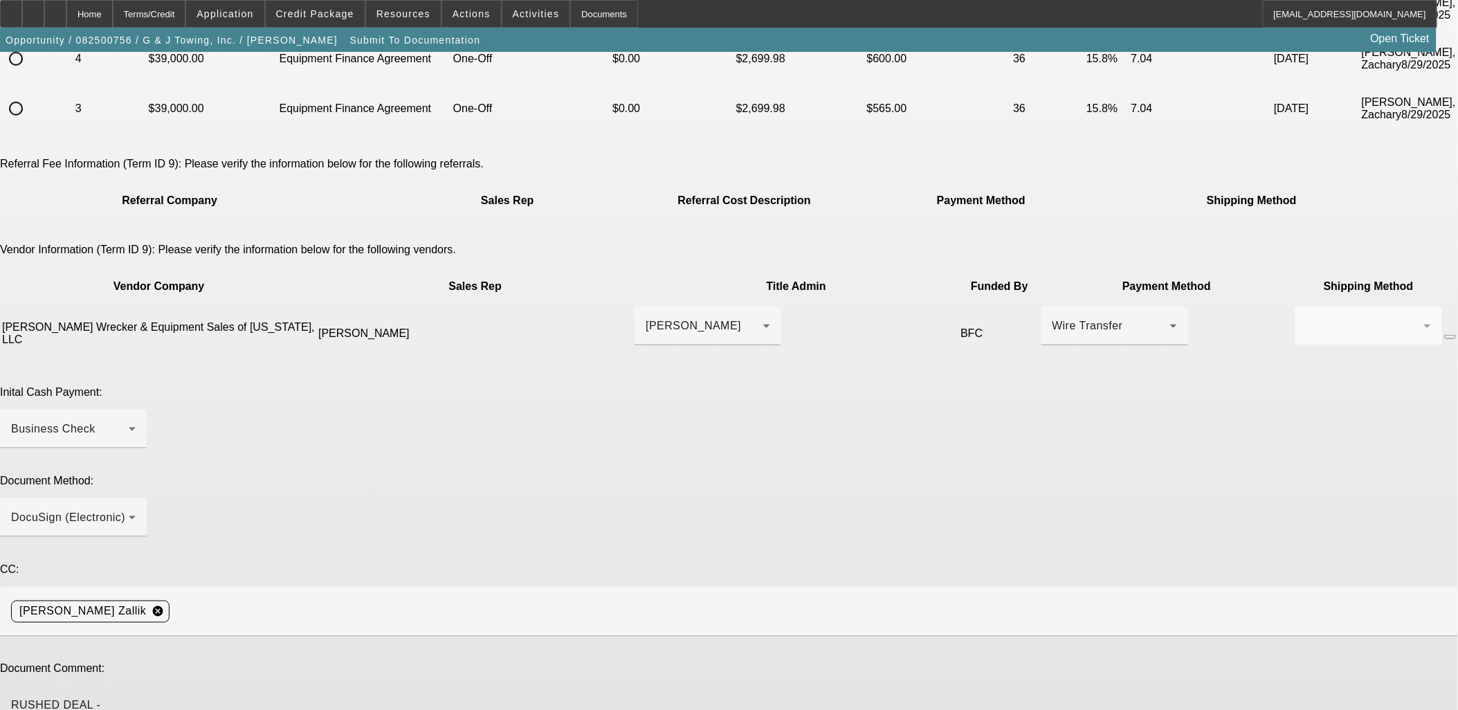
scroll to position [391, 0]
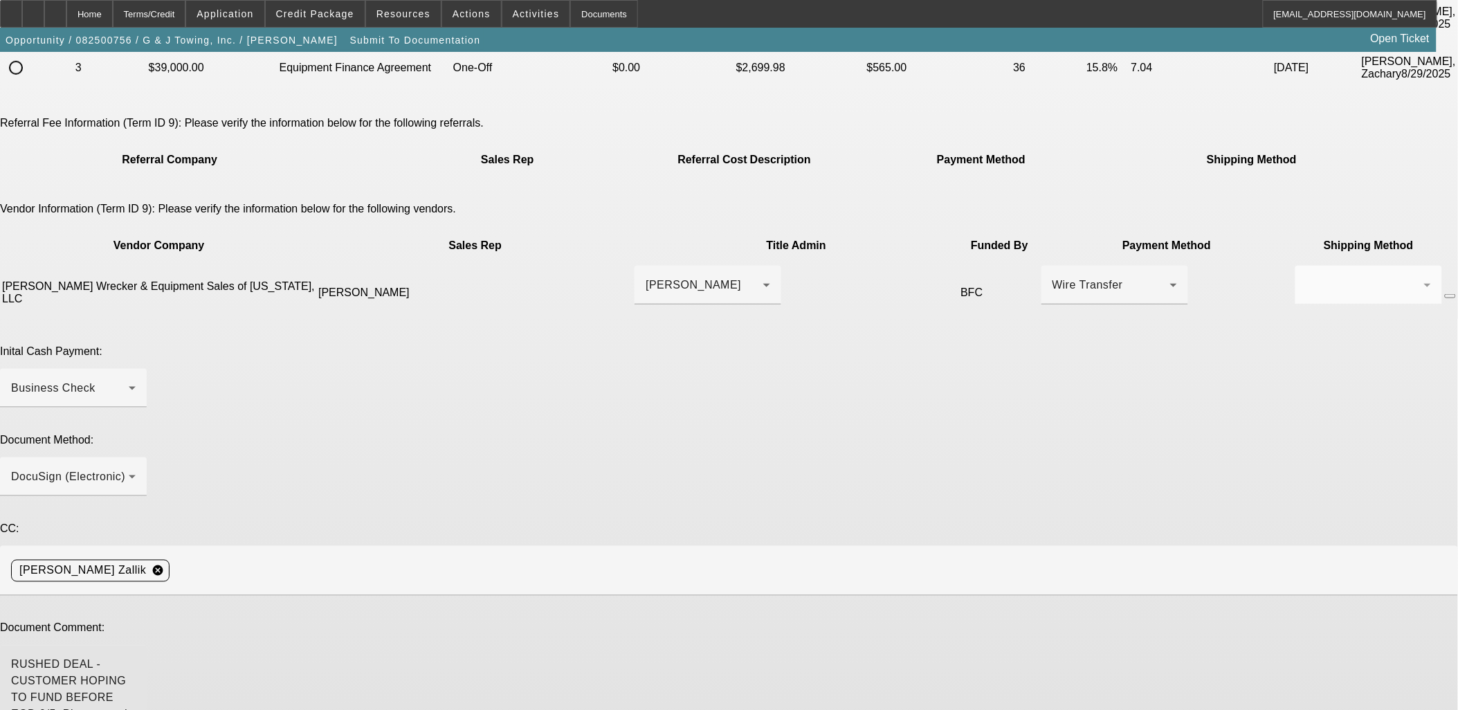
type textarea "RUSHED DEAL - CUSTOMER HOPING TO FUND BEFORE EOD 9/5. Please send DocuSign to g…"
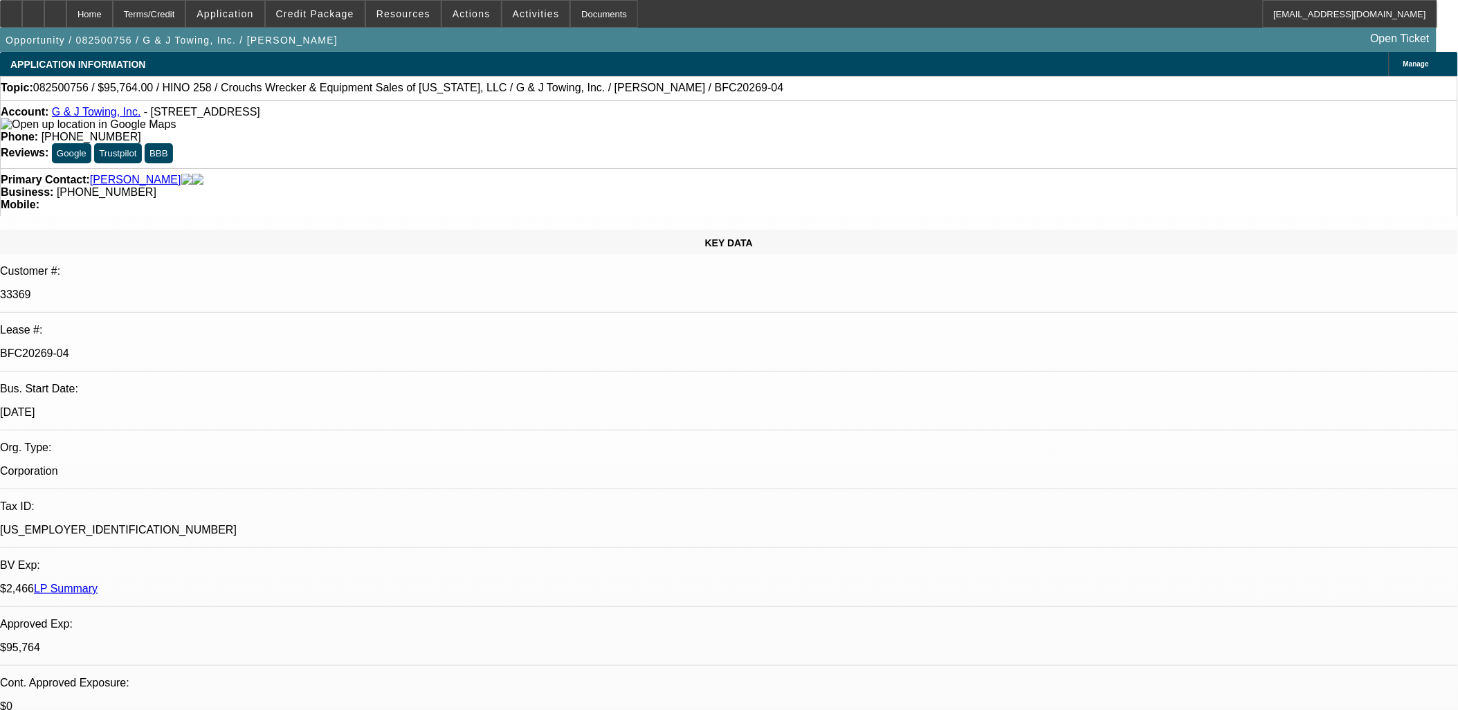
select select "0"
select select "6"
select select "0"
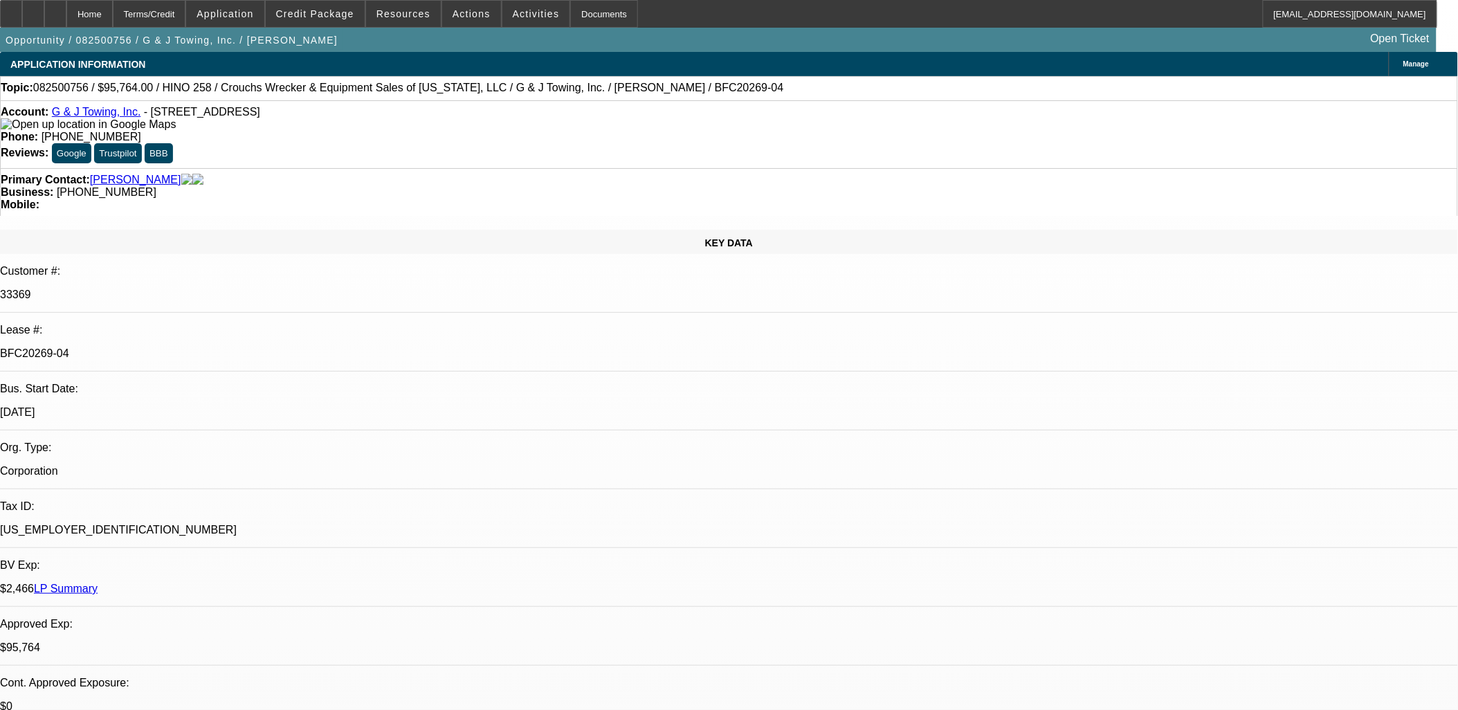
select select "0"
select select "6"
select select "0"
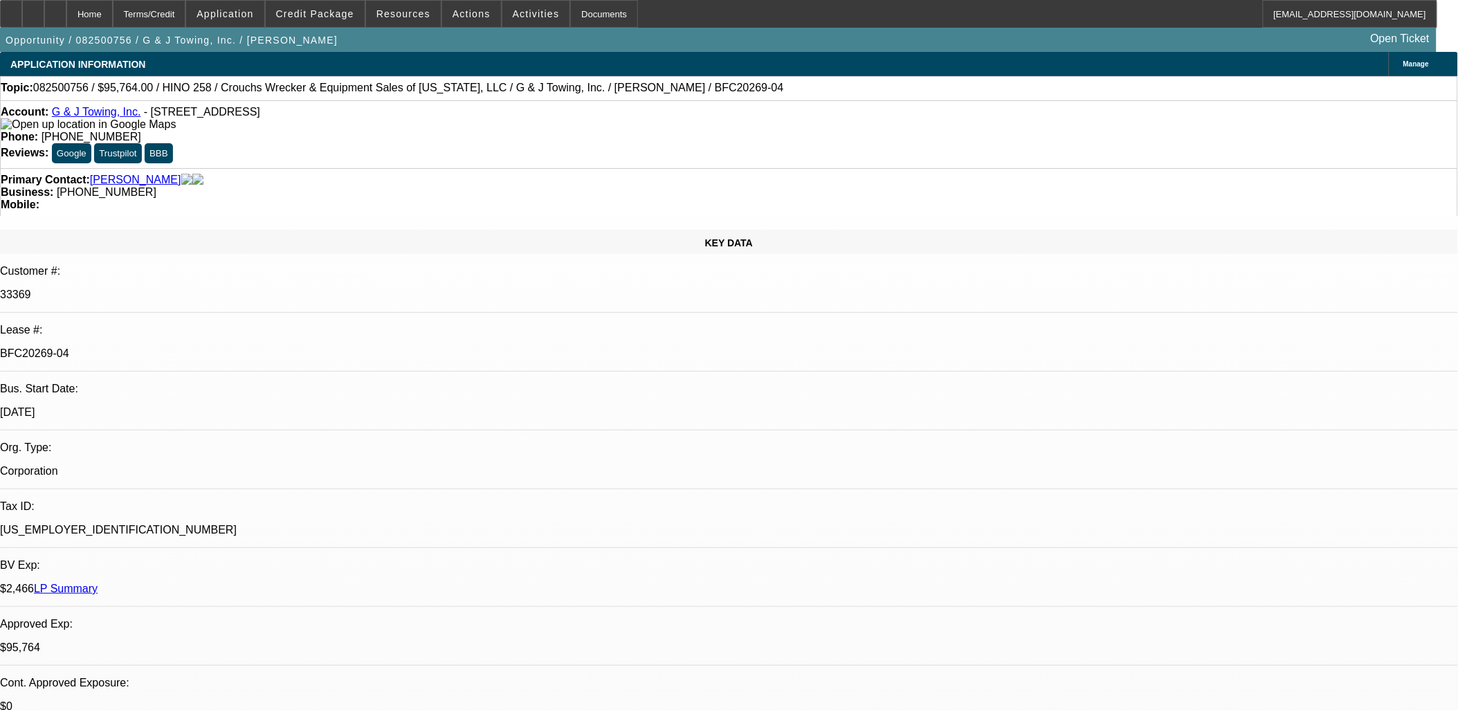
select select "0"
select select "6"
select select "0"
select select "3"
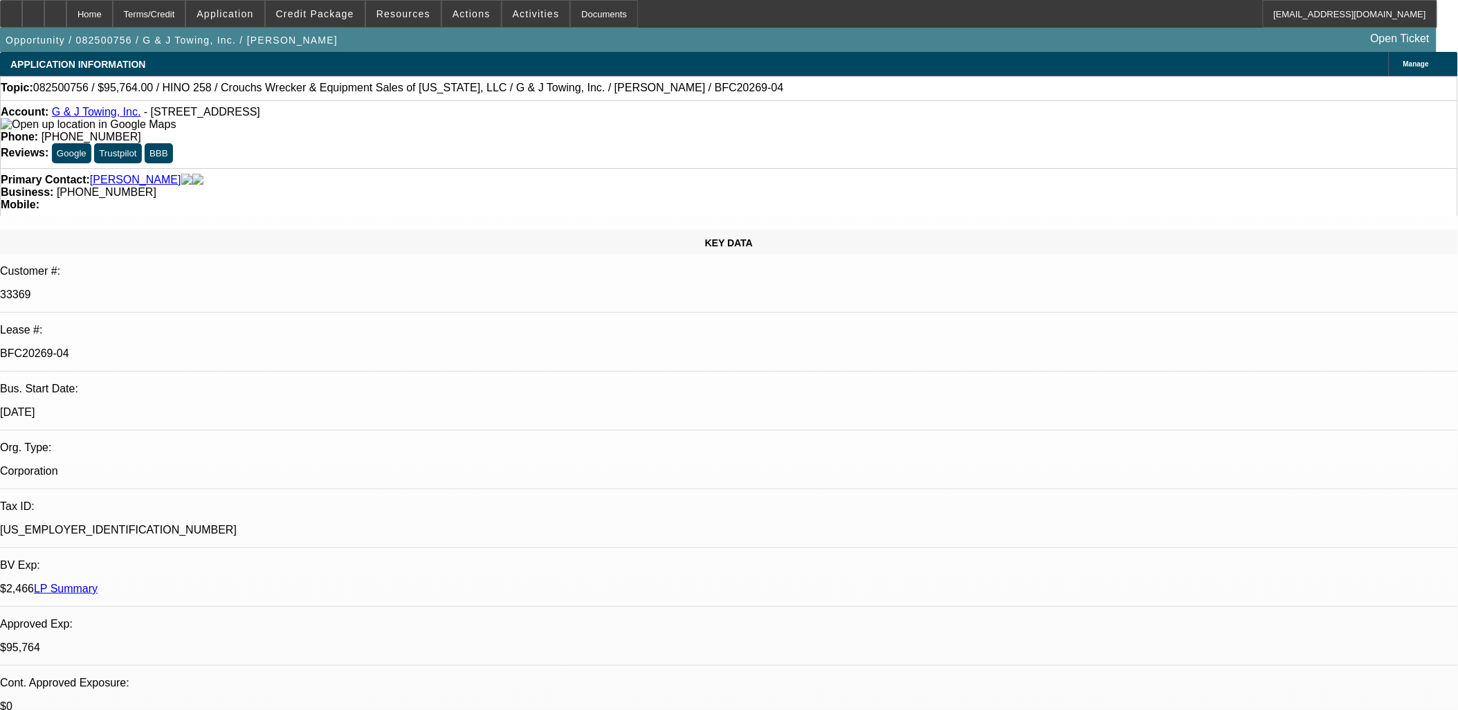
select select "0"
select select "6"
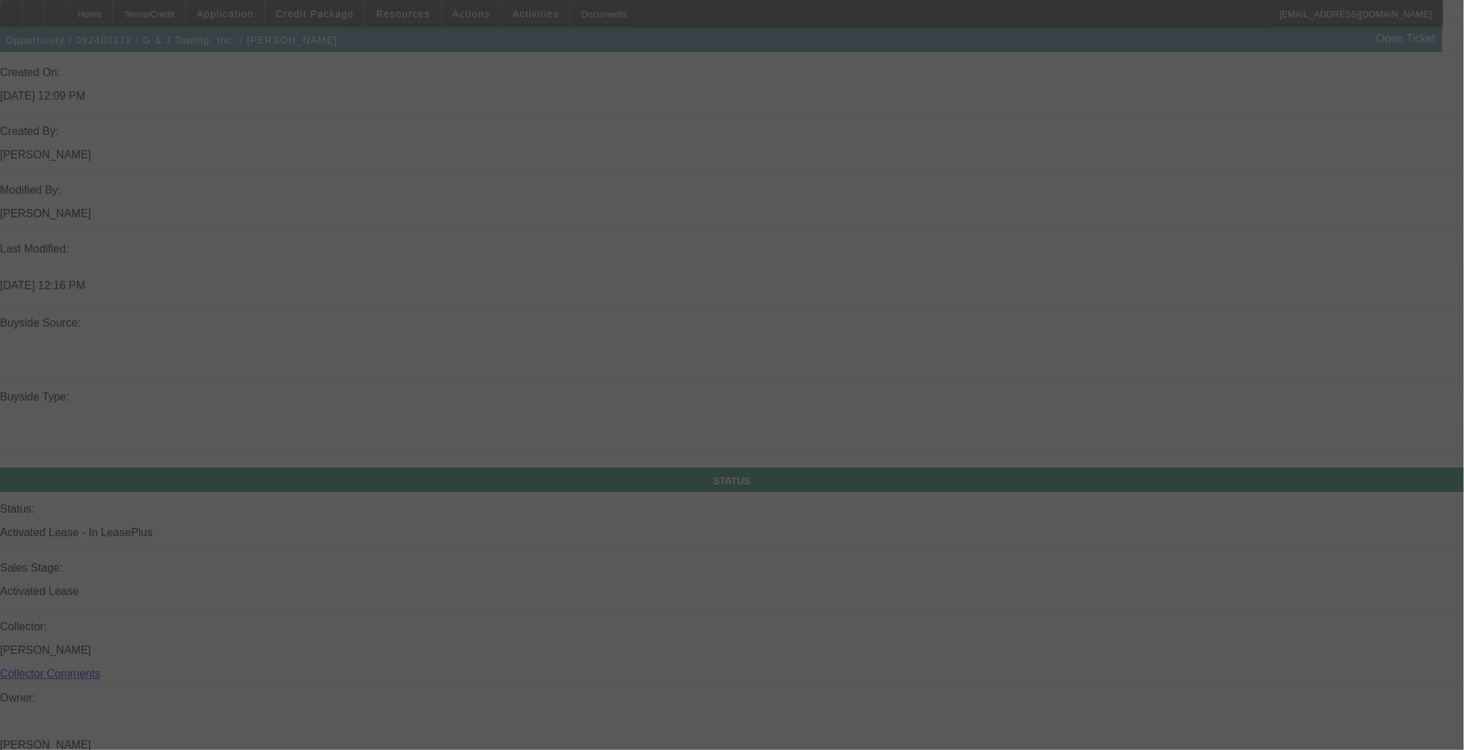
scroll to position [1384, 0]
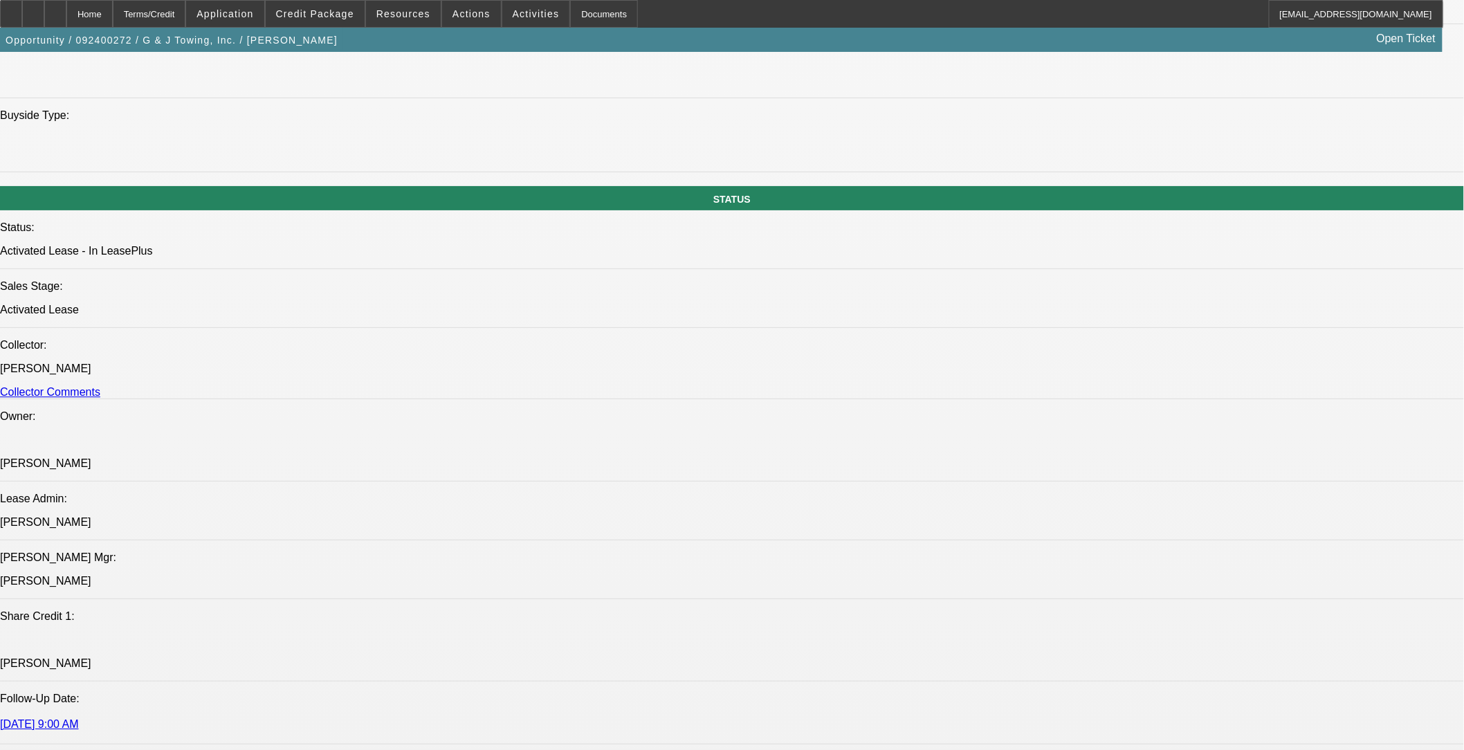
select select "0.1"
select select "0"
select select "0.1"
select select "0"
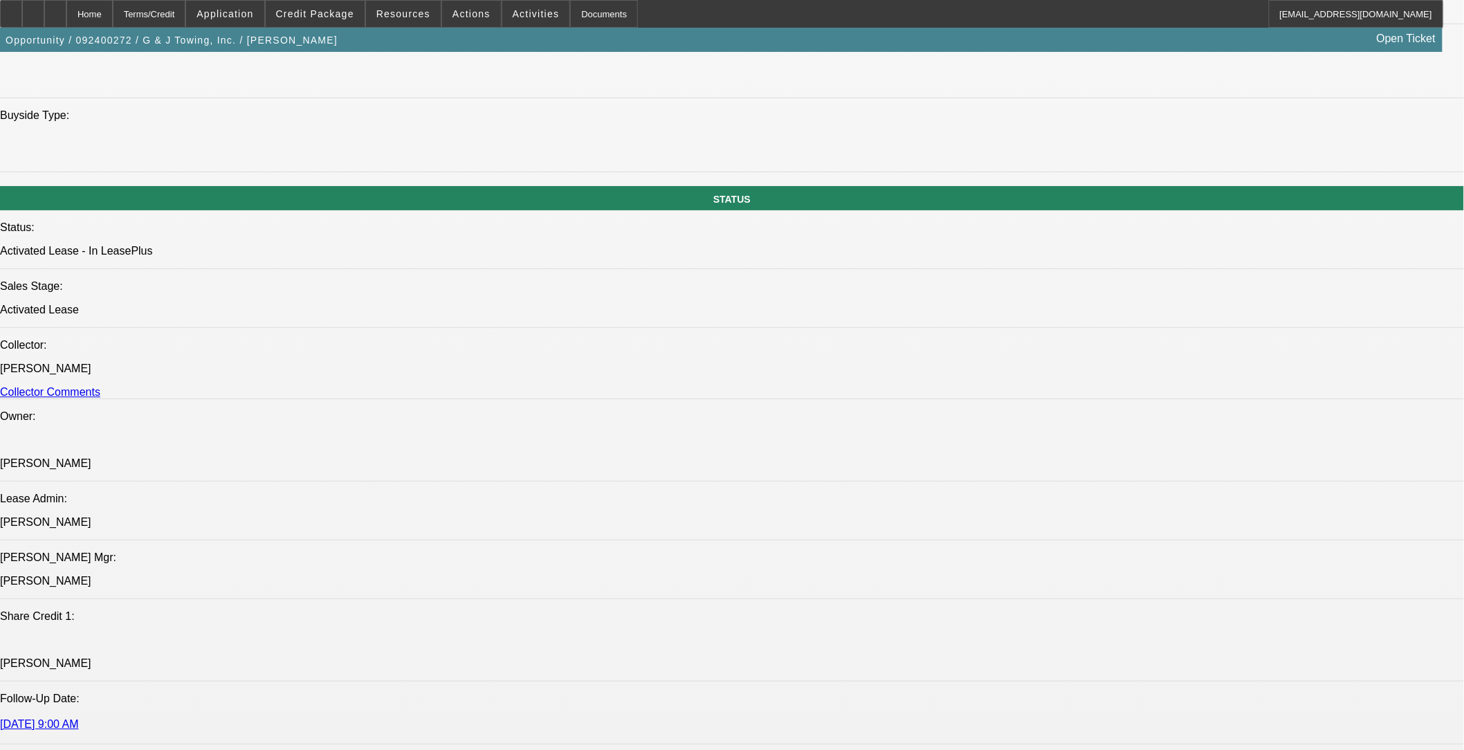
select select "0"
select select "0.1"
select select "0"
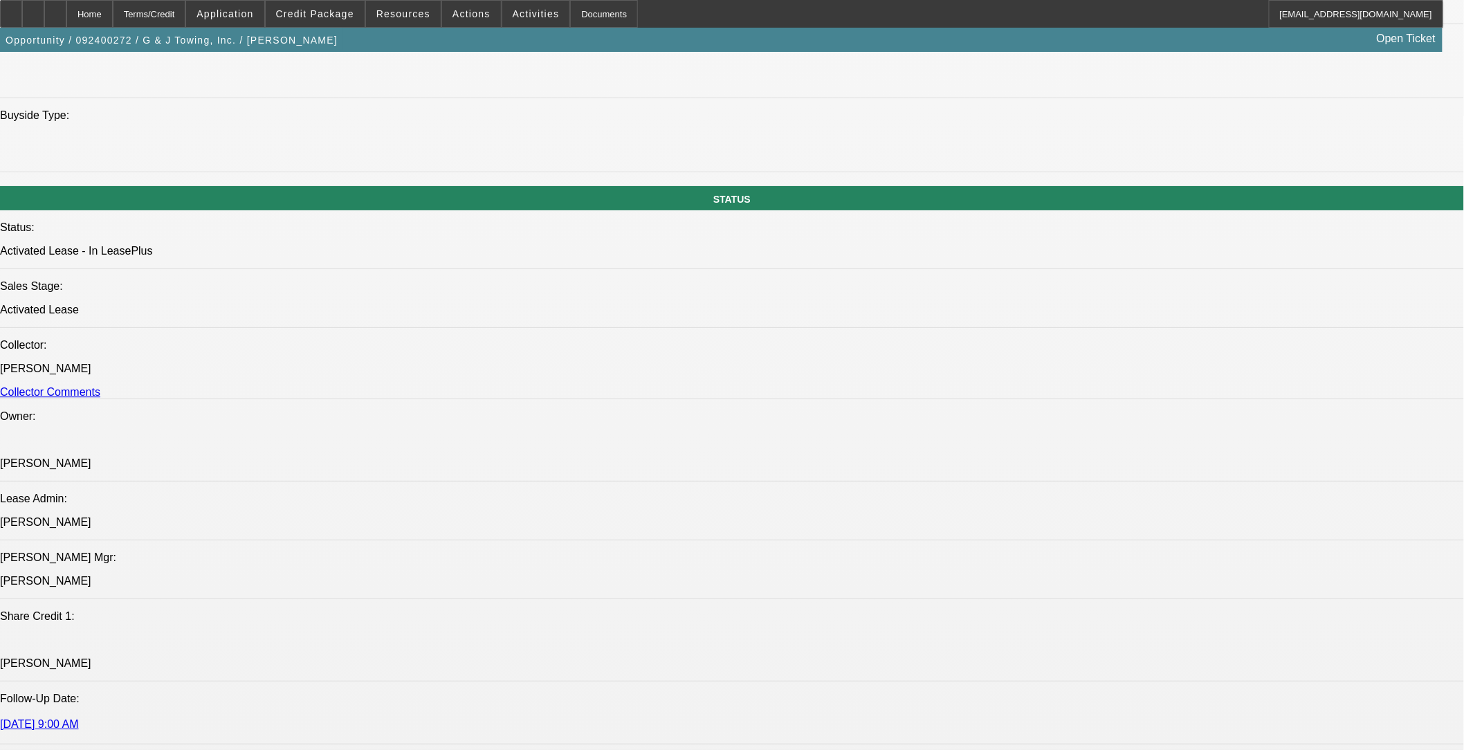
select select "0"
select select "1"
select select "2"
select select "6"
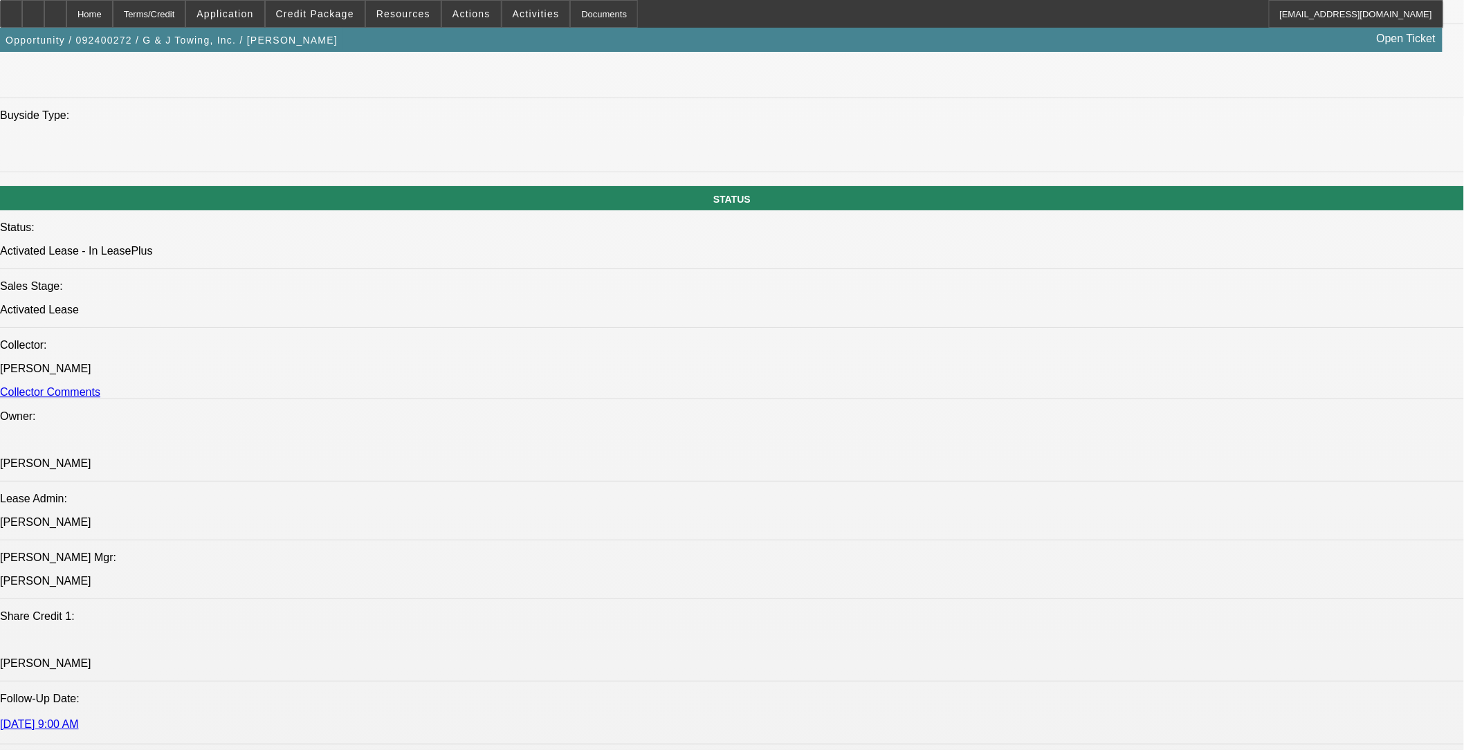
select select "1"
select select "2"
select select "6"
select select "1"
select select "2"
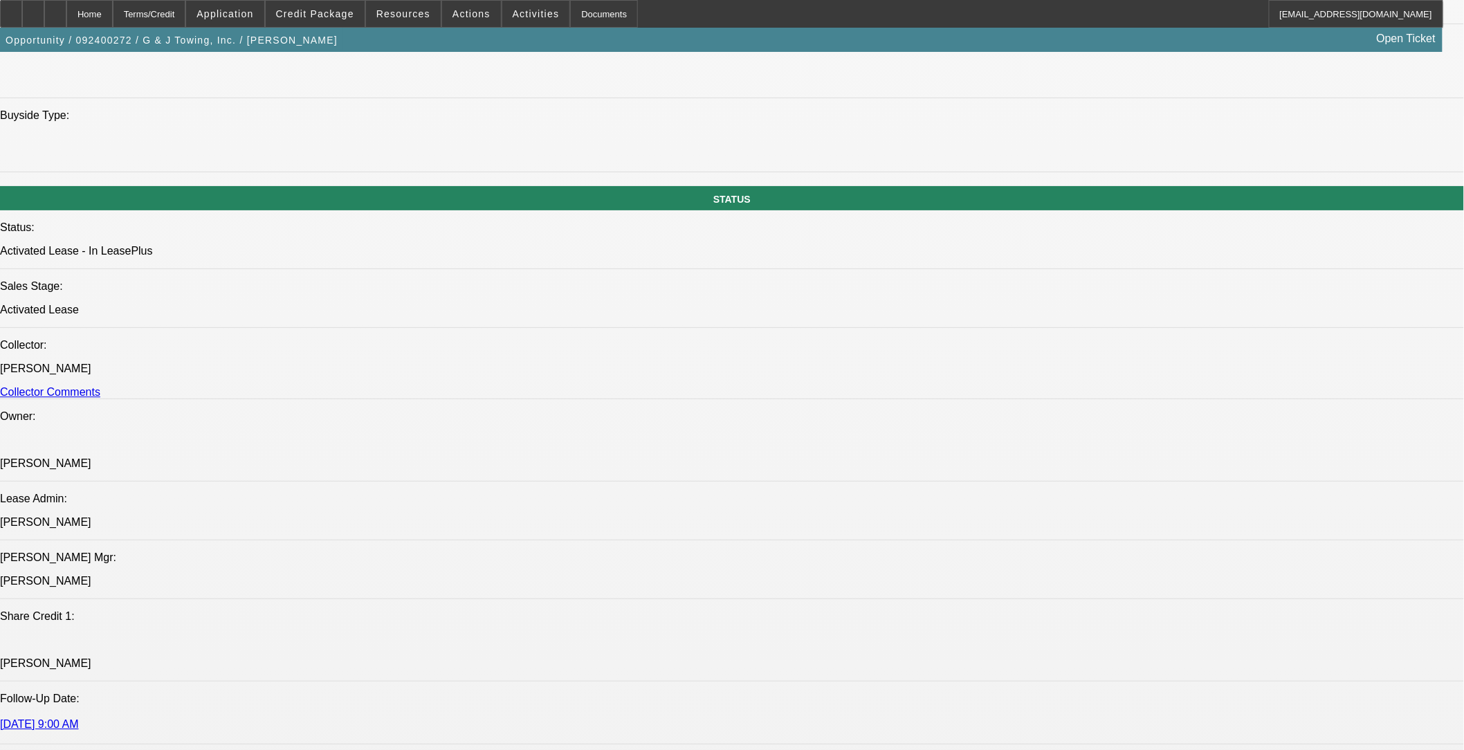
select select "6"
select select "1"
select select "6"
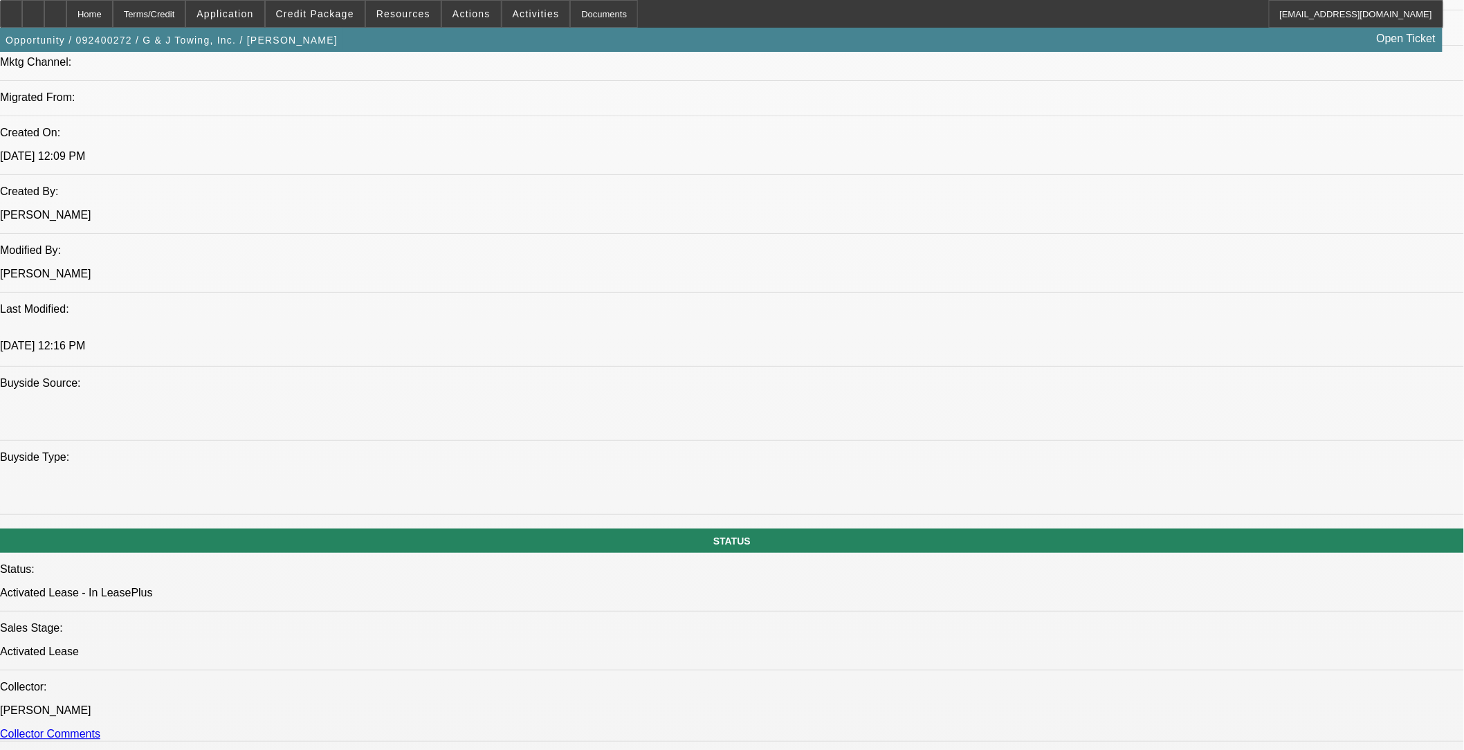
scroll to position [922, 0]
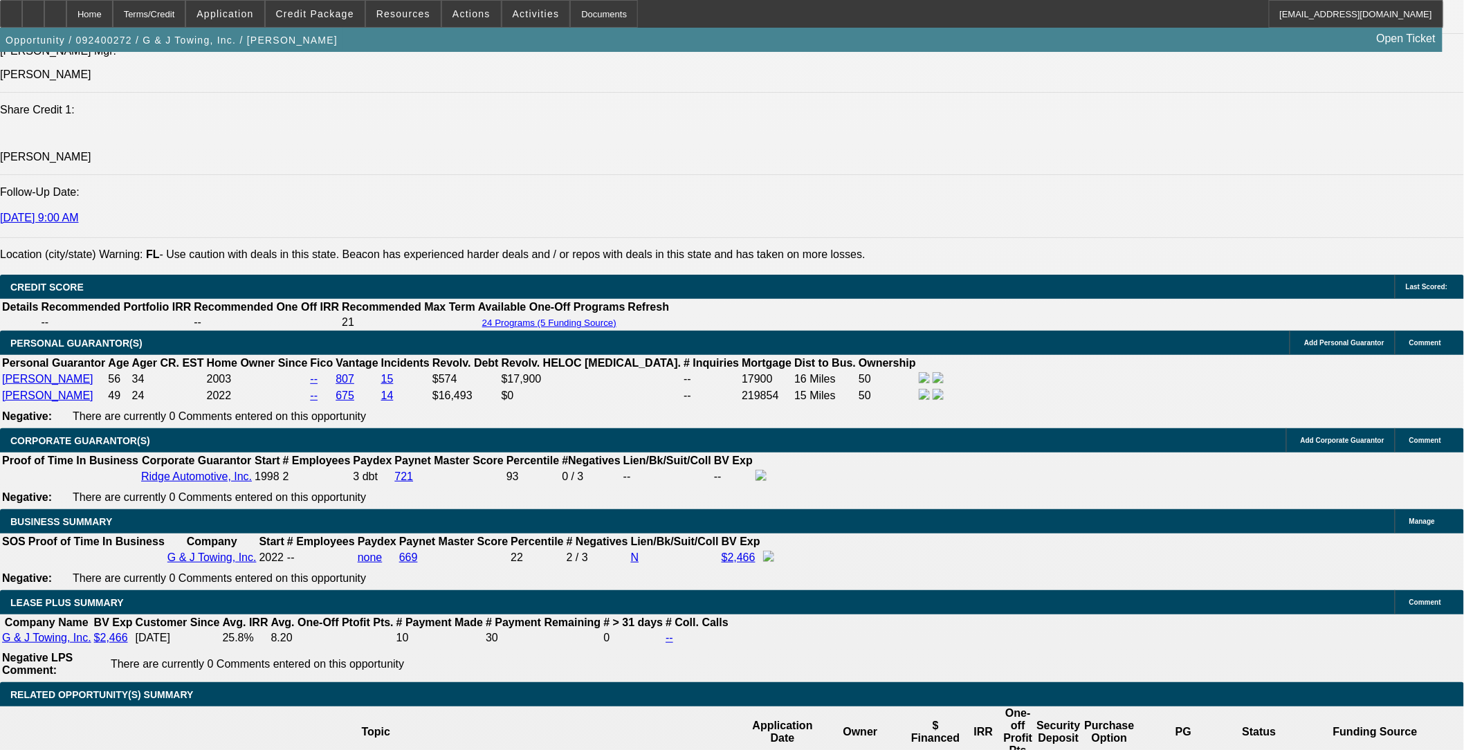
scroll to position [2226, 0]
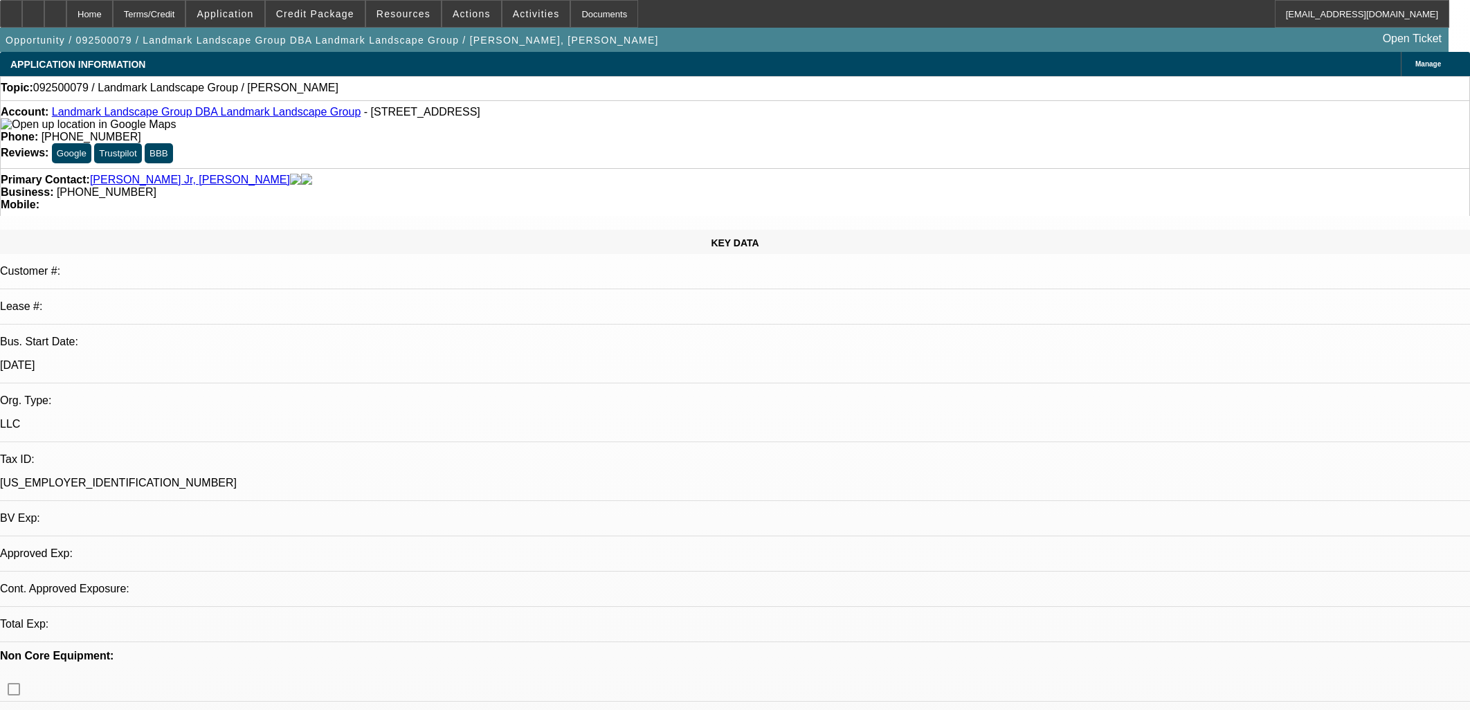
select select "0"
select select "2"
select select "0.1"
select select "1"
select select "2"
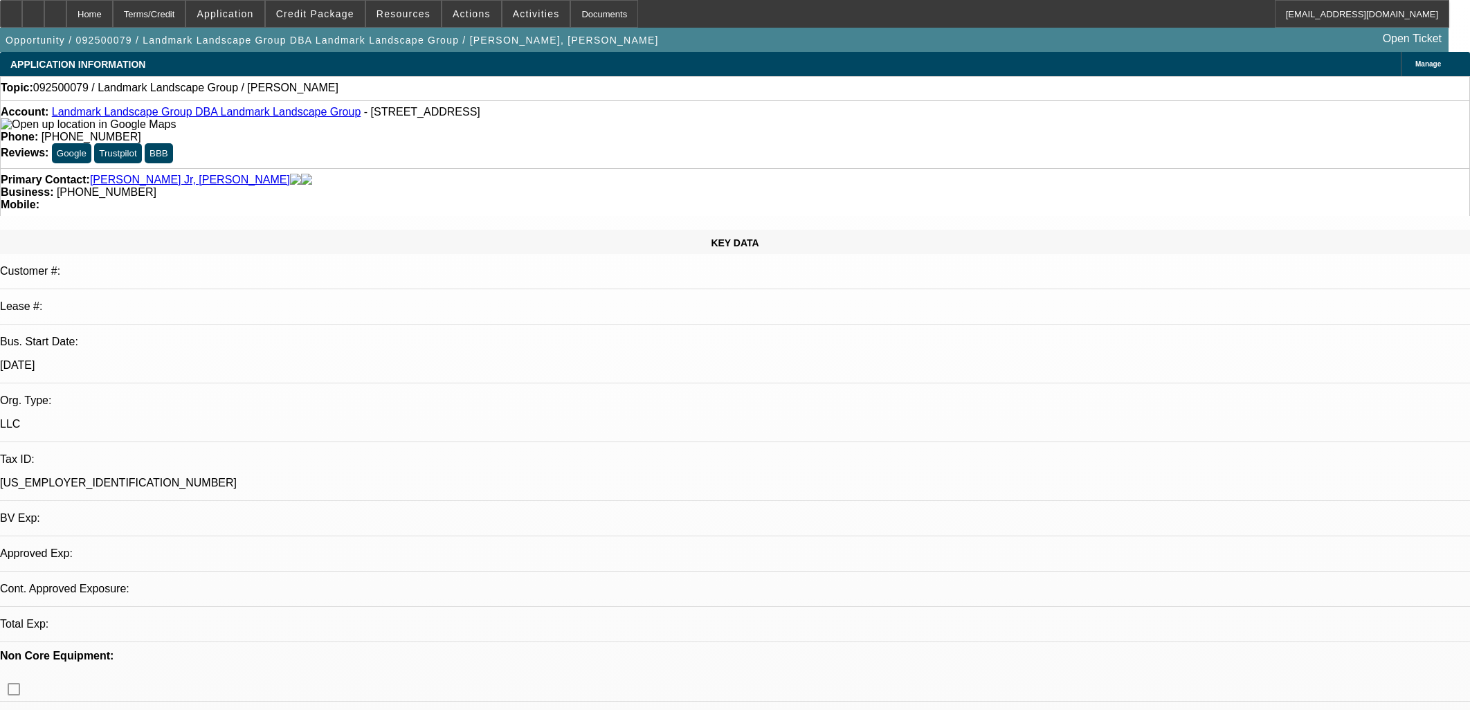
select select "4"
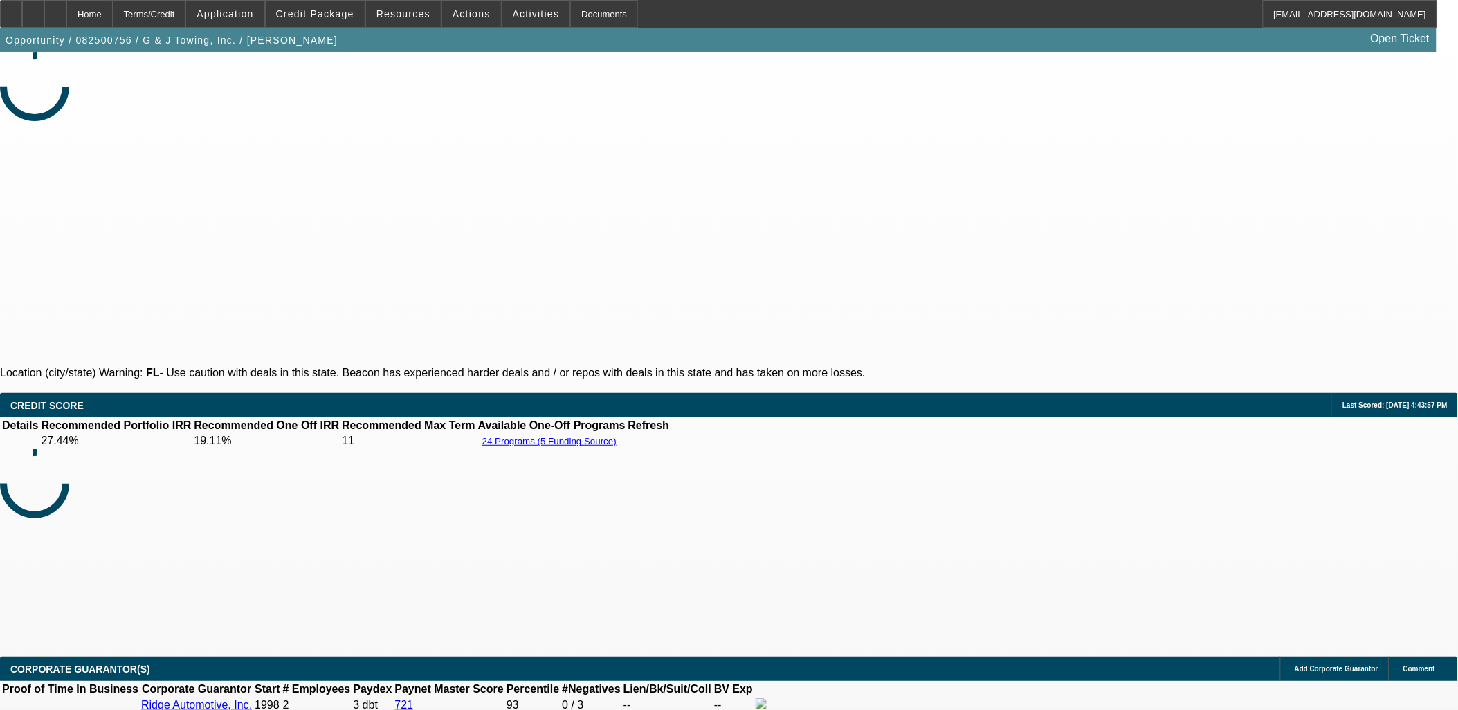
select select "0"
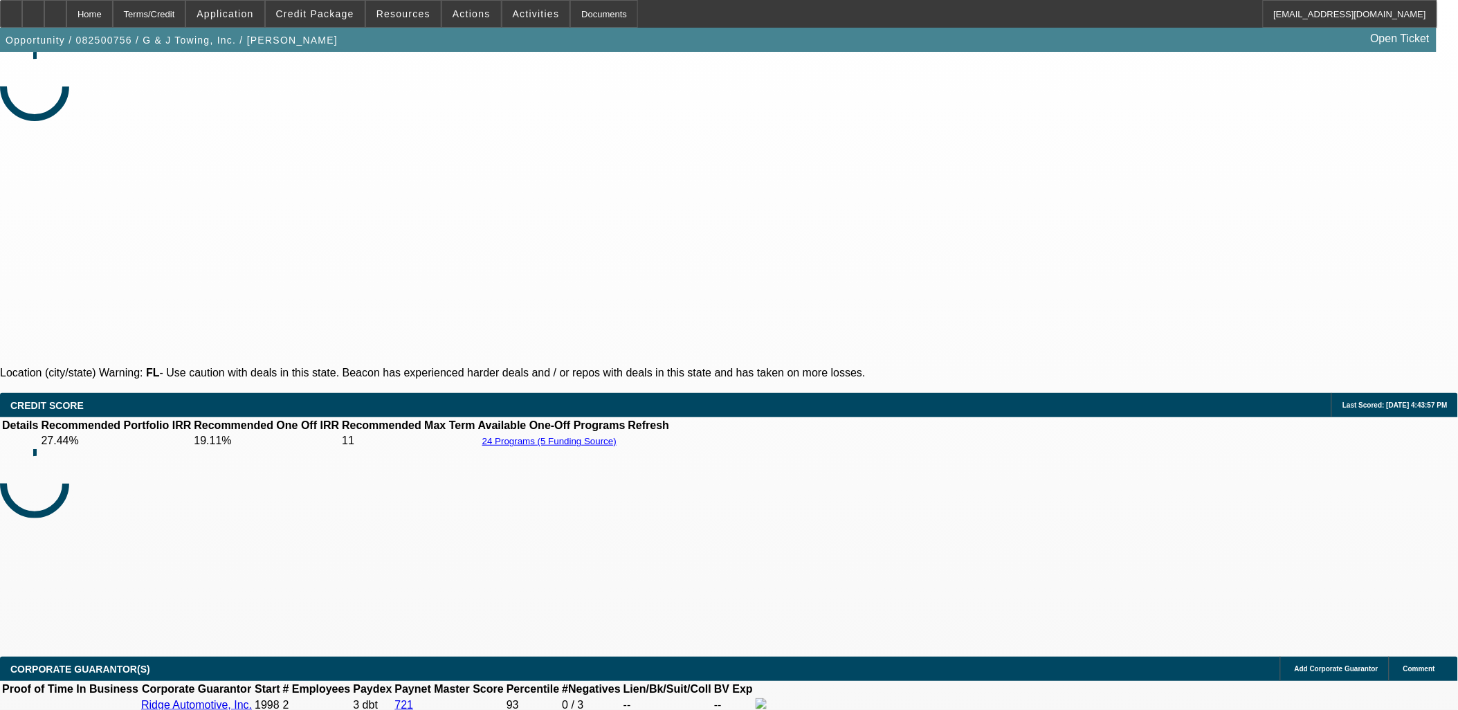
select select "0"
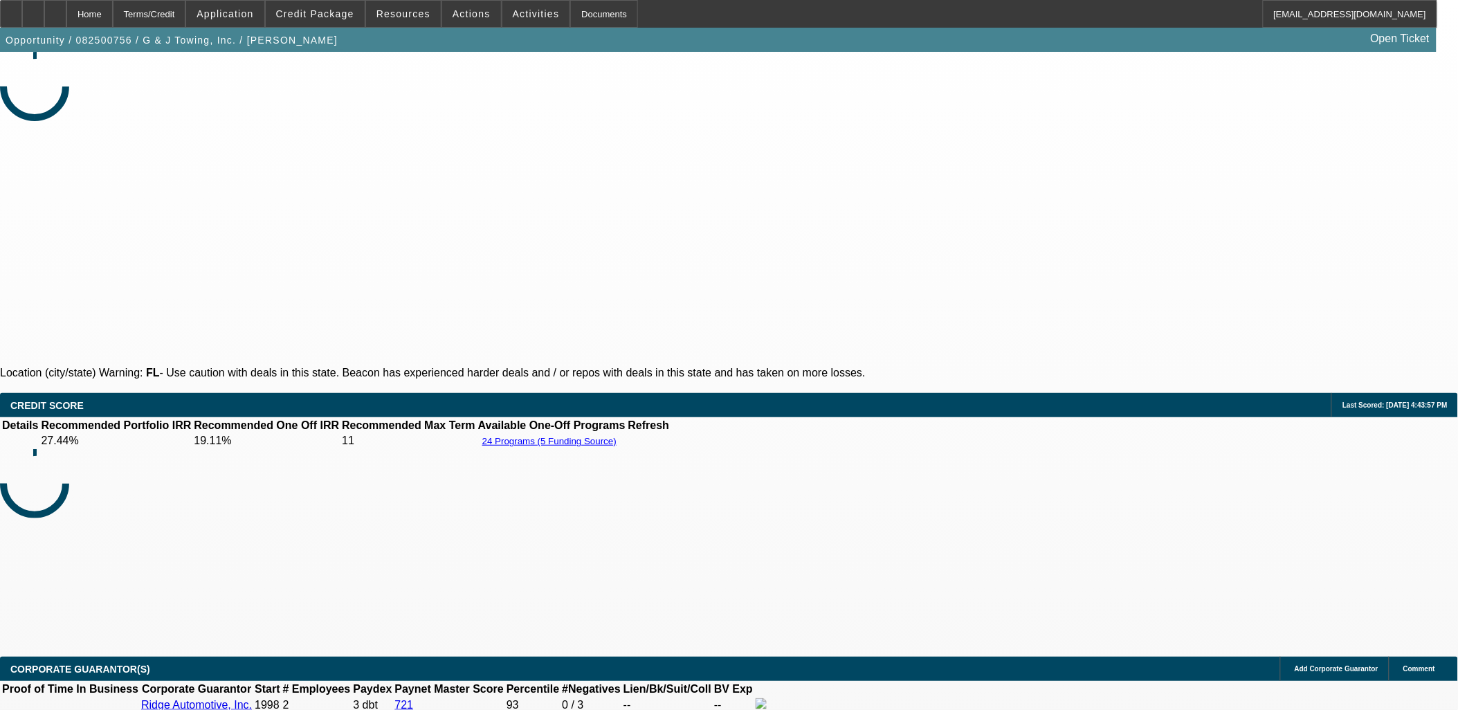
select select "0"
select select "1"
select select "6"
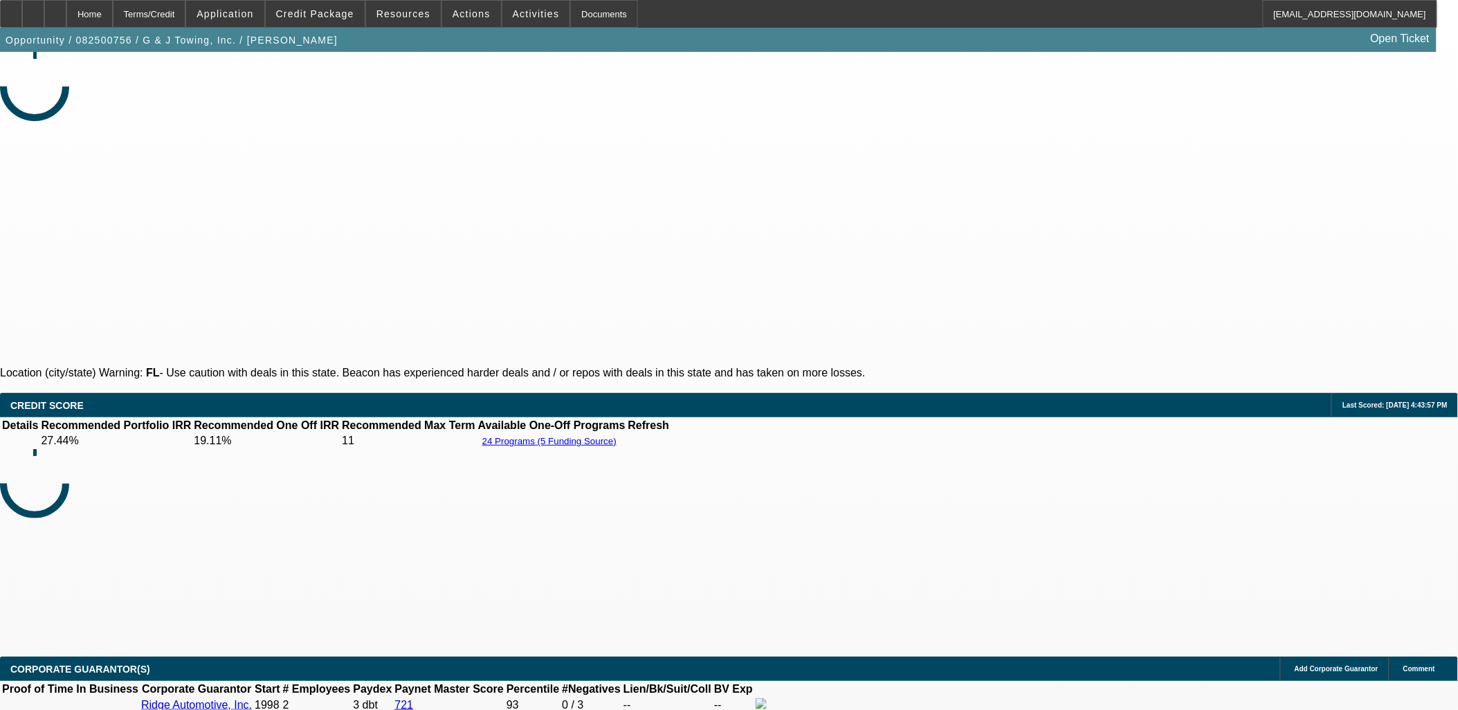
select select "1"
select select "6"
select select "1"
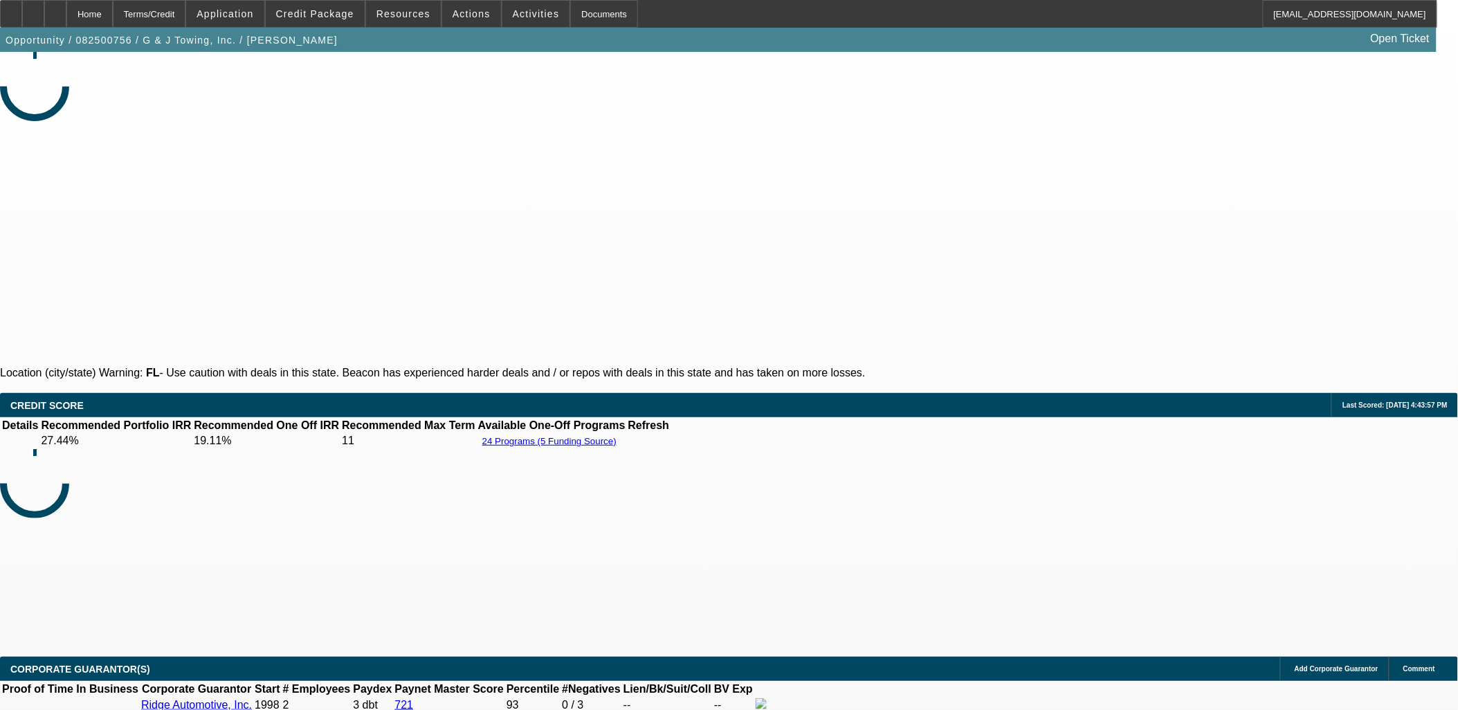
select select "6"
select select "1"
select select "3"
select select "6"
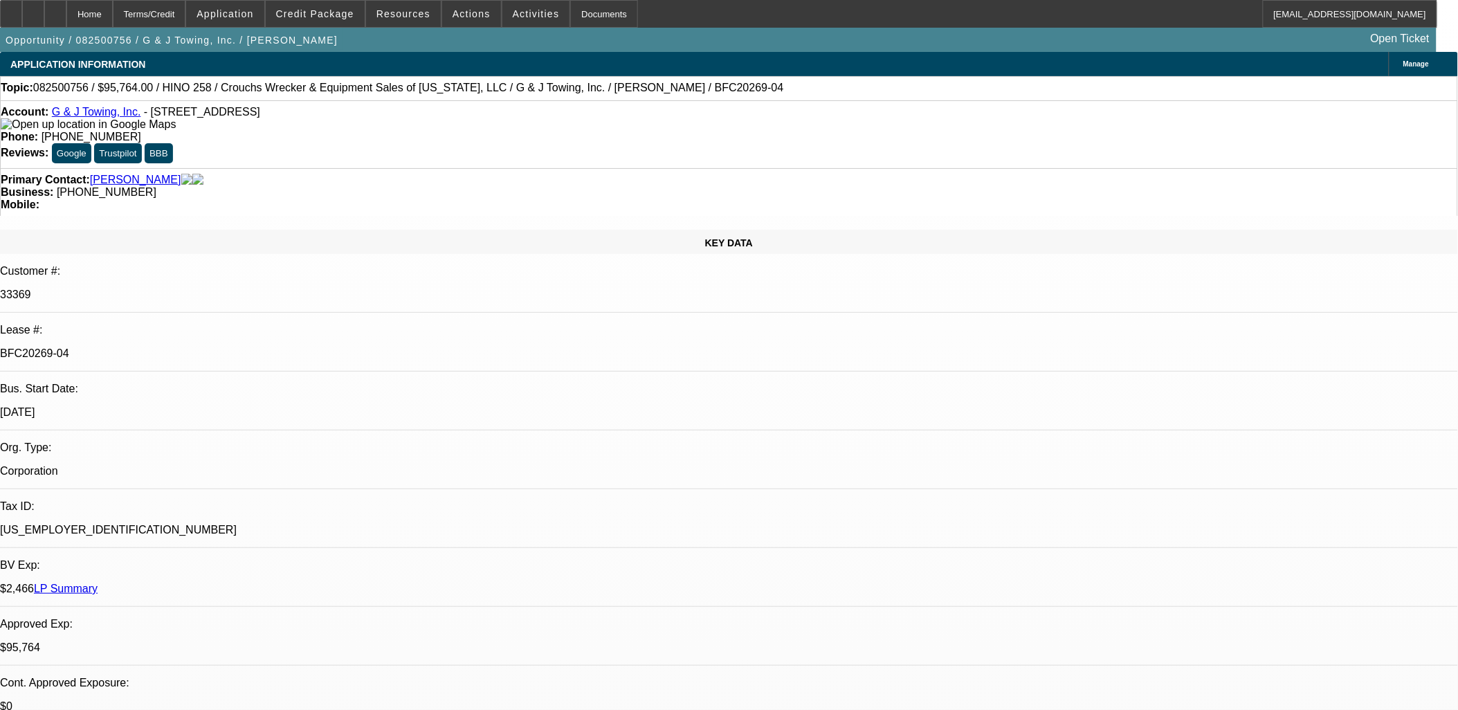
click at [1151, 209] on button "reply_all Reply All" at bounding box center [1158, 207] width 87 height 33
drag, startPoint x: 375, startPoint y: 262, endPoint x: -163, endPoint y: 155, distance: 548.0
click at [0, 155] on html "Home Terms/Credit Application Credit Package Resources Actions Activities Docum…" at bounding box center [729, 355] width 1458 height 710
click at [77, 174] on div "Primary Contact: Robbins, Jason" at bounding box center [729, 180] width 1456 height 12
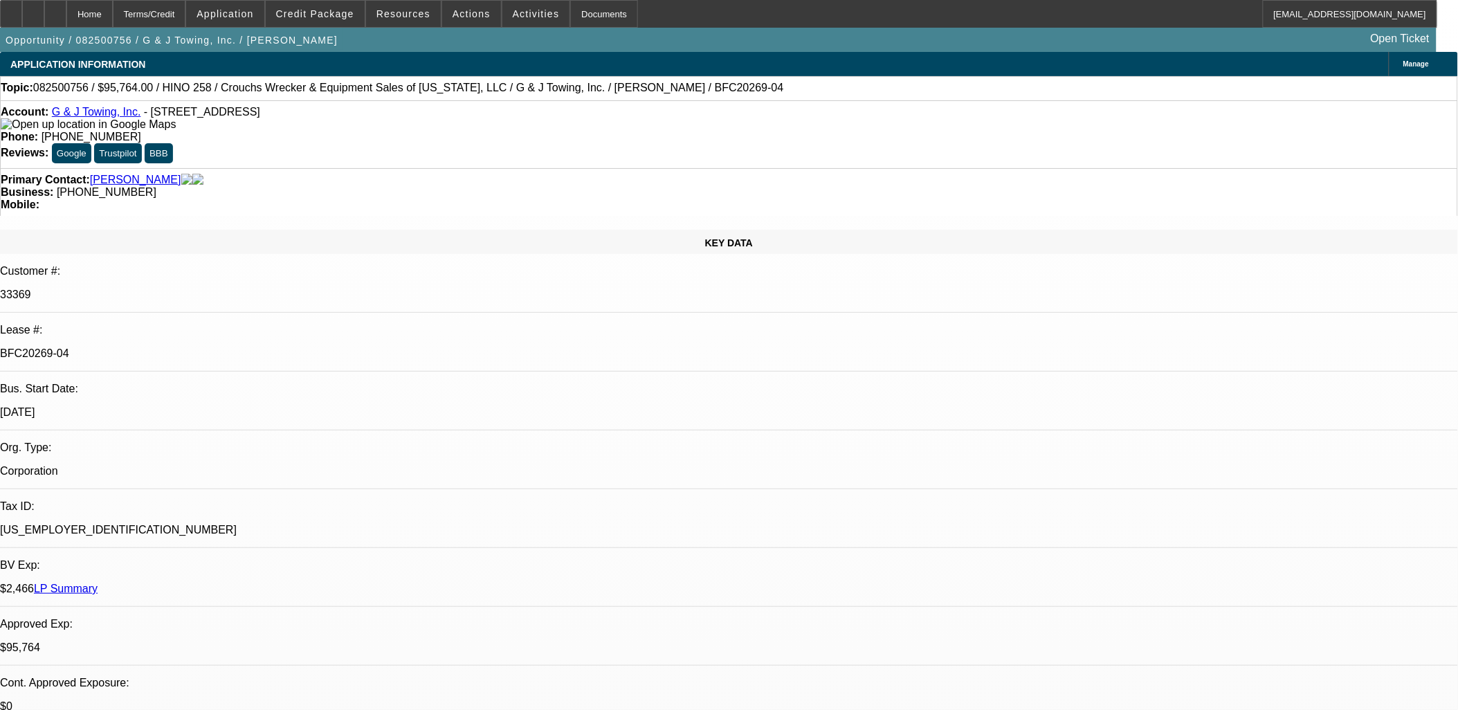
drag, startPoint x: 24, startPoint y: 136, endPoint x: 912, endPoint y: 378, distance: 920.8
drag, startPoint x: 916, startPoint y: 377, endPoint x: 3, endPoint y: 51, distance: 969.9
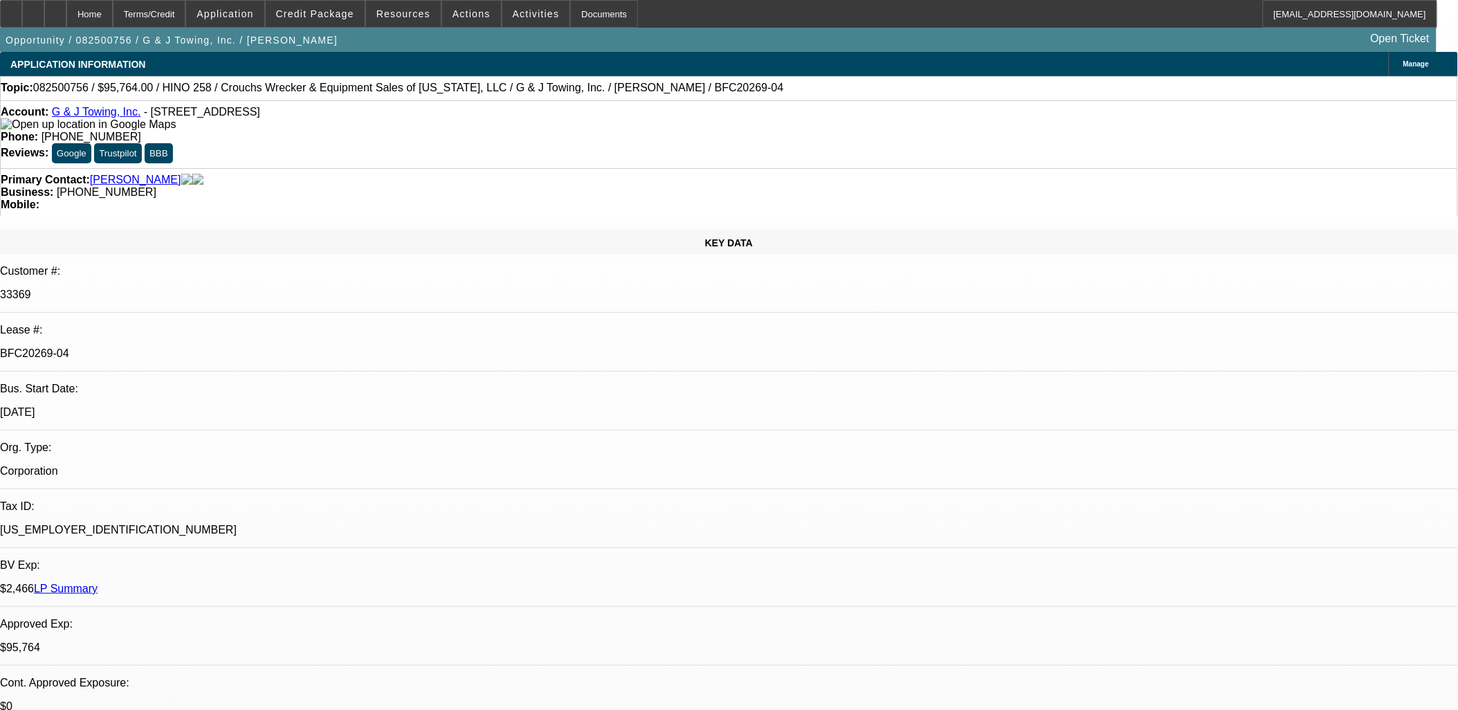
click at [3, 51] on div "Opportunity / 082500756 / G & J Towing, Inc. / Robbins, Jason Open Ticket" at bounding box center [729, 40] width 1458 height 24
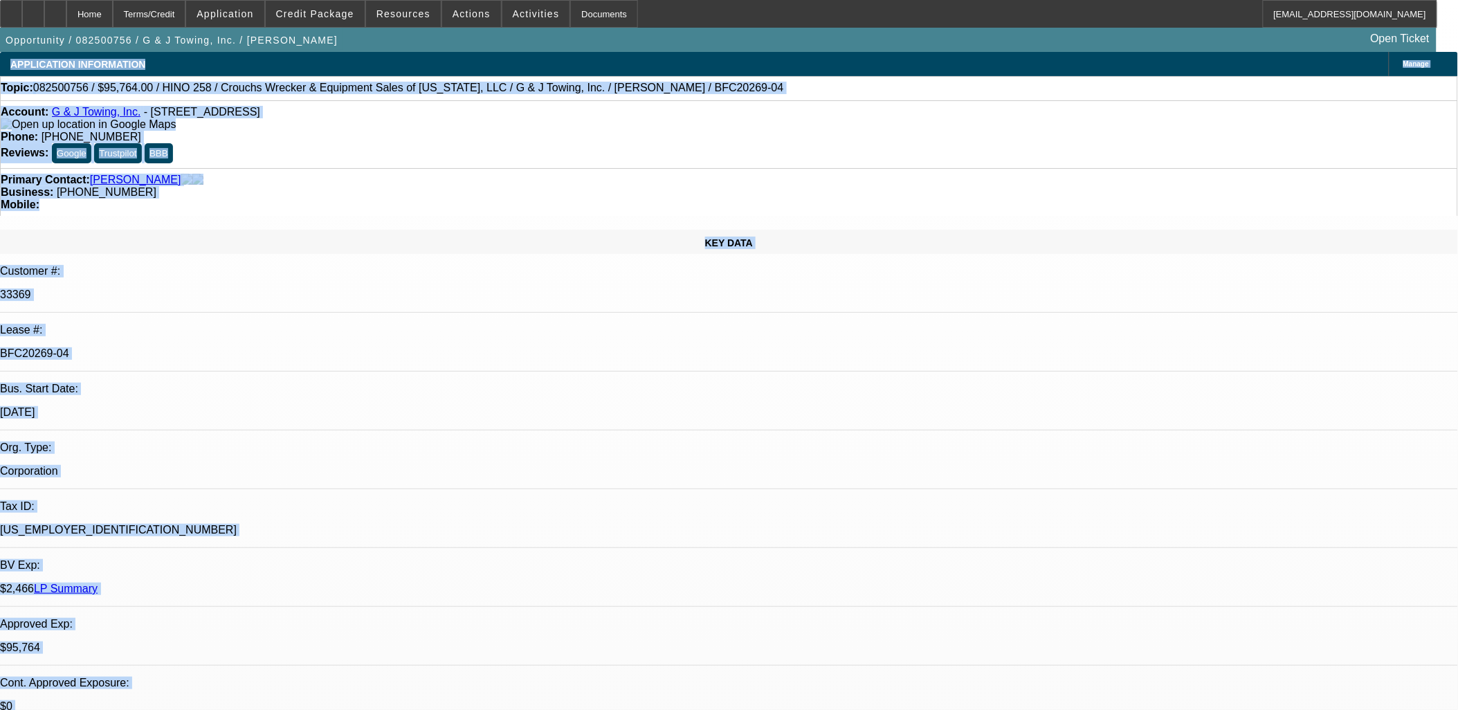
drag, startPoint x: 3, startPoint y: 51, endPoint x: 933, endPoint y: 490, distance: 1028.5
drag, startPoint x: 933, startPoint y: 490, endPoint x: 911, endPoint y: 476, distance: 25.5
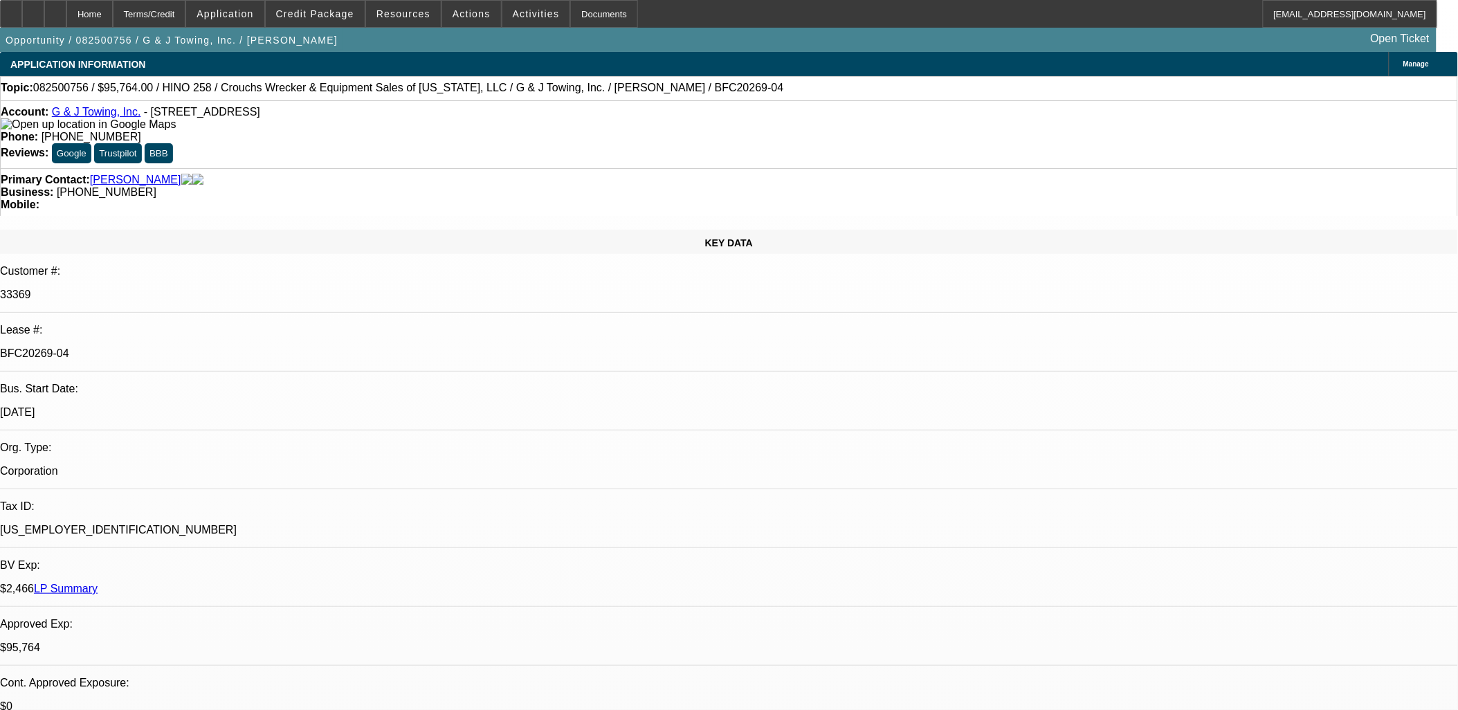
drag, startPoint x: 543, startPoint y: 310, endPoint x: 3, endPoint y: 115, distance: 573.9
drag, startPoint x: 113, startPoint y: 321, endPoint x: 119, endPoint y: 333, distance: 13.6
click at [114, 618] on p "Approved Exp:" at bounding box center [729, 624] width 1458 height 12
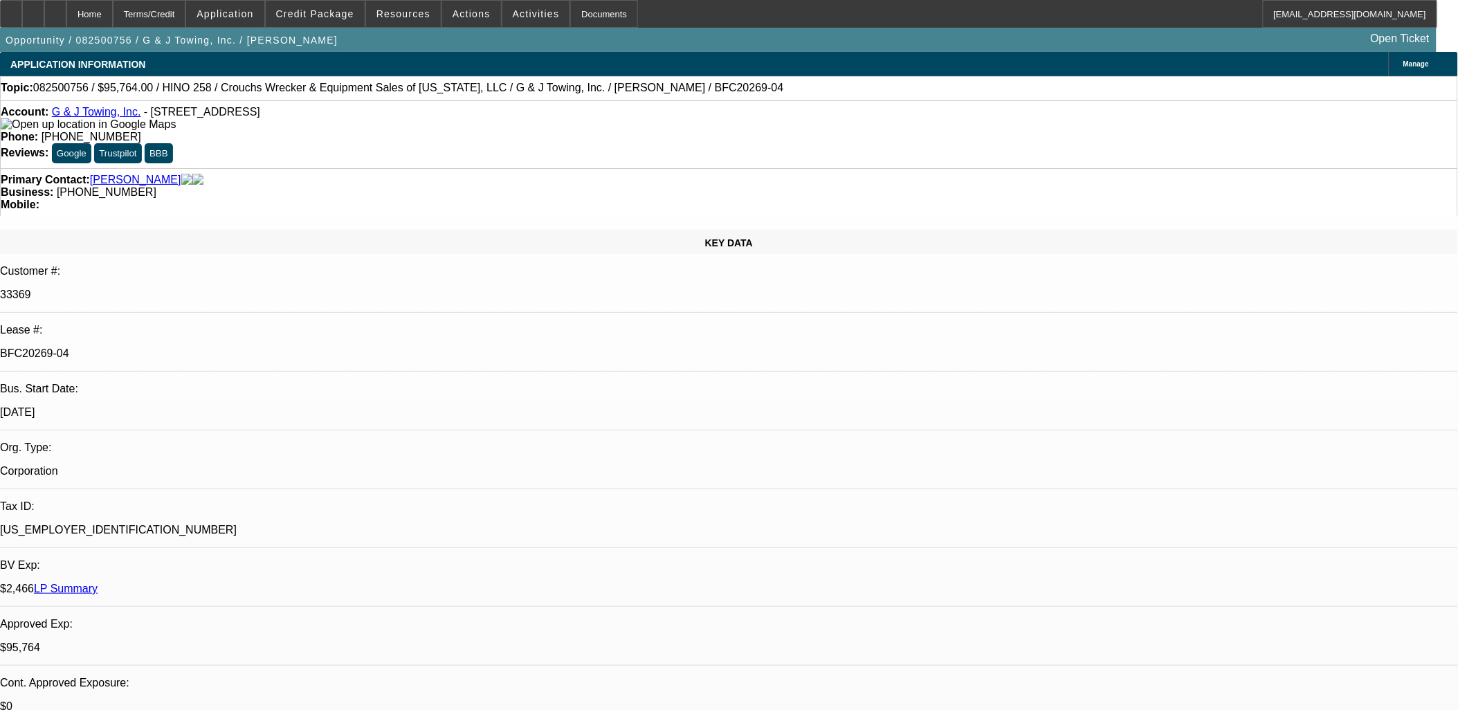
select select "0"
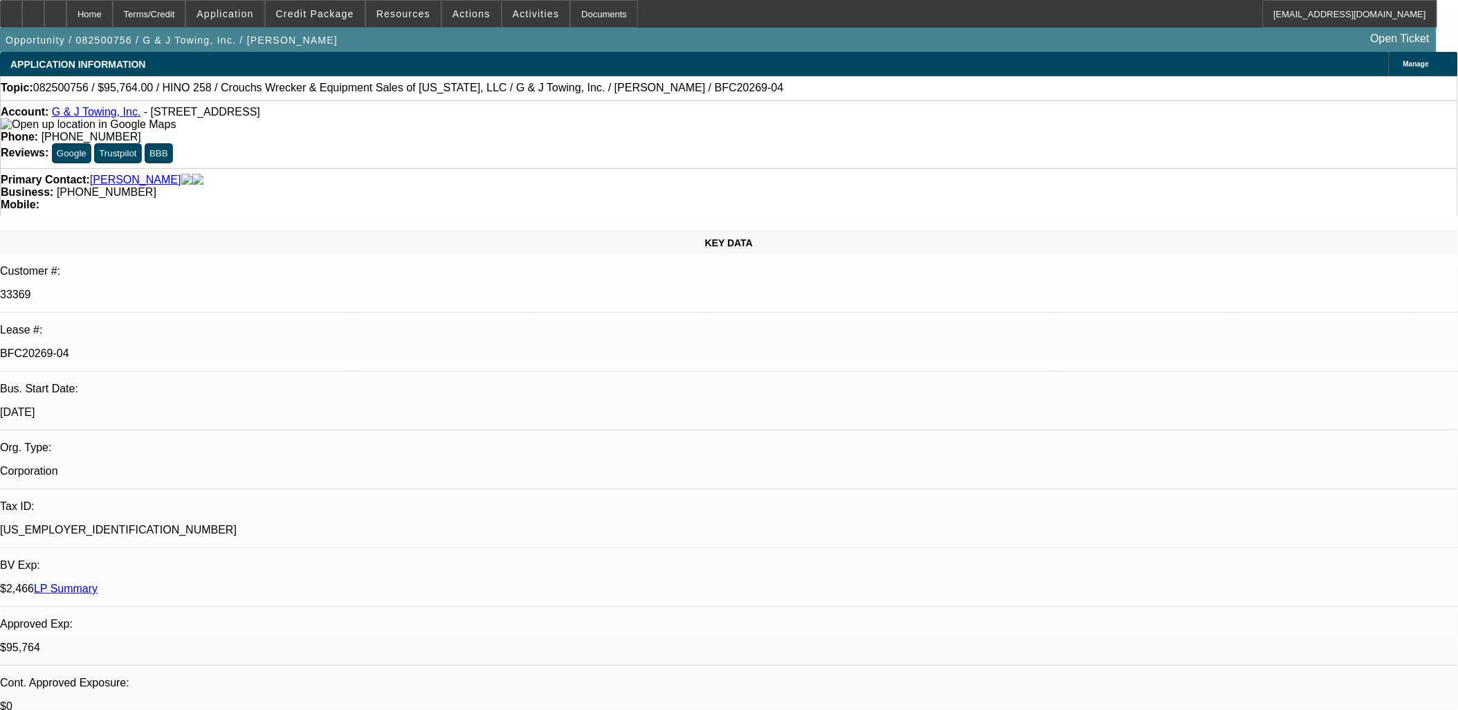
select select "0"
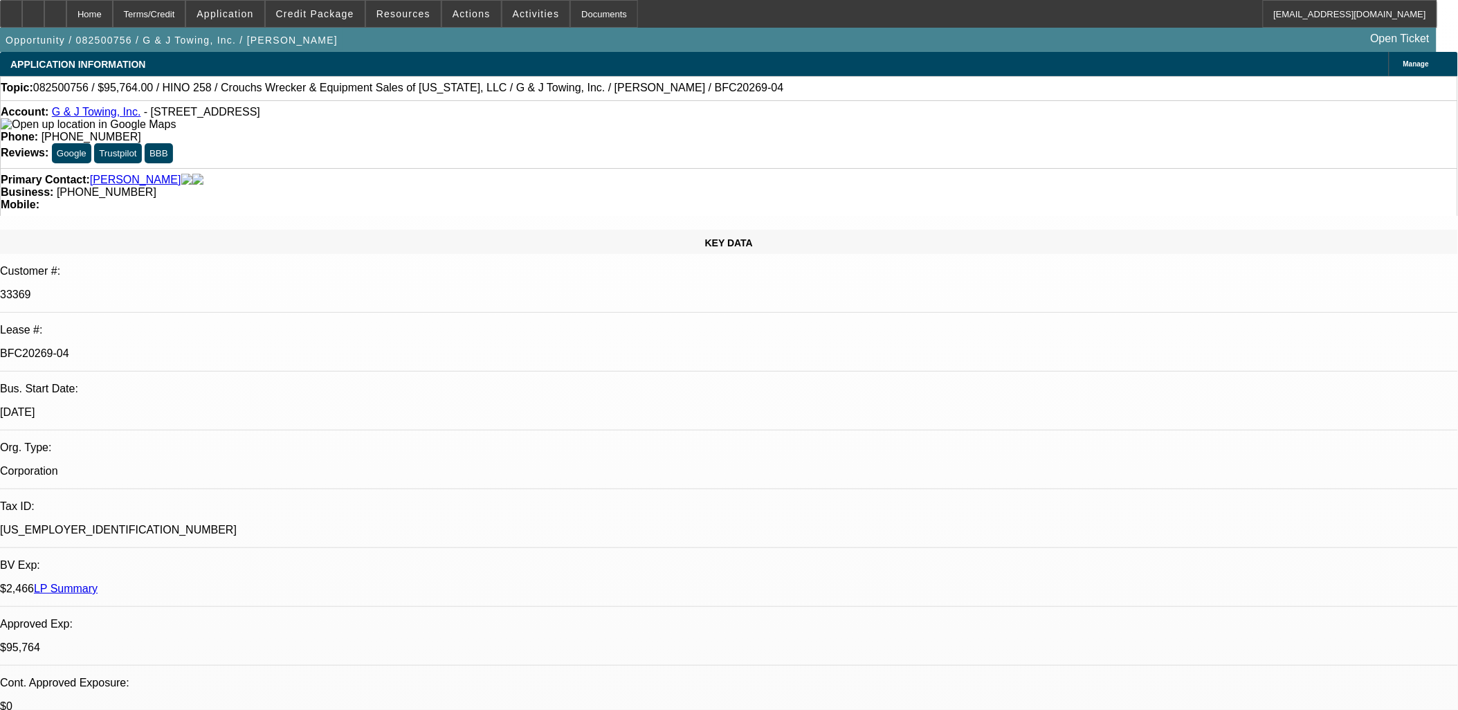
select select "0"
select select "1"
select select "6"
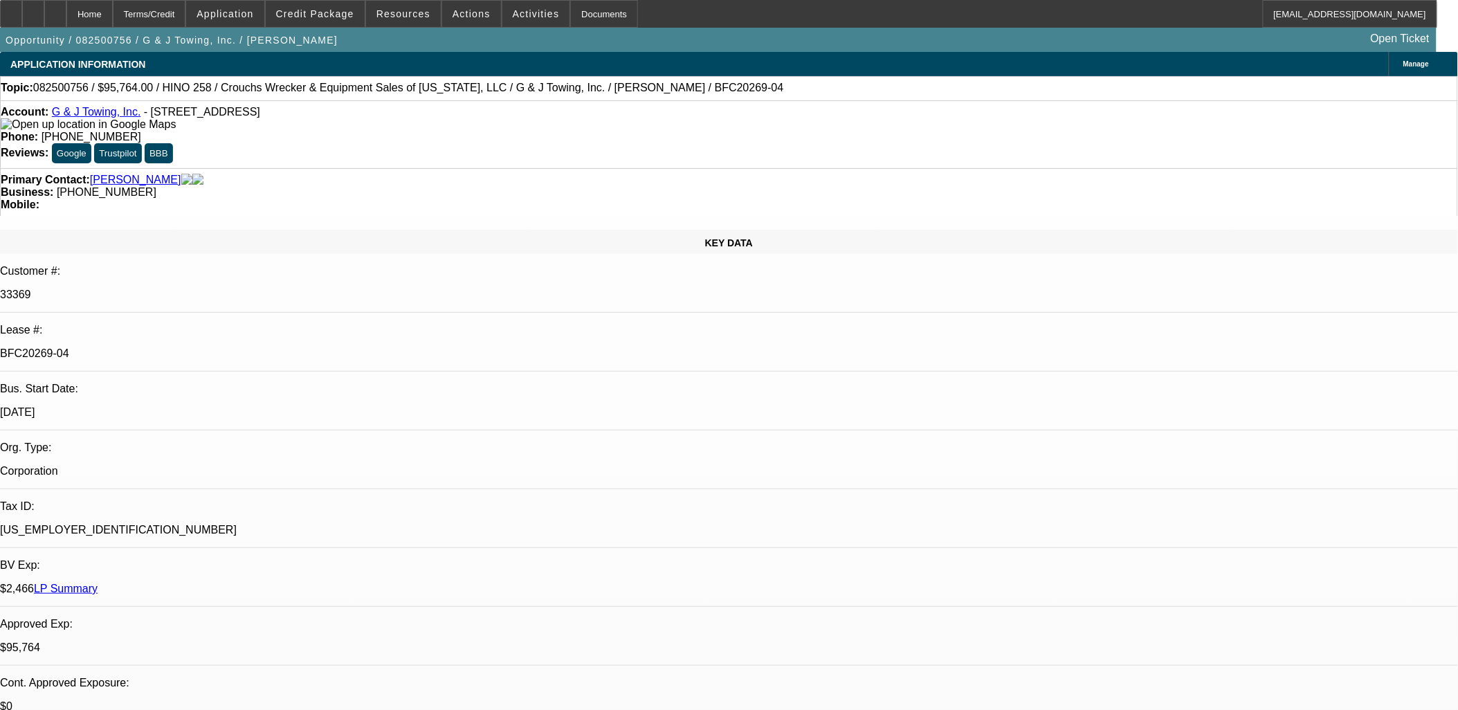
select select "1"
select select "6"
select select "1"
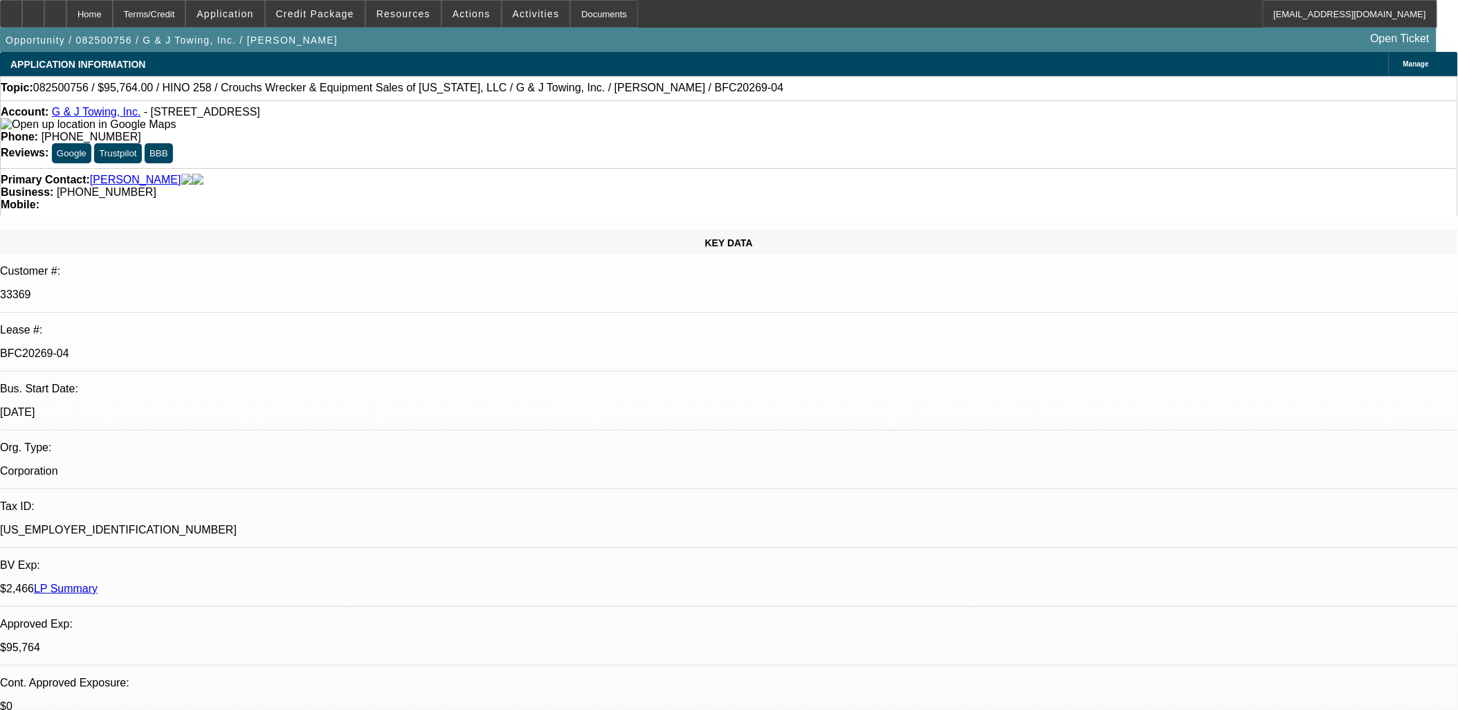
select select "6"
select select "1"
select select "3"
select select "6"
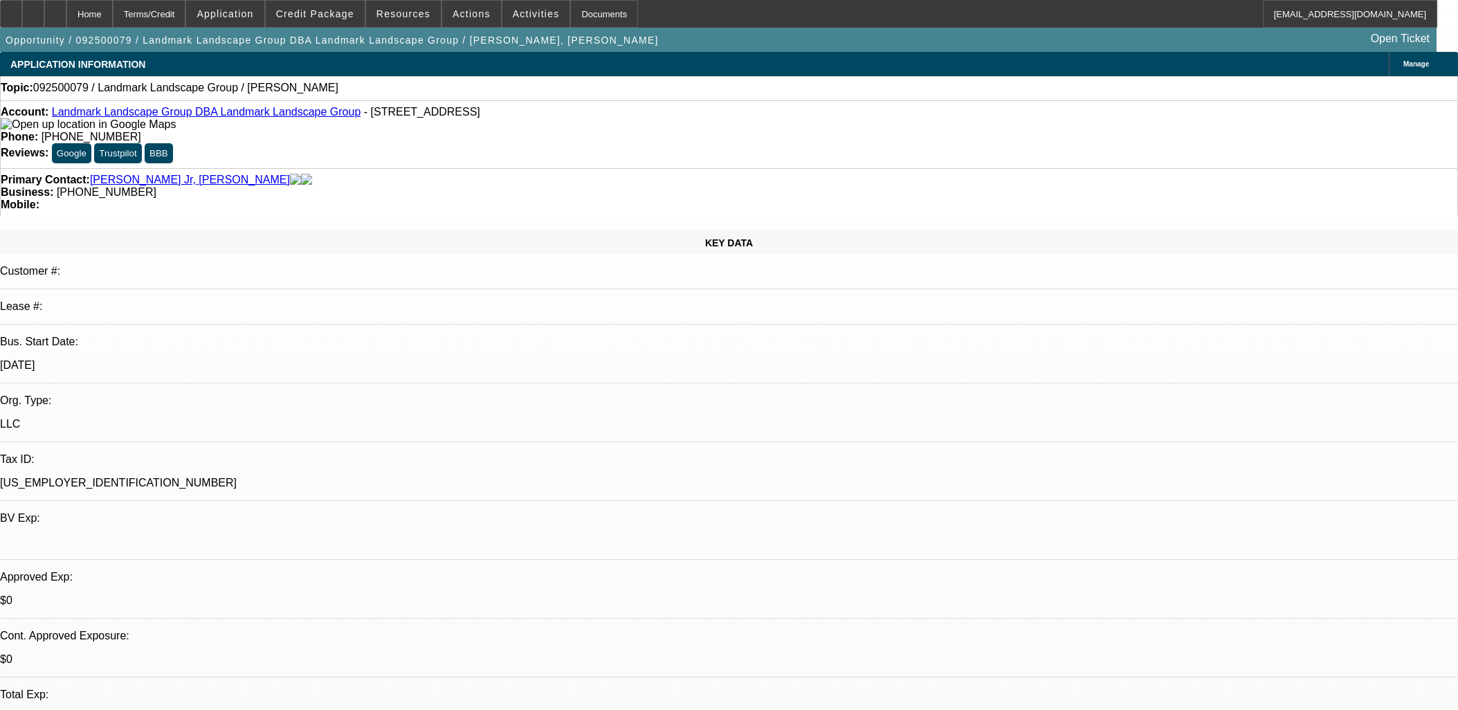
select select "0"
select select "2"
select select "0.1"
select select "4"
